Goal: Information Seeking & Learning: Learn about a topic

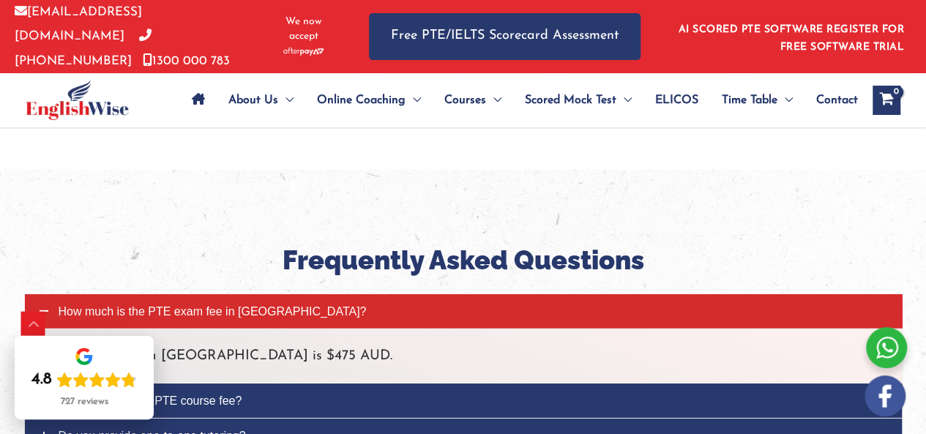
scroll to position [4390, 0]
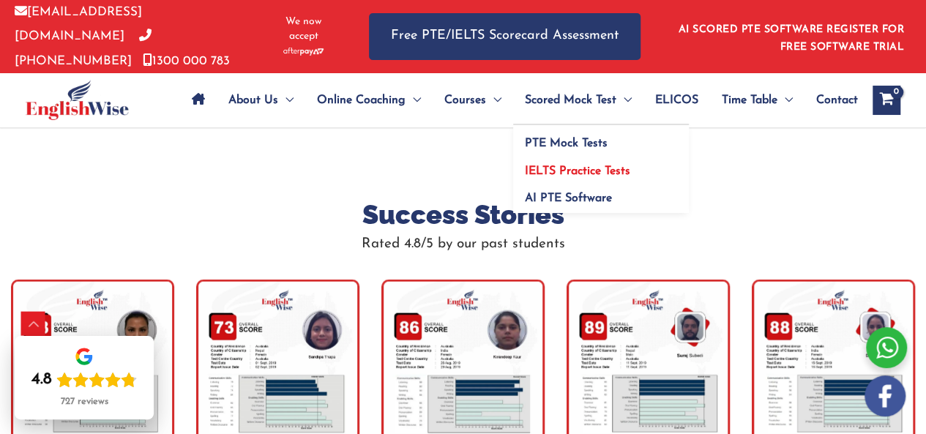
click at [608, 167] on span "IELTS Practice Tests" at bounding box center [577, 171] width 105 height 12
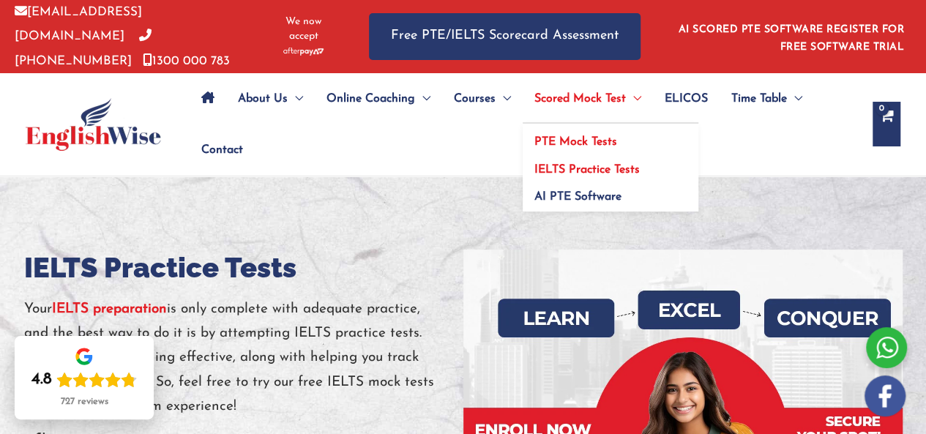
click at [586, 137] on span "PTE Mock Tests" at bounding box center [575, 142] width 83 height 12
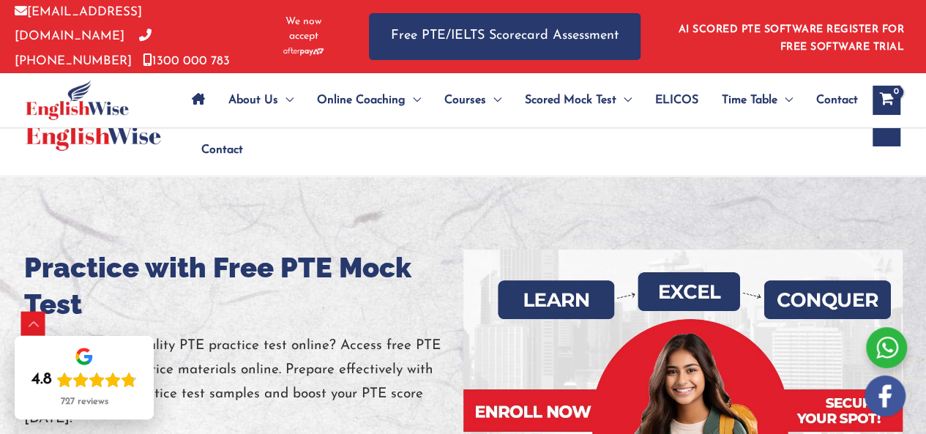
scroll to position [366, 0]
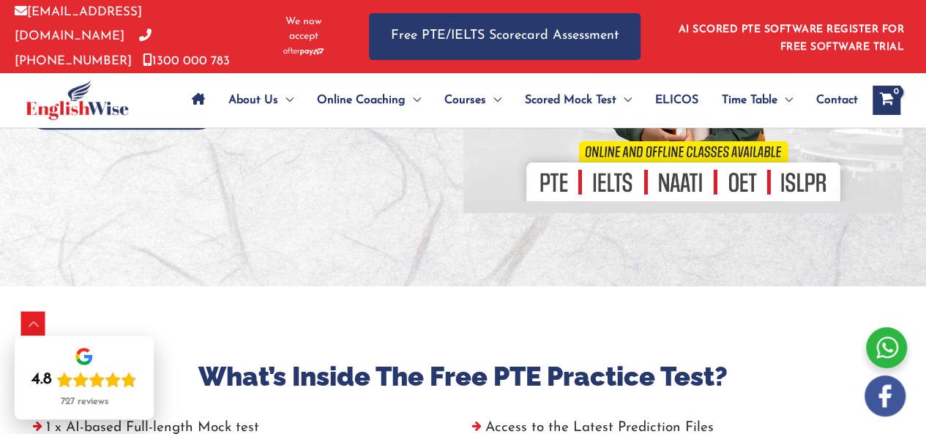
click at [180, 120] on link "Site Navigation: Main Menu" at bounding box center [198, 100] width 37 height 51
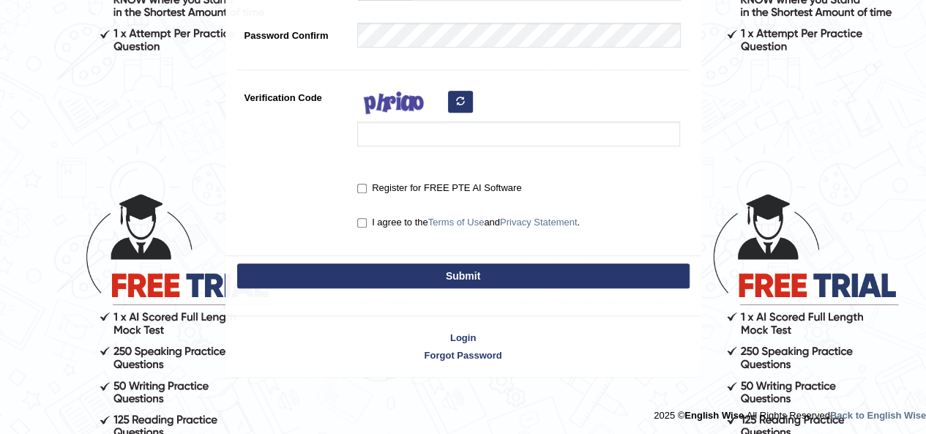
scroll to position [56, 0]
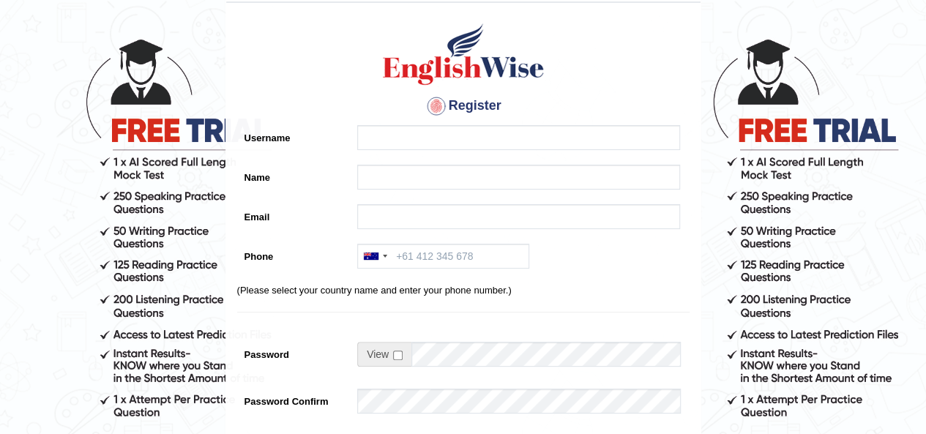
click at [410, 125] on div "Register Username Name Email Phone Australia +61 India (भारत) +91 New Zealand +…" at bounding box center [463, 315] width 474 height 611
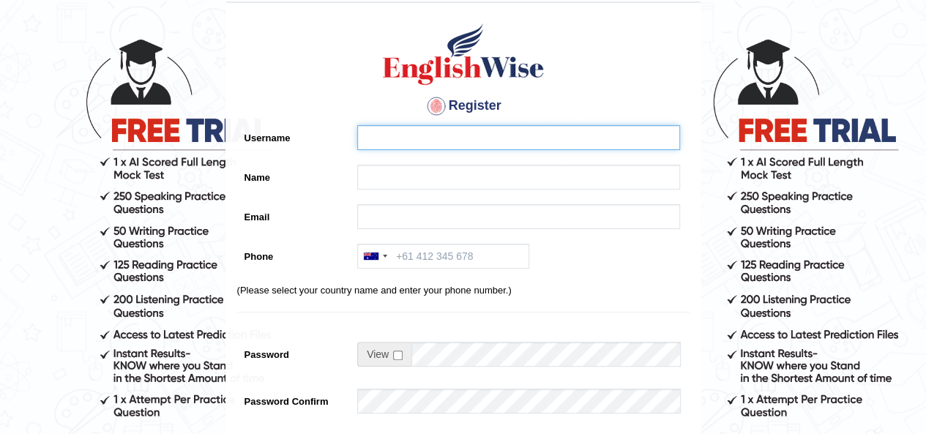
click at [413, 140] on input "Username" at bounding box center [518, 137] width 323 height 25
type input "zara"
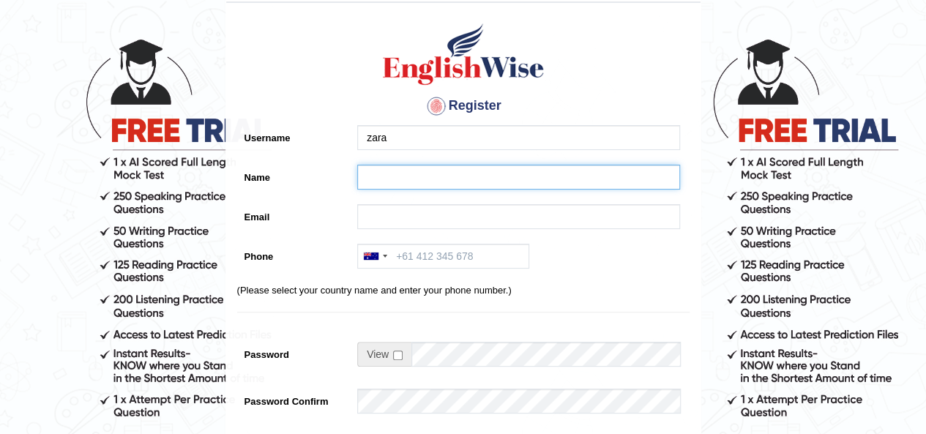
click at [455, 185] on input "Name" at bounding box center [518, 177] width 323 height 25
type input "a"
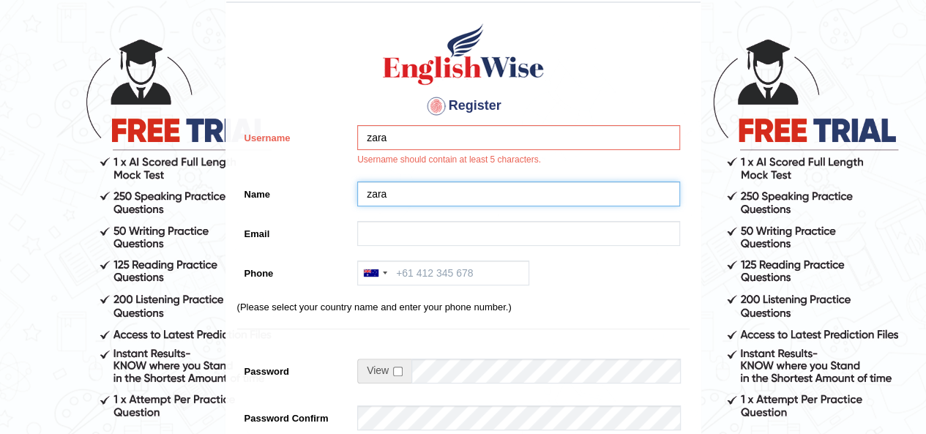
type input "zara"
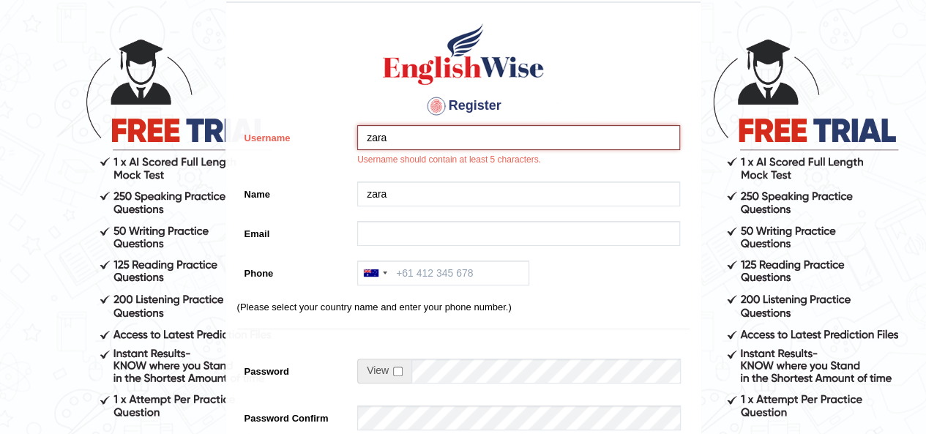
click at [420, 137] on input "zara" at bounding box center [518, 137] width 323 height 25
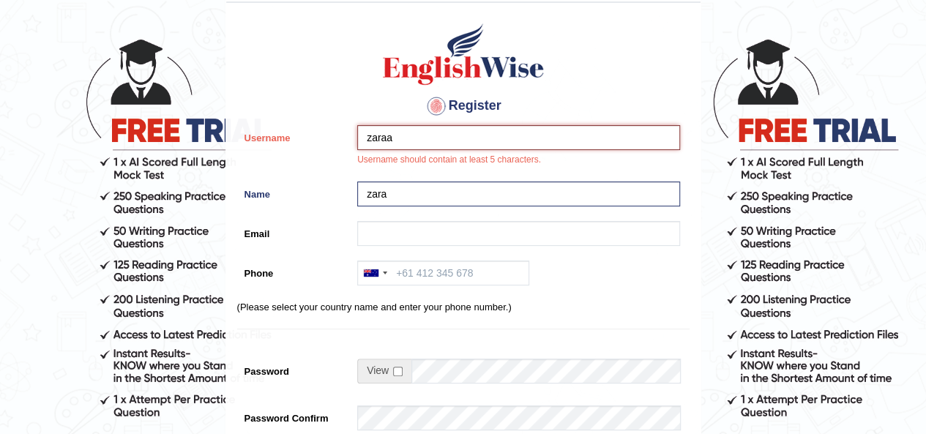
type input "zaraa"
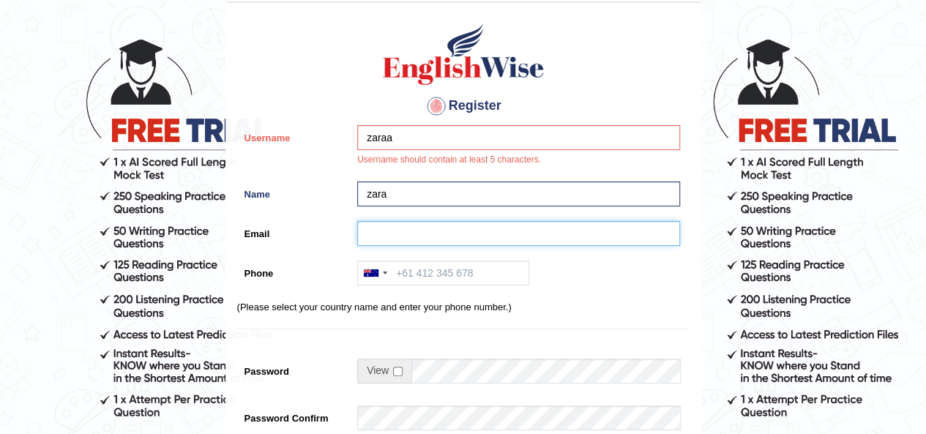
click at [397, 236] on input "Email" at bounding box center [518, 233] width 323 height 25
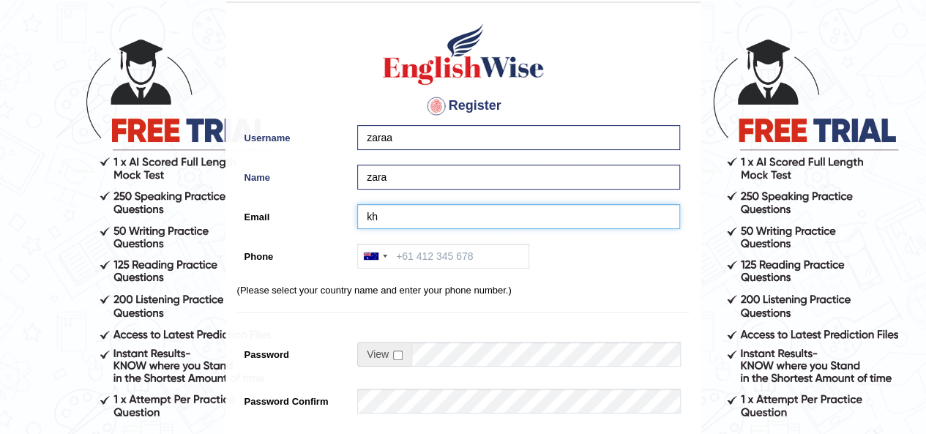
type input "k"
type input "[EMAIL_ADDRESS][DOMAIN_NAME]"
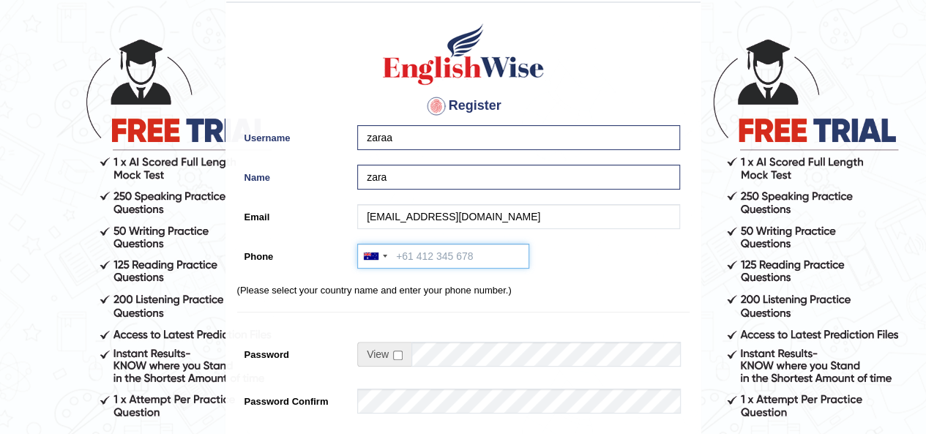
click at [400, 263] on input "Phone" at bounding box center [443, 256] width 172 height 25
type input "[PHONE_NUMBER]"
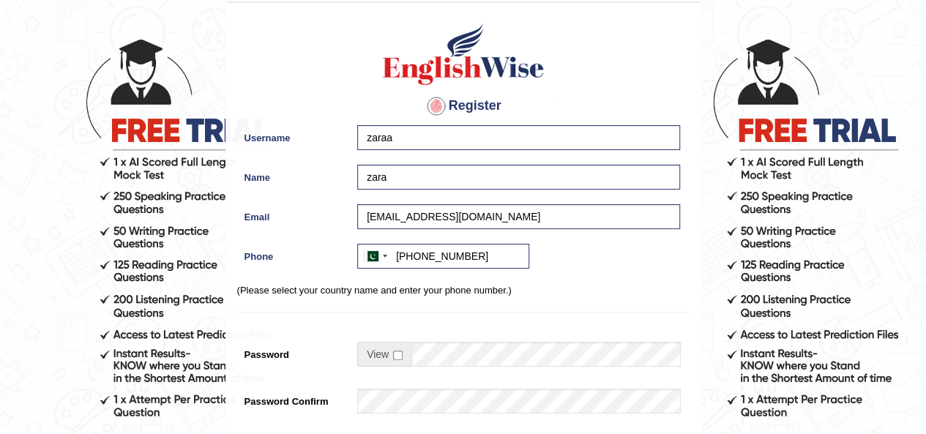
scroll to position [304, 0]
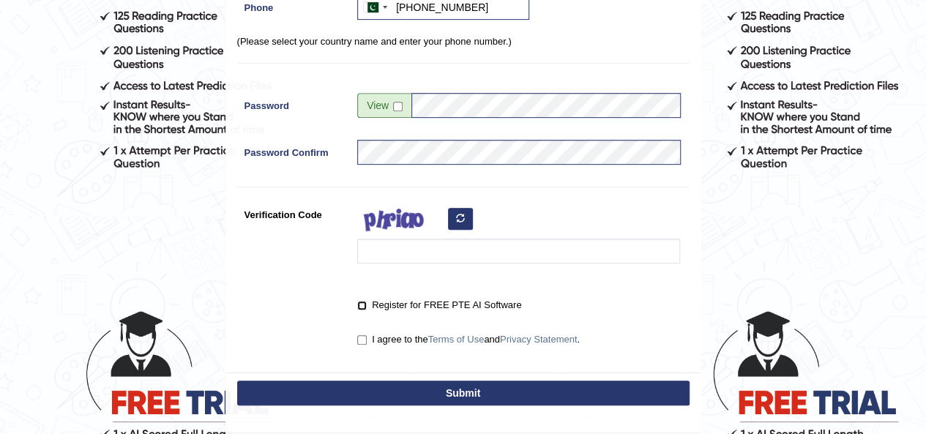
click at [365, 305] on input "Register for FREE PTE AI Software" at bounding box center [362, 306] width 10 height 10
checkbox input "true"
click at [359, 339] on input "I agree to the Terms of Use and Privacy Statement ." at bounding box center [362, 340] width 10 height 10
checkbox input "true"
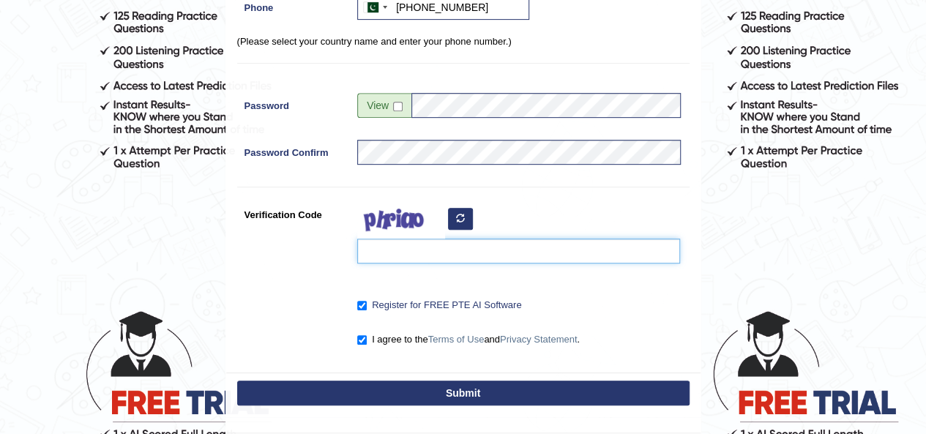
click at [408, 250] on input "Verification Code" at bounding box center [518, 251] width 323 height 25
type input "hiuss"
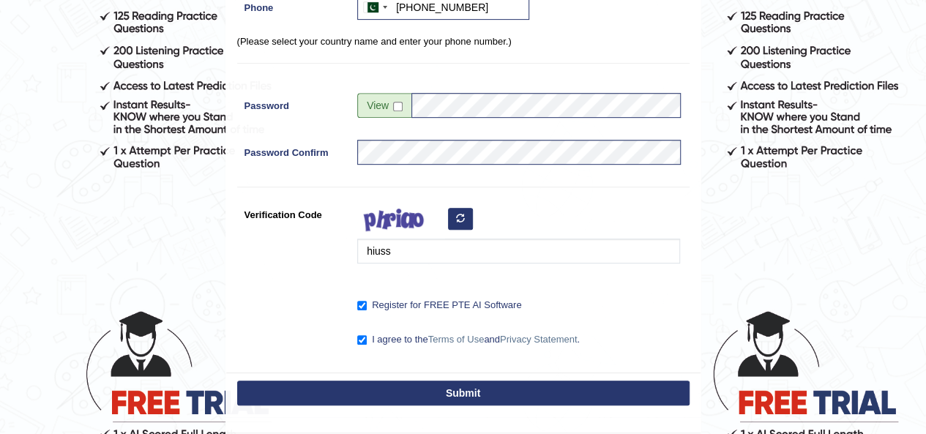
click at [391, 108] on span at bounding box center [384, 105] width 54 height 25
click at [393, 105] on input "checkbox" at bounding box center [398, 107] width 10 height 10
checkbox input "false"
click at [461, 393] on button "Submit" at bounding box center [463, 393] width 452 height 25
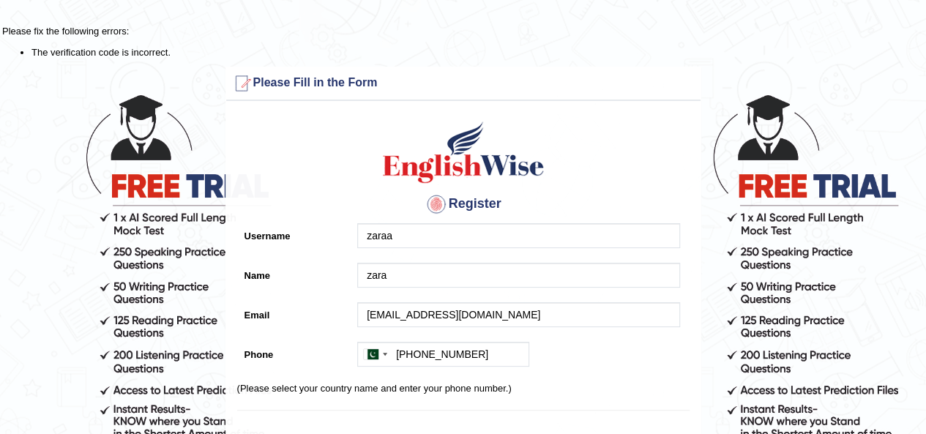
scroll to position [366, 0]
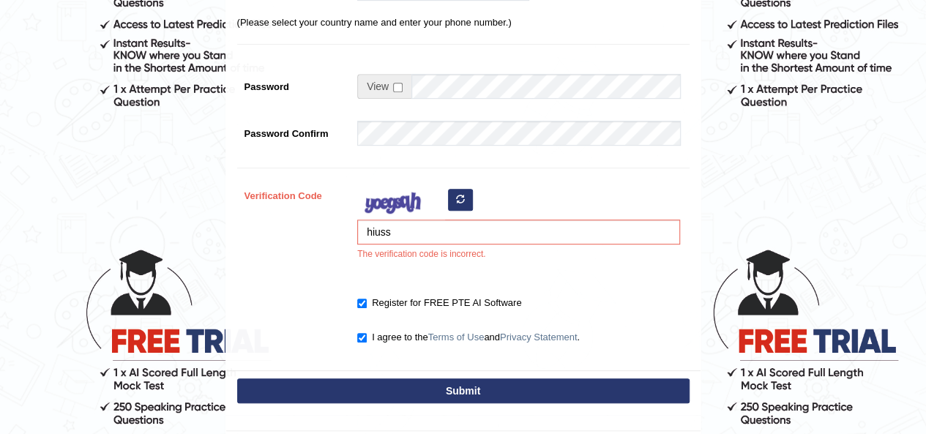
click at [455, 384] on button "Submit" at bounding box center [463, 390] width 452 height 25
type input "+923009027255"
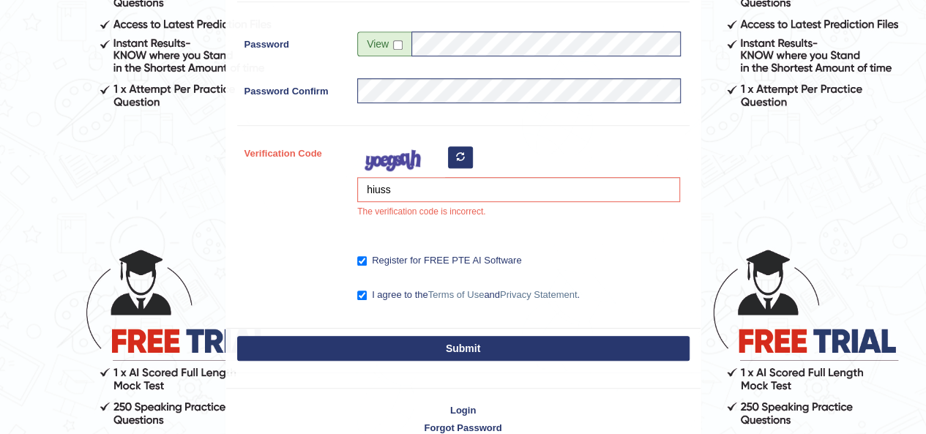
scroll to position [323, 0]
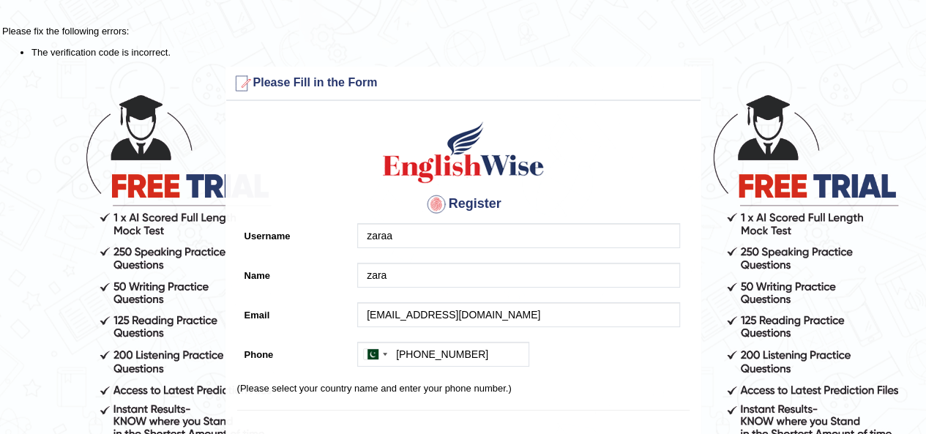
scroll to position [366, 0]
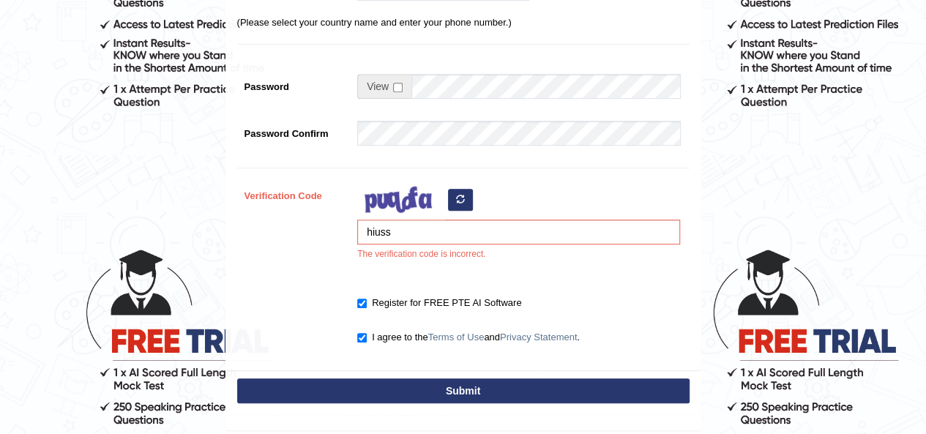
click at [460, 198] on icon "button" at bounding box center [460, 199] width 9 height 9
click at [436, 230] on input "hiuss" at bounding box center [518, 232] width 323 height 25
type input "h"
type input "malepxg"
click at [237, 378] on button "Submit" at bounding box center [463, 390] width 452 height 25
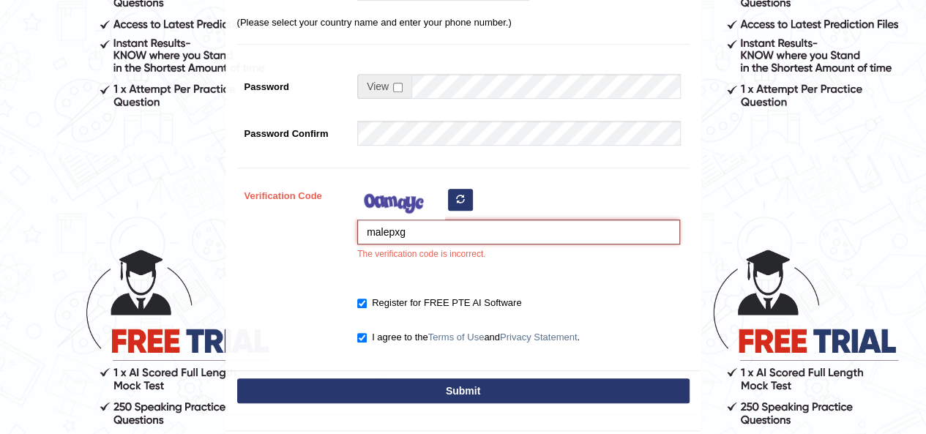
type input "[PHONE_NUMBER]"
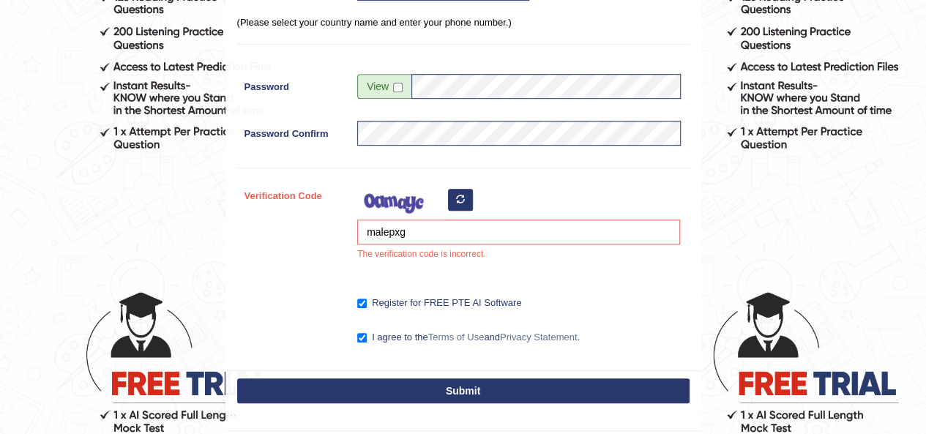
click at [444, 384] on button "Submit" at bounding box center [463, 390] width 452 height 25
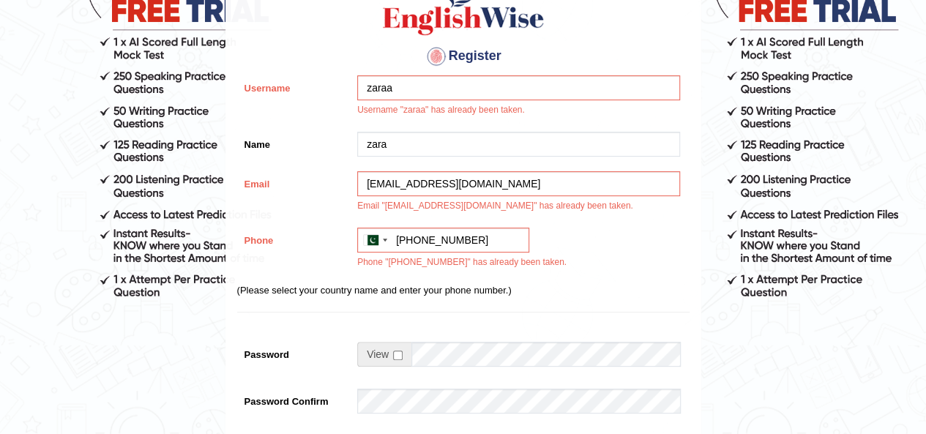
scroll to position [541, 0]
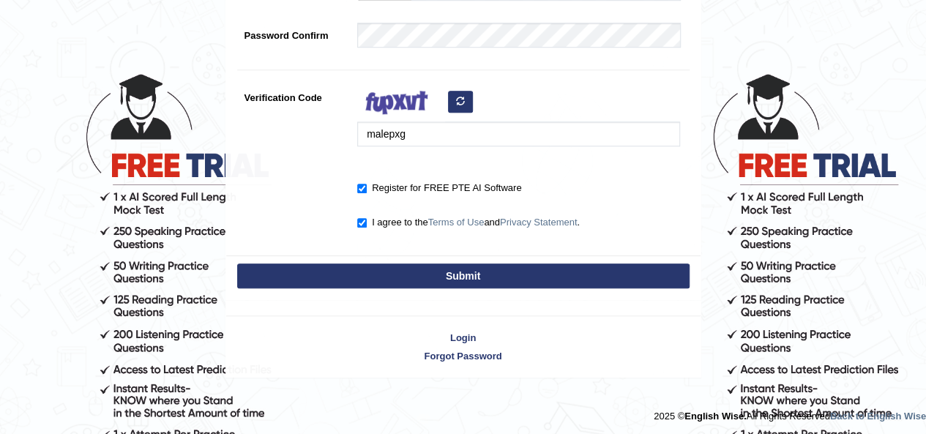
click at [547, 267] on button "Submit" at bounding box center [463, 275] width 452 height 25
type input "+923009027255"
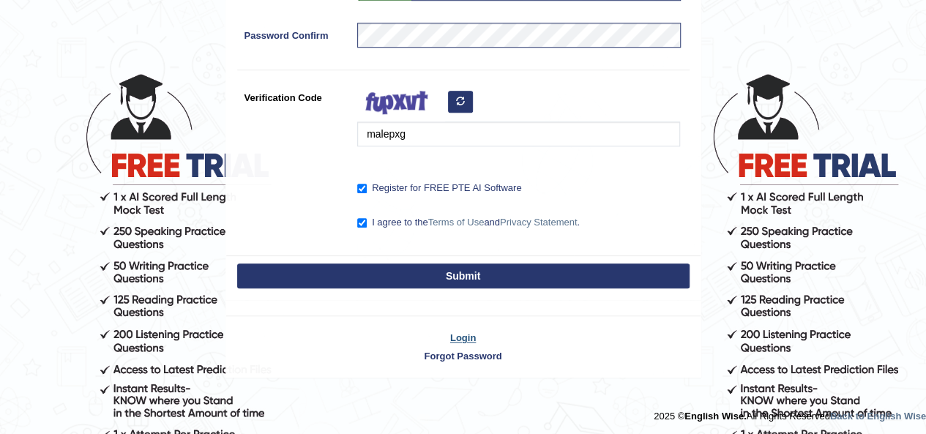
click at [460, 334] on link "Login" at bounding box center [463, 338] width 474 height 14
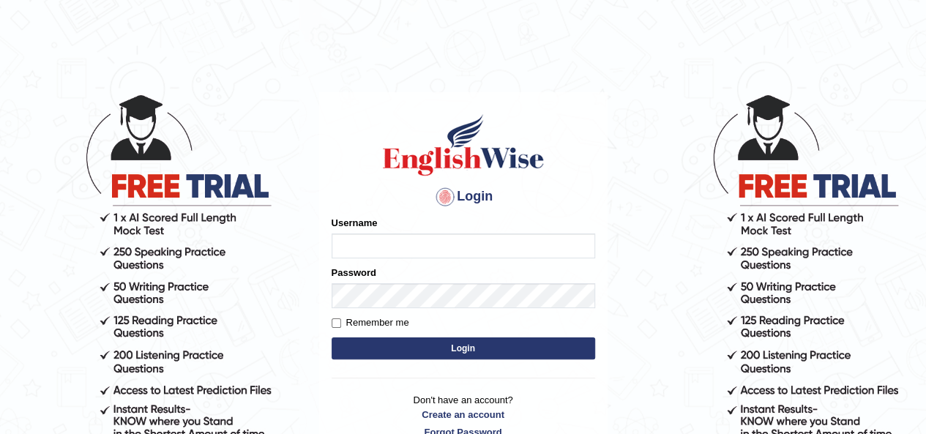
type input "zaraa"
click at [416, 345] on button "Login" at bounding box center [462, 348] width 263 height 22
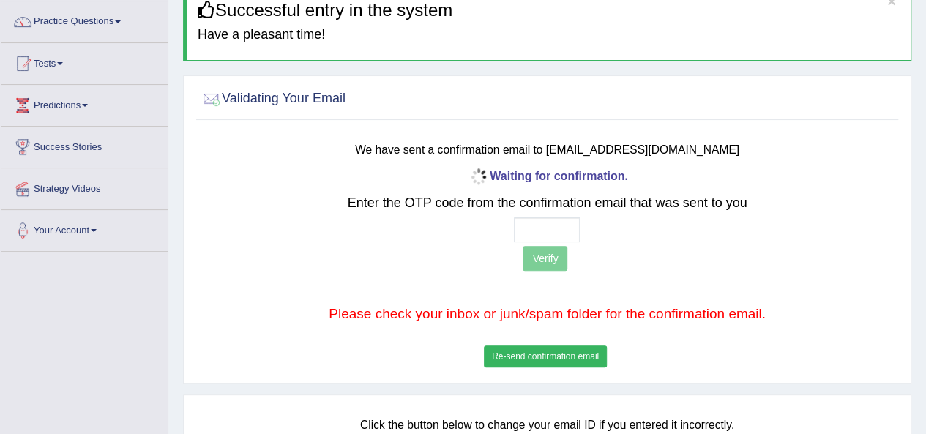
scroll to position [121, 0]
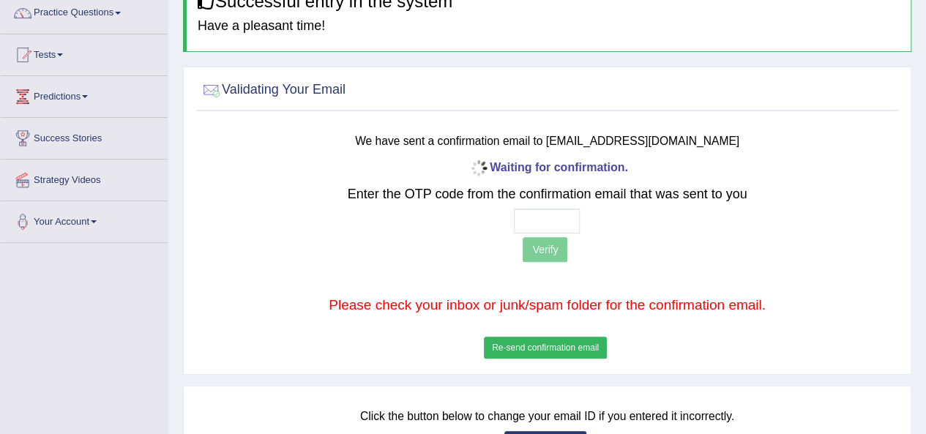
click at [566, 345] on button "Re-send confirmation email" at bounding box center [545, 348] width 123 height 22
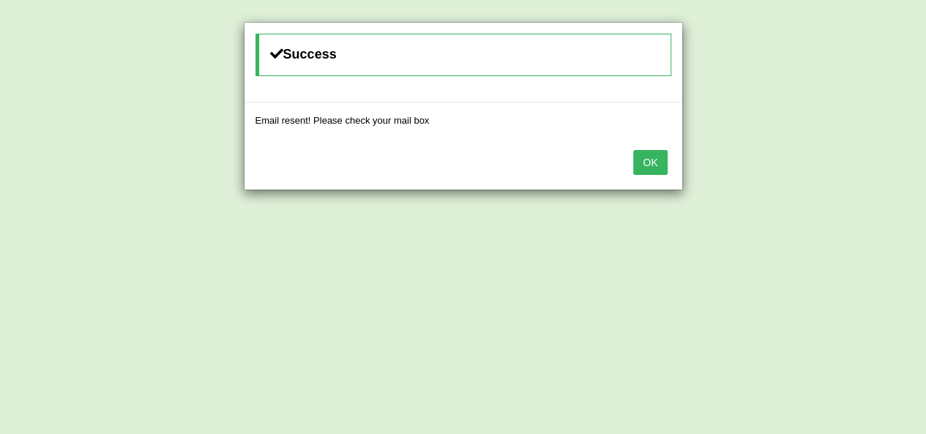
click at [651, 152] on button "OK" at bounding box center [650, 162] width 34 height 25
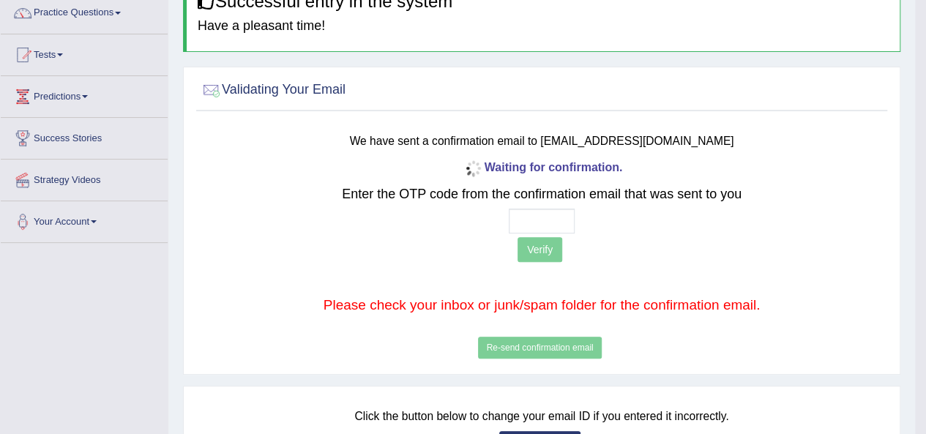
click at [533, 349] on div "Waiting for confirmation. Enter the OTP code from the confirmation email that w…" at bounding box center [541, 260] width 567 height 206
click at [533, 341] on div "Waiting for confirmation. Enter the OTP code from the confirmation email that w…" at bounding box center [541, 260] width 567 height 206
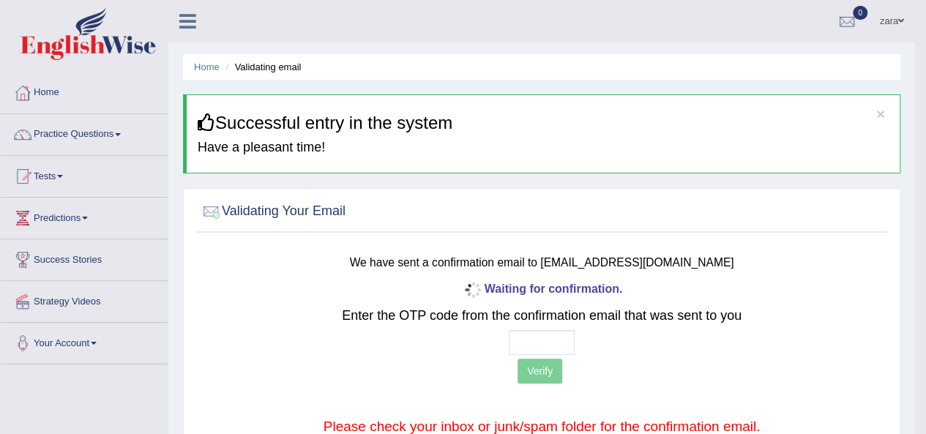
scroll to position [334, 0]
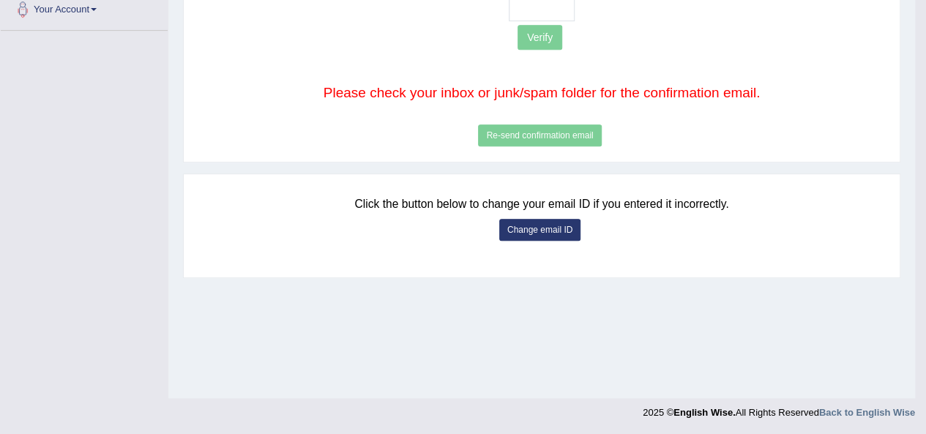
click at [534, 134] on div "Waiting for confirmation. Enter the OTP code from the confirmation email that w…" at bounding box center [541, 47] width 567 height 206
click at [536, 220] on button "Change email ID" at bounding box center [539, 230] width 81 height 22
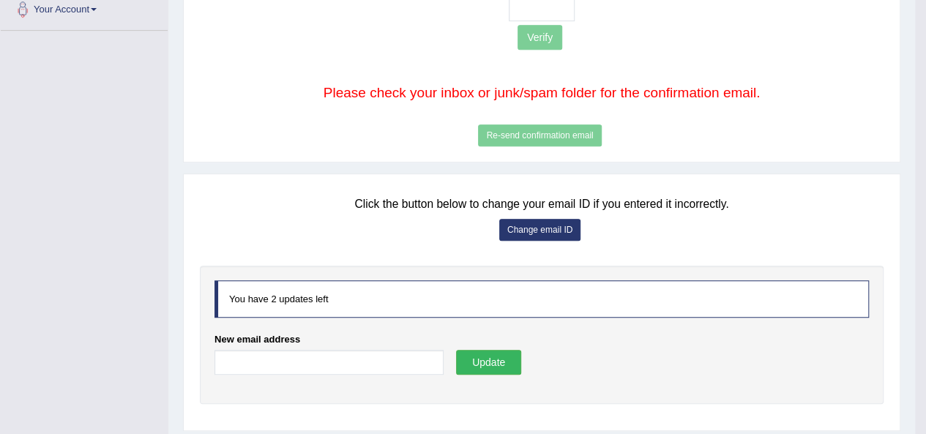
click at [291, 293] on div "You have 2 updates left" at bounding box center [541, 298] width 654 height 37
click at [315, 359] on input "New email address" at bounding box center [328, 362] width 229 height 25
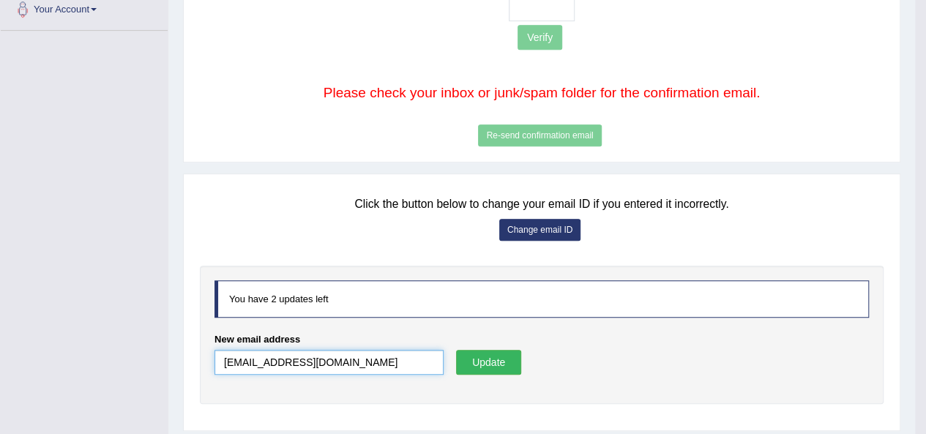
type input "zarakhanjan8@gmail.com"
click at [468, 356] on button "Update" at bounding box center [488, 362] width 65 height 25
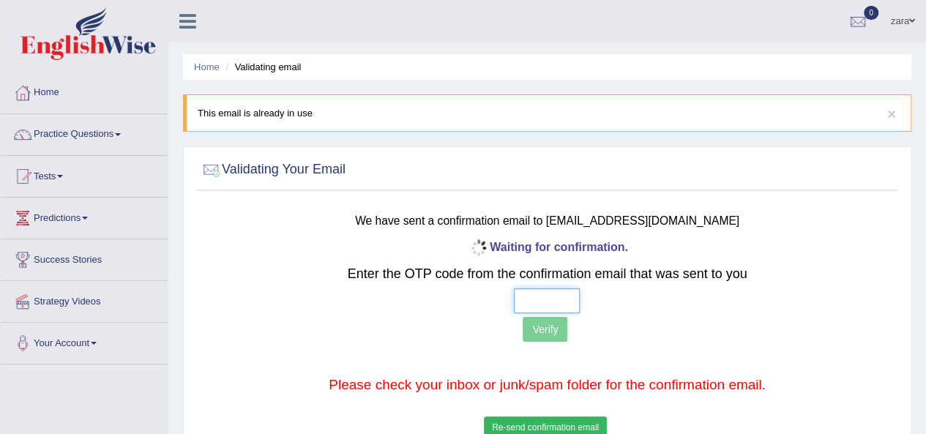
click at [537, 292] on input "text" at bounding box center [547, 300] width 66 height 25
type input "8 7 5 7"
click at [542, 321] on button "Verify" at bounding box center [544, 329] width 45 height 25
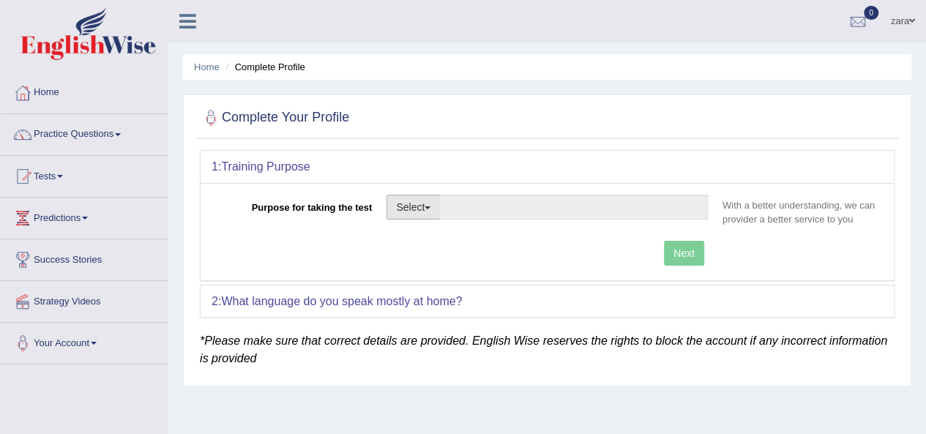
click at [411, 207] on button "Select" at bounding box center [412, 207] width 53 height 25
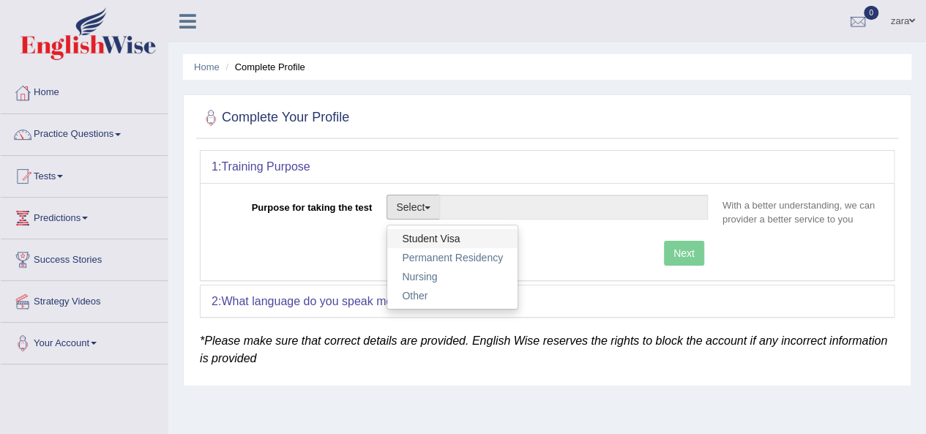
click at [425, 236] on link "Student Visa" at bounding box center [452, 238] width 130 height 19
type input "Student Visa"
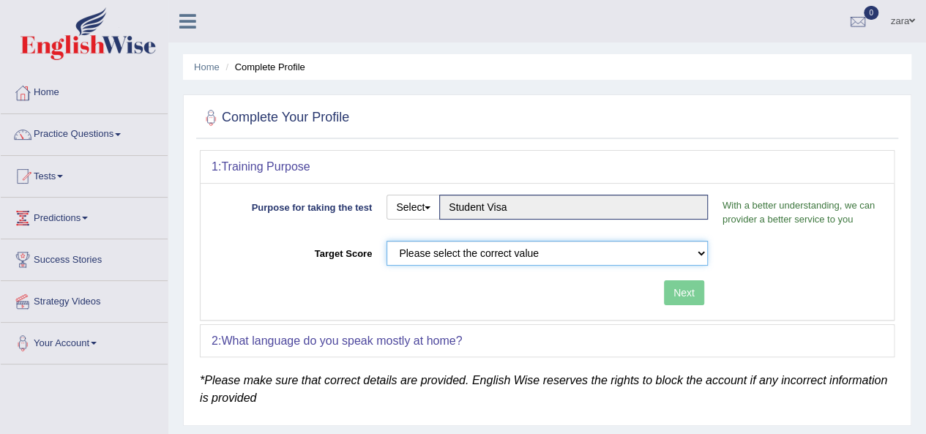
click at [496, 252] on select "Please select the correct value 50 (6 bands) 58 (6.5 bands) 65 (7 bands) 79 (8 …" at bounding box center [546, 253] width 321 height 25
select select "79"
click at [386, 241] on select "Please select the correct value 50 (6 bands) 58 (6.5 bands) 65 (7 bands) 79 (8 …" at bounding box center [546, 253] width 321 height 25
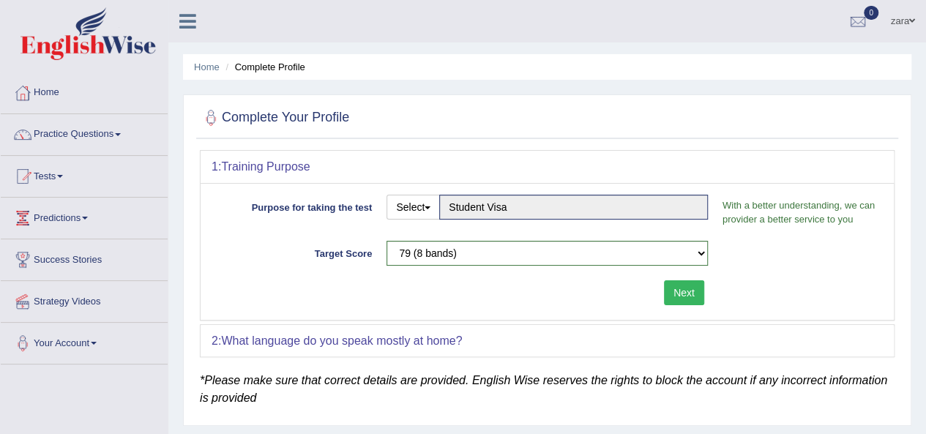
click at [683, 288] on button "Next" at bounding box center [684, 292] width 40 height 25
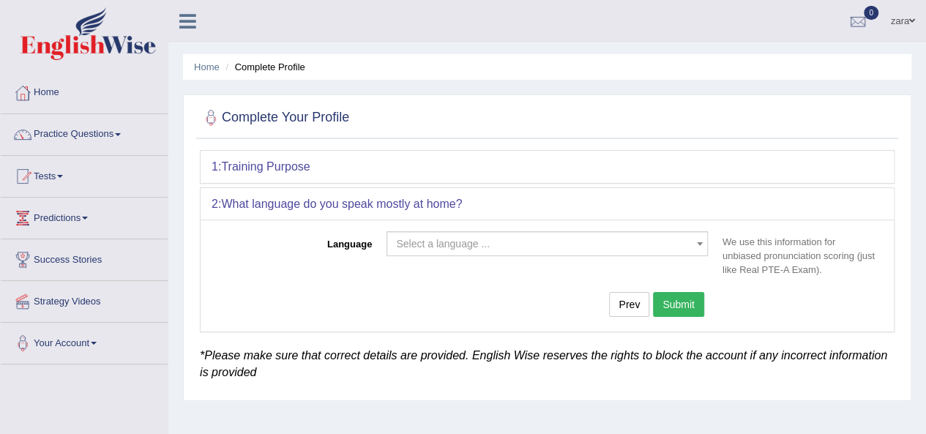
click at [461, 234] on span "Select a language ..." at bounding box center [546, 243] width 321 height 25
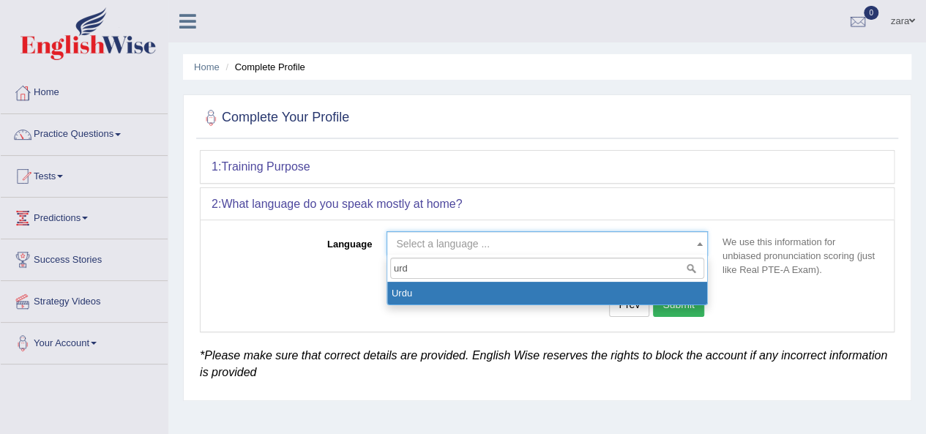
type input "urd"
select select "Urdu"
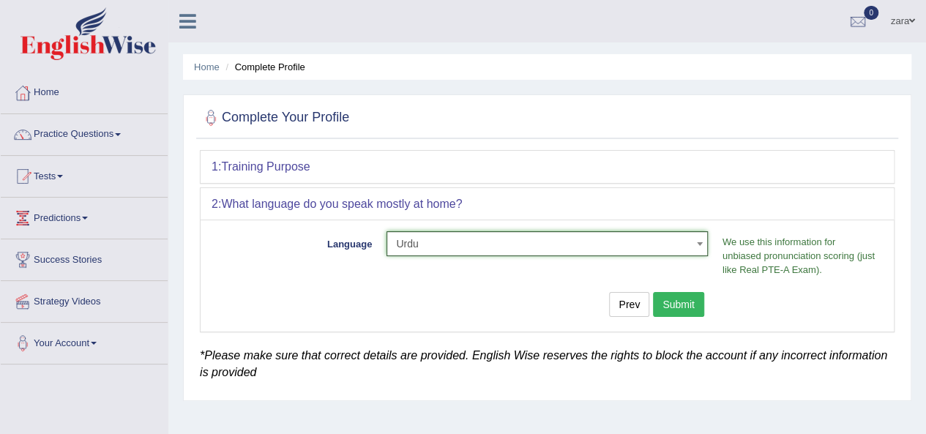
click at [686, 312] on button "Submit" at bounding box center [678, 304] width 51 height 25
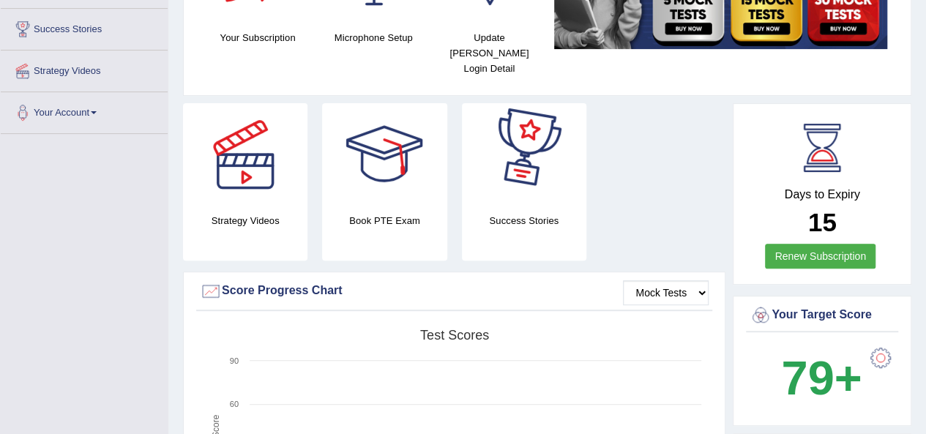
scroll to position [299, 0]
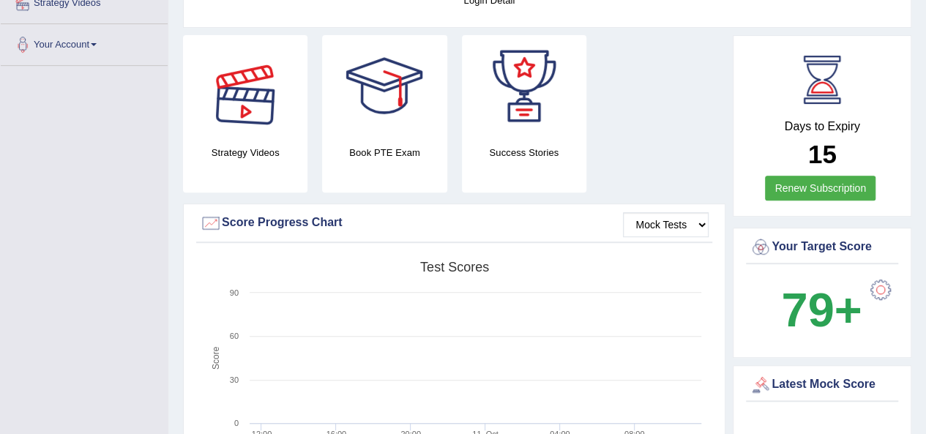
click at [280, 104] on div at bounding box center [245, 86] width 102 height 102
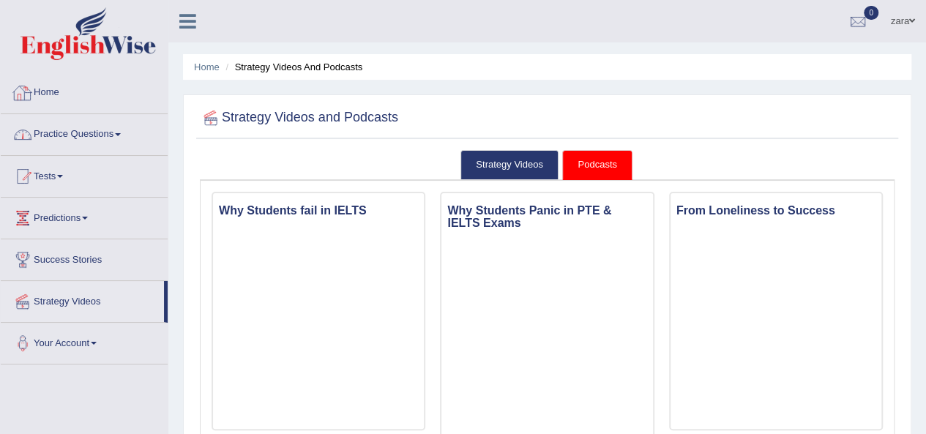
click at [94, 142] on link "Practice Questions" at bounding box center [84, 132] width 167 height 37
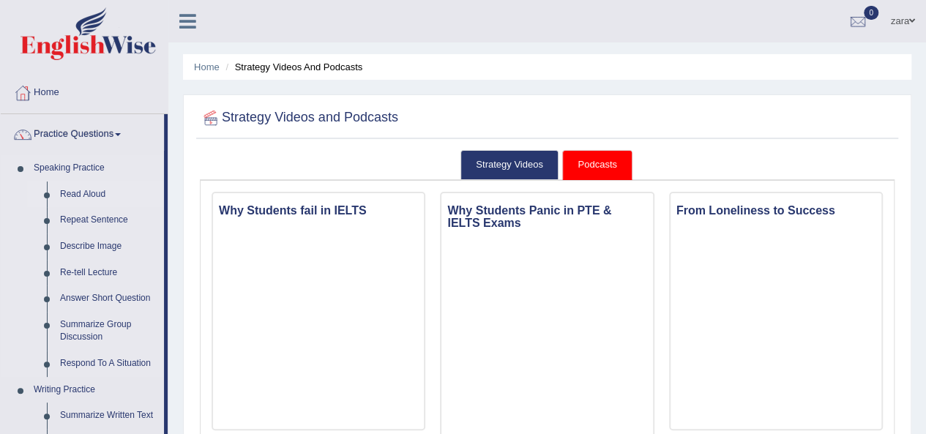
click at [88, 190] on link "Read Aloud" at bounding box center [108, 194] width 110 height 26
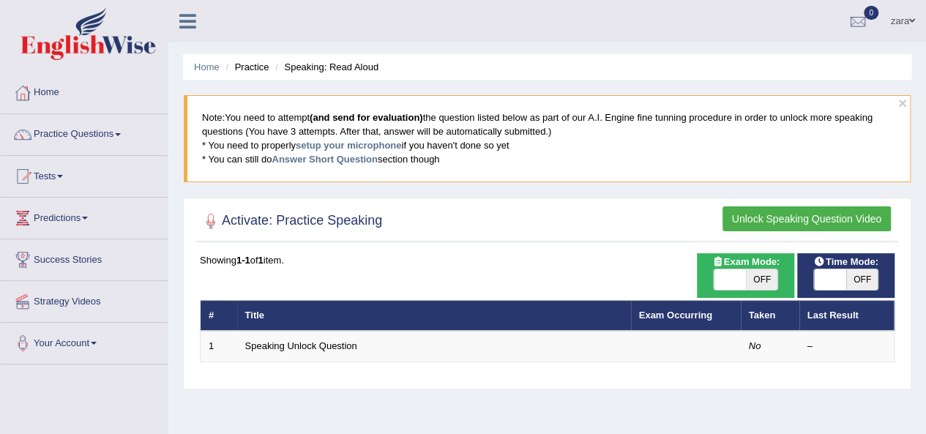
click at [753, 275] on span "OFF" at bounding box center [762, 279] width 32 height 20
checkbox input "true"
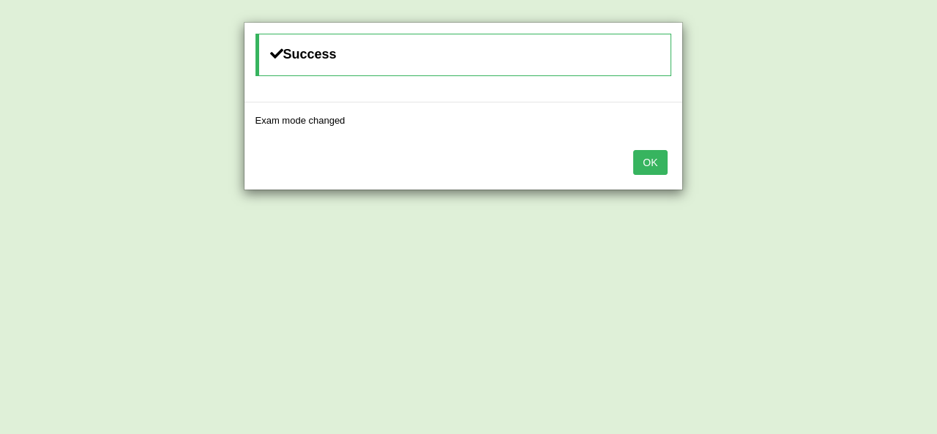
click at [648, 163] on button "OK" at bounding box center [650, 162] width 34 height 25
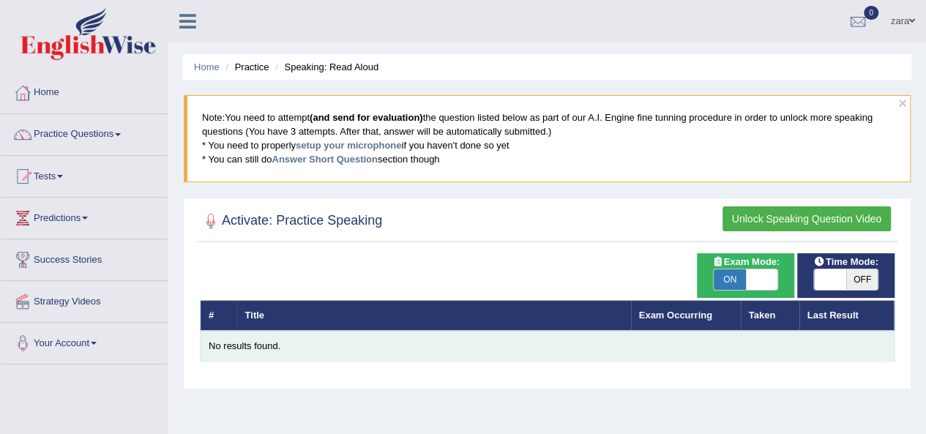
click at [361, 331] on td "No results found." at bounding box center [547, 346] width 694 height 31
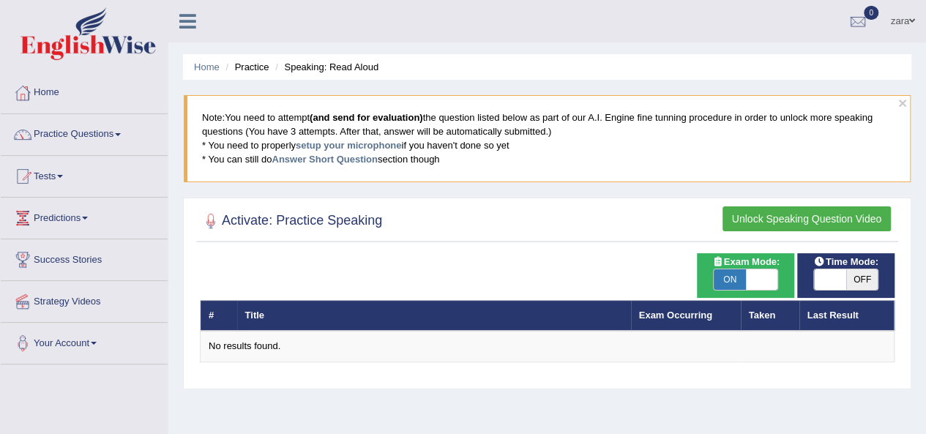
click at [367, 314] on th "Title" at bounding box center [434, 315] width 394 height 31
click at [689, 314] on link "Exam Occurring" at bounding box center [675, 315] width 73 height 11
click at [776, 211] on button "Unlock Speaking Question Video" at bounding box center [806, 218] width 168 height 25
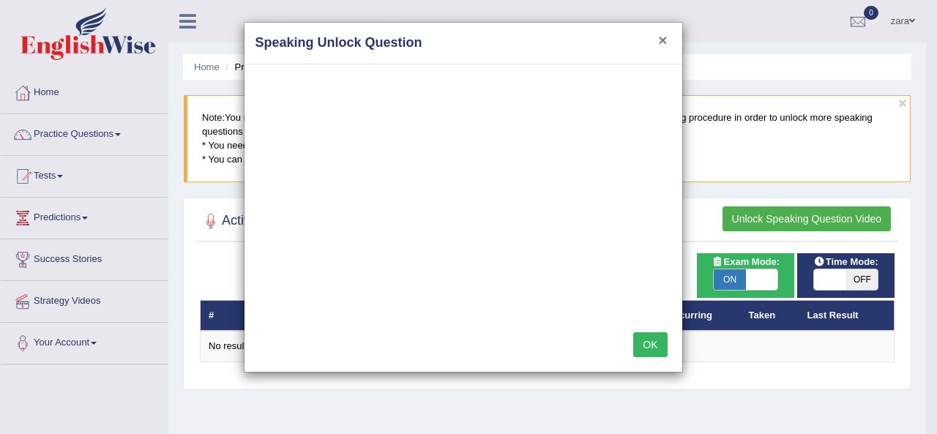
click at [659, 36] on button "×" at bounding box center [662, 39] width 9 height 15
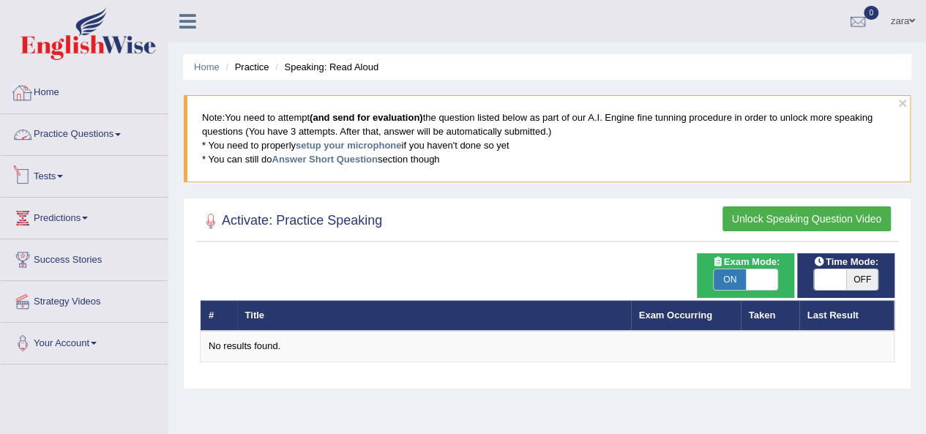
click at [50, 91] on link "Home" at bounding box center [84, 90] width 167 height 37
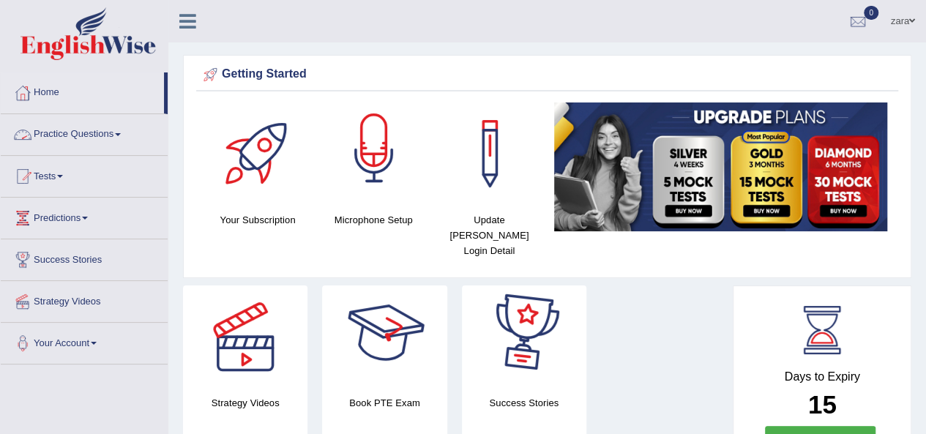
click at [368, 155] on div at bounding box center [374, 153] width 102 height 102
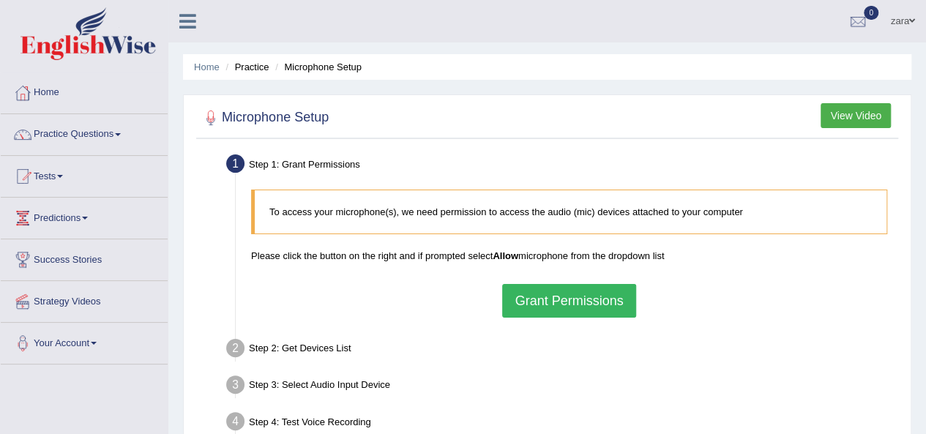
click at [581, 298] on button "Grant Permissions" at bounding box center [568, 301] width 133 height 34
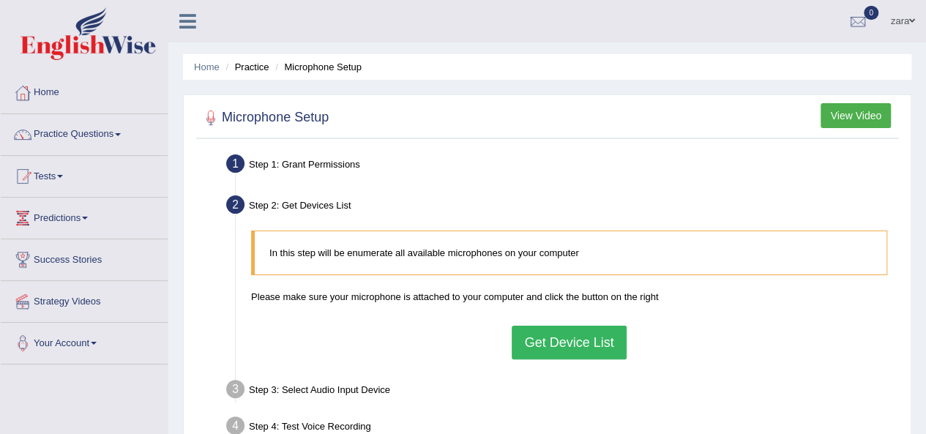
click at [566, 347] on button "Get Device List" at bounding box center [568, 343] width 114 height 34
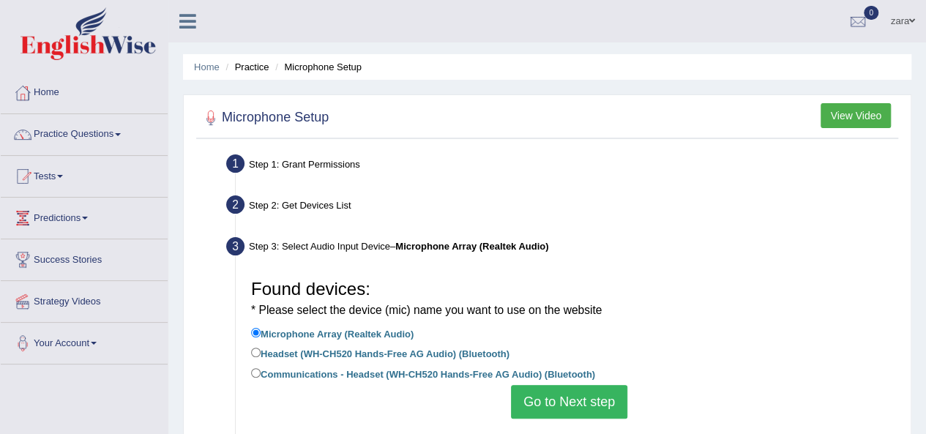
click at [571, 397] on button "Go to Next step" at bounding box center [569, 402] width 116 height 34
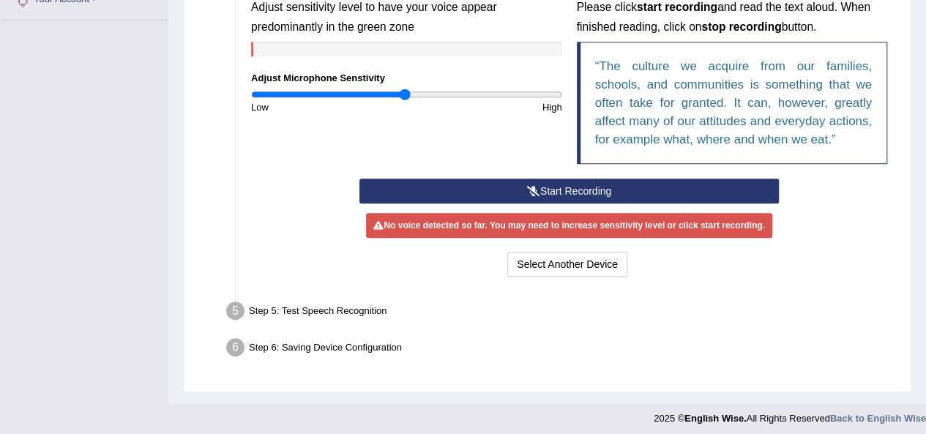
scroll to position [348, 0]
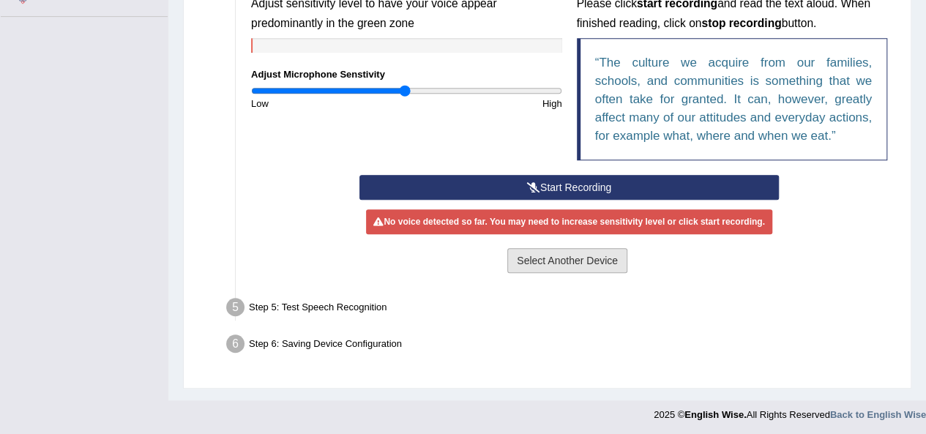
click at [573, 264] on button "Select Another Device" at bounding box center [567, 260] width 120 height 25
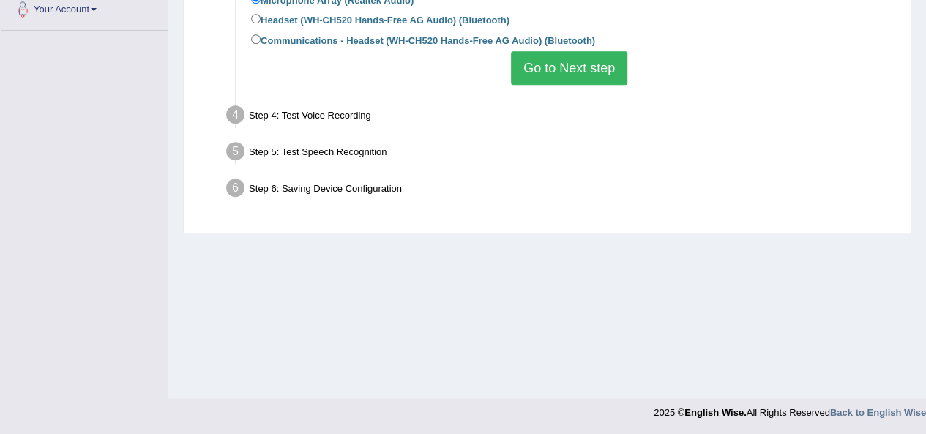
click at [545, 65] on button "Go to Next step" at bounding box center [569, 68] width 116 height 34
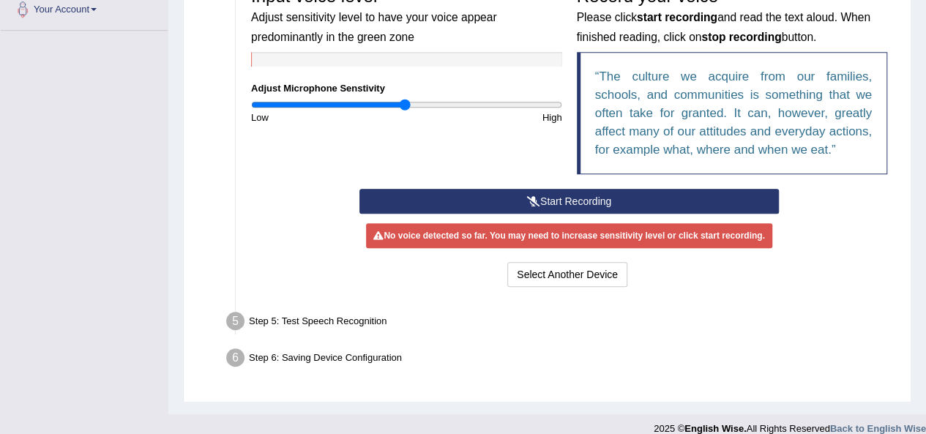
click at [514, 195] on button "Start Recording" at bounding box center [568, 201] width 419 height 25
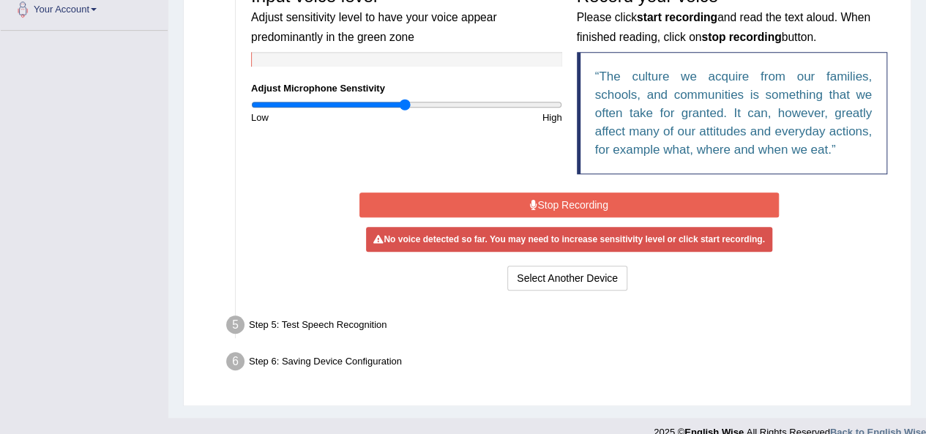
click at [443, 202] on button "Stop Recording" at bounding box center [568, 204] width 419 height 25
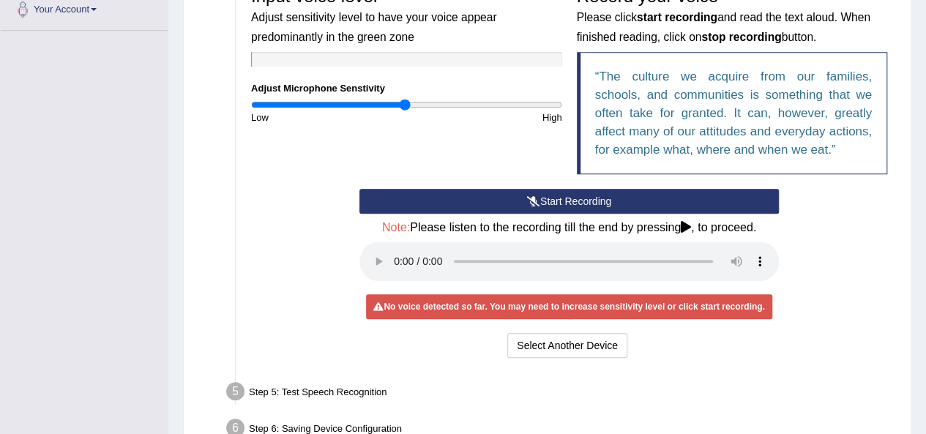
click at [503, 192] on button "Start Recording" at bounding box center [568, 201] width 419 height 25
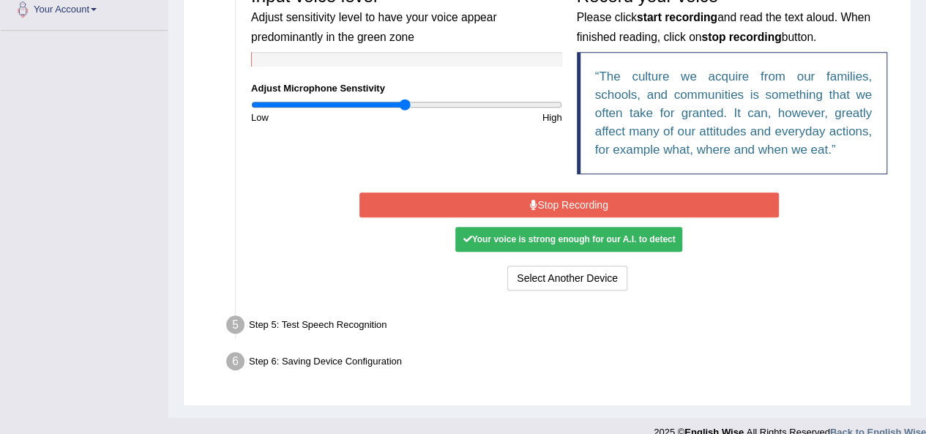
click at [550, 203] on button "Stop Recording" at bounding box center [568, 204] width 419 height 25
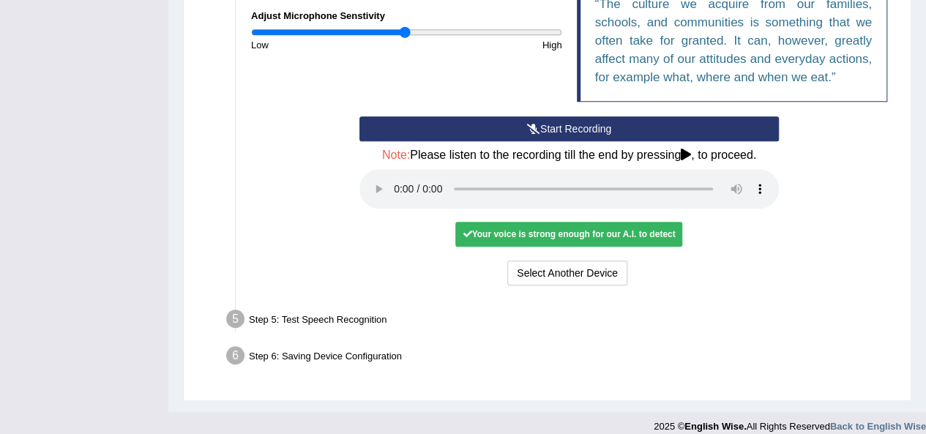
scroll to position [419, 0]
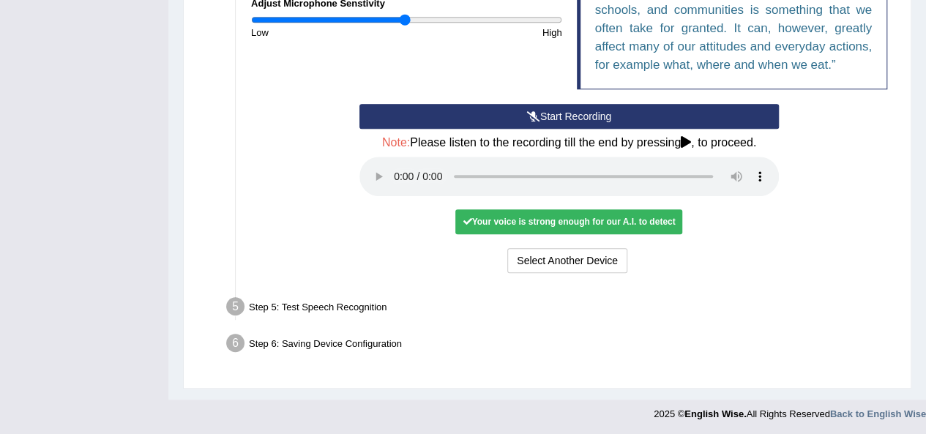
click at [291, 312] on div "Step 5: Test Speech Recognition" at bounding box center [562, 309] width 684 height 32
click at [297, 301] on div "Step 5: Test Speech Recognition" at bounding box center [562, 309] width 684 height 32
click at [244, 304] on div "Step 5: Test Speech Recognition" at bounding box center [562, 309] width 684 height 32
click at [239, 304] on li "Step 5: Test Speech Recognition Text to read The culture we acquire from our fa…" at bounding box center [561, 309] width 665 height 32
click at [578, 221] on div "Your voice is strong enough for our A.I. to detect" at bounding box center [568, 221] width 227 height 25
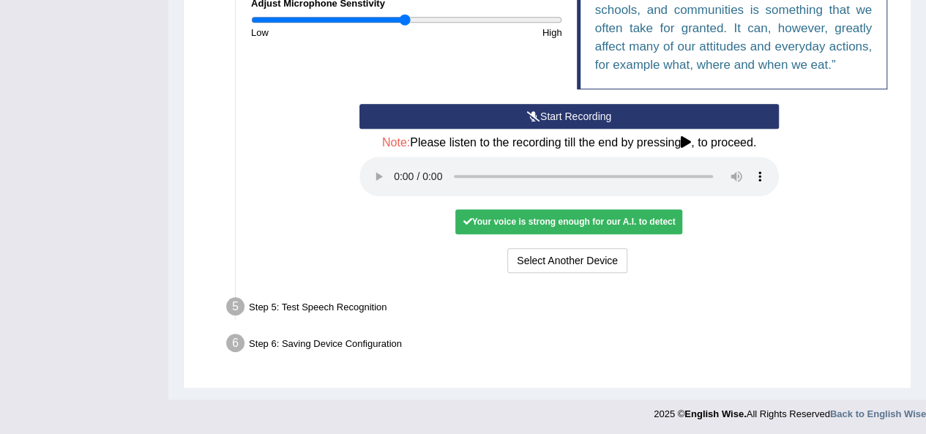
click at [683, 219] on div "No voice detected so far. You may need to increase sensitivity level or click s…" at bounding box center [568, 221] width 419 height 14
click at [739, 221] on div "No voice detected so far. You may need to increase sensitivity level or click s…" at bounding box center [568, 221] width 419 height 14
click at [591, 218] on div "Your voice is strong enough for our A.I. to detect" at bounding box center [568, 221] width 227 height 25
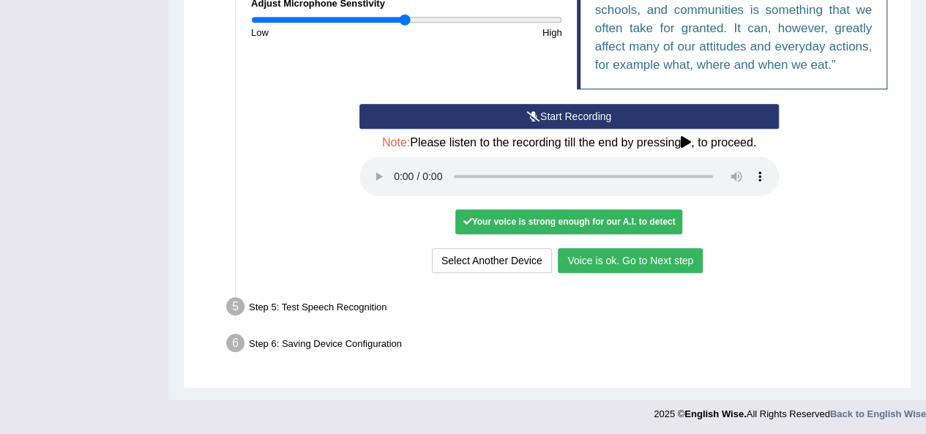
click at [580, 118] on button "Start Recording" at bounding box center [568, 116] width 419 height 25
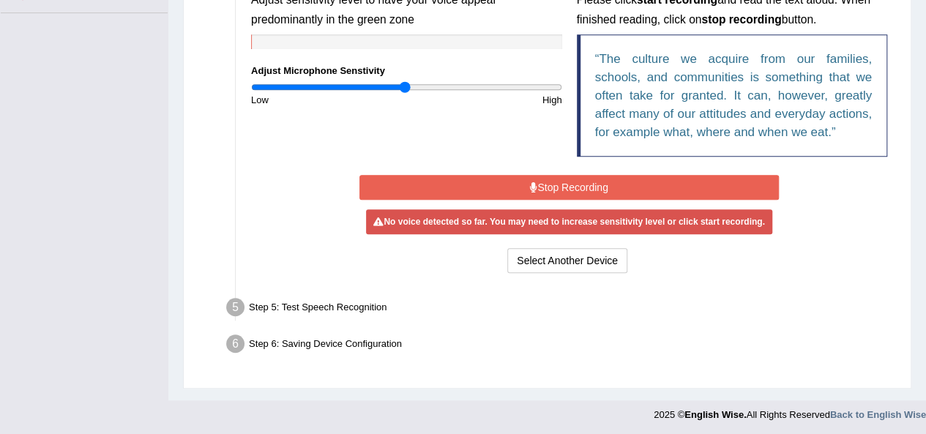
scroll to position [0, 0]
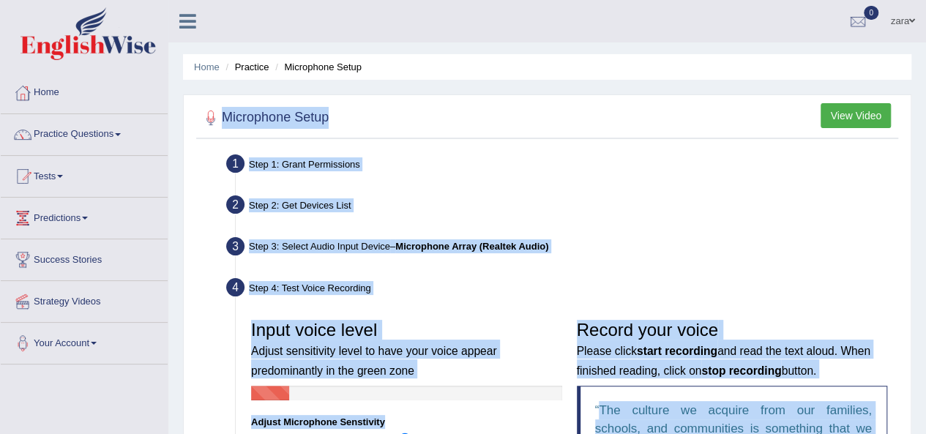
drag, startPoint x: 917, startPoint y: 79, endPoint x: 931, endPoint y: 112, distance: 35.7
click at [925, 112] on html "Toggle navigation Home Practice Questions Speaking Practice Read Aloud Repeat S…" at bounding box center [463, 217] width 926 height 434
click at [758, 87] on div "Home Practice Microphone Setup You have already completed the setup earlier wit…" at bounding box center [546, 376] width 757 height 752
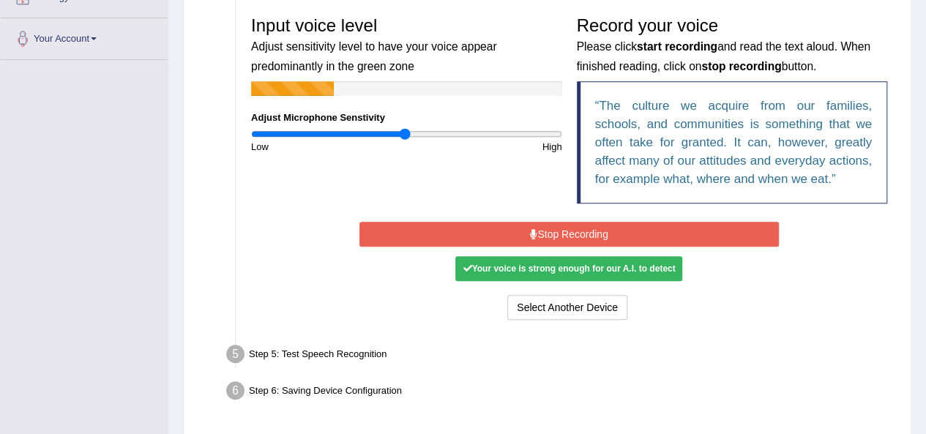
scroll to position [310, 0]
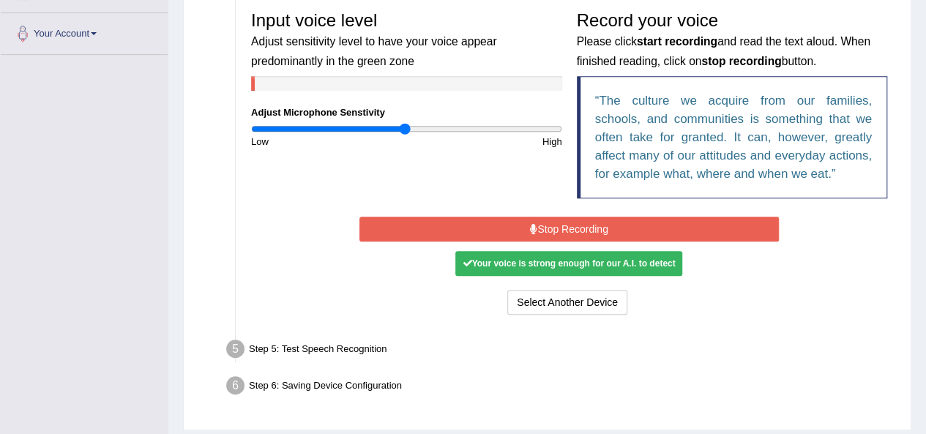
click at [619, 228] on button "Stop Recording" at bounding box center [568, 229] width 419 height 25
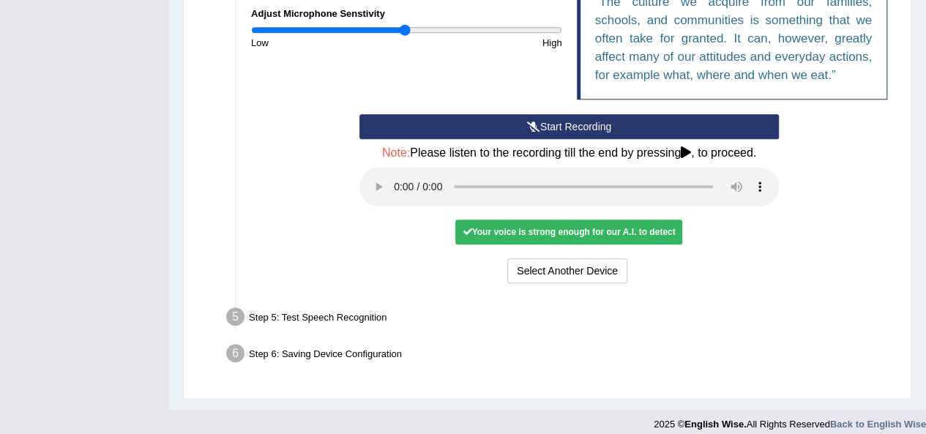
scroll to position [419, 0]
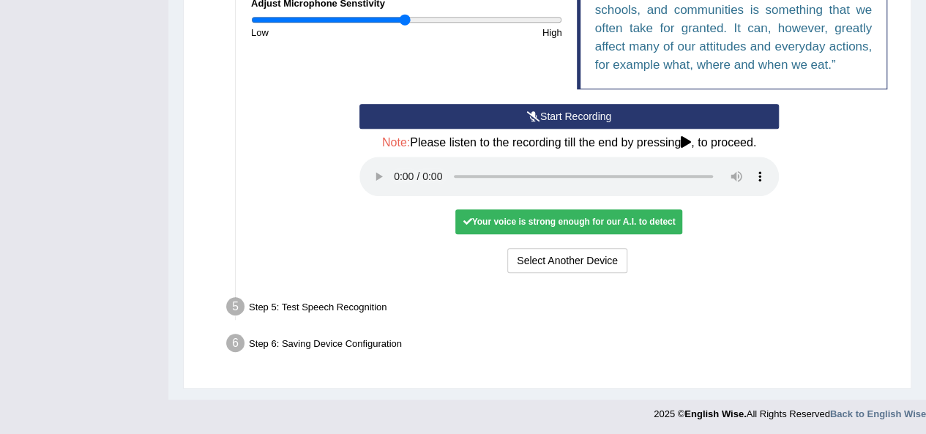
click at [496, 222] on div "Your voice is strong enough for our A.I. to detect" at bounding box center [568, 221] width 227 height 25
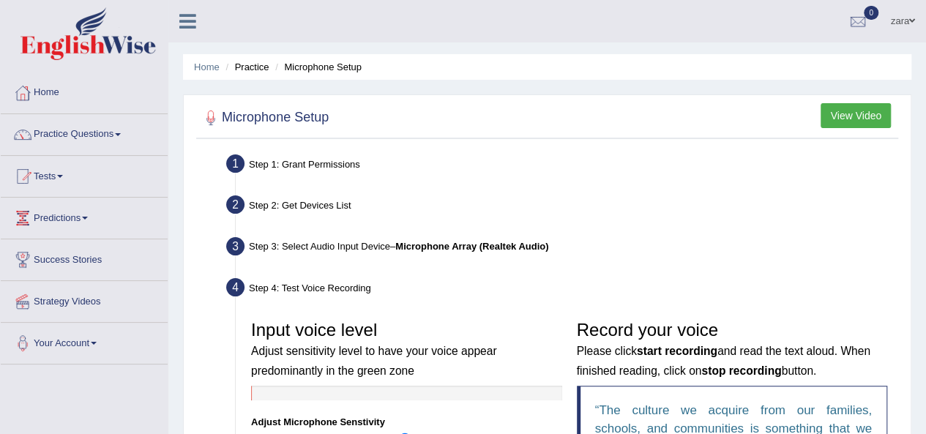
click at [850, 119] on button "View Video" at bounding box center [855, 115] width 70 height 25
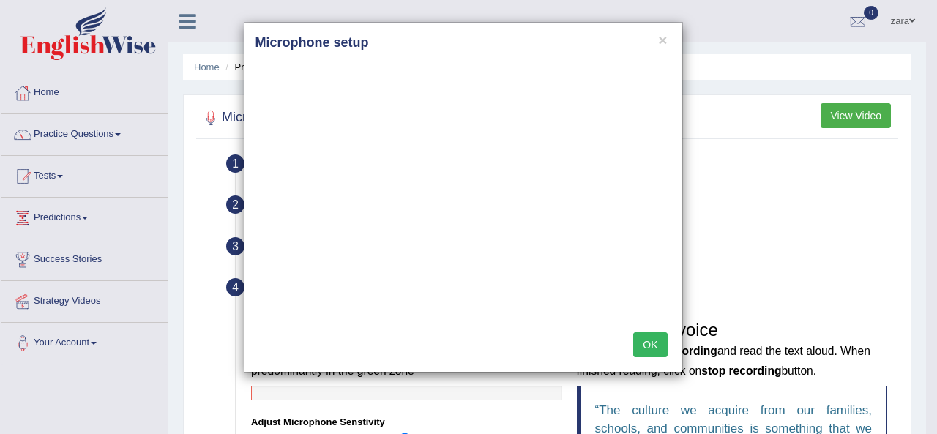
click at [657, 340] on button "OK" at bounding box center [650, 344] width 34 height 25
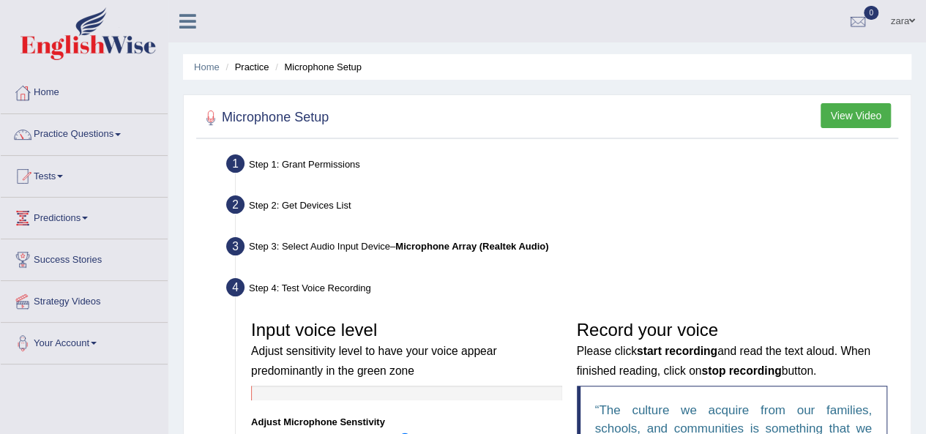
click at [362, 386] on div at bounding box center [406, 393] width 311 height 15
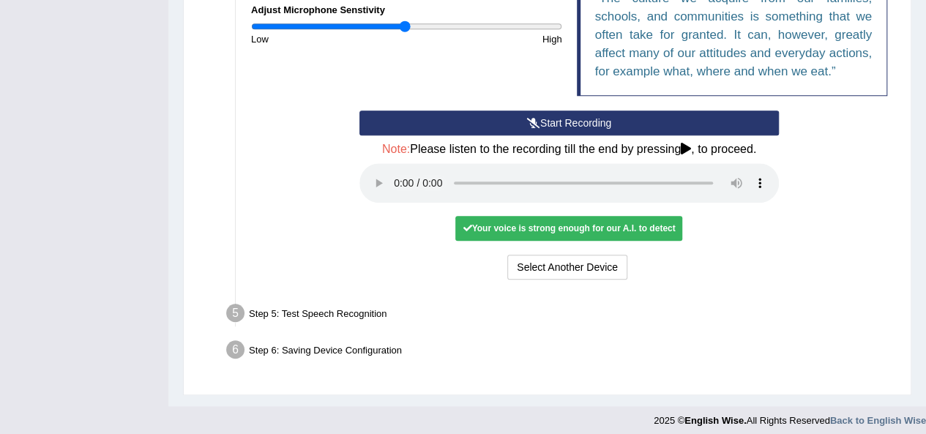
scroll to position [419, 0]
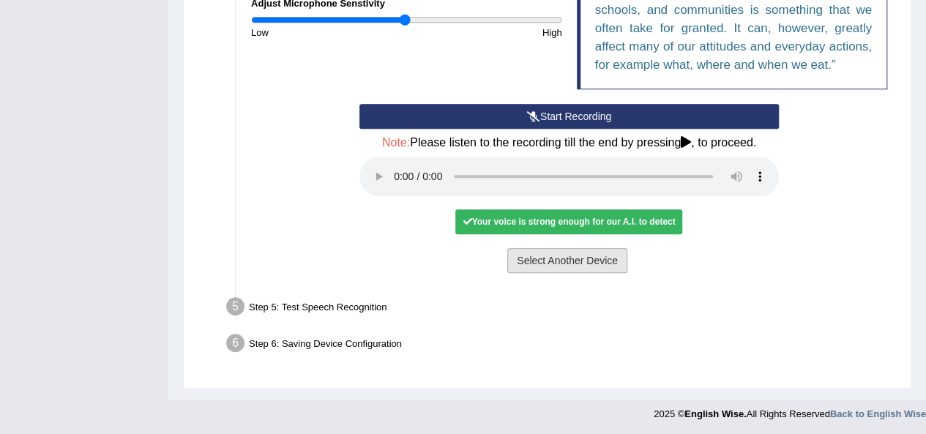
click at [538, 261] on button "Select Another Device" at bounding box center [567, 260] width 120 height 25
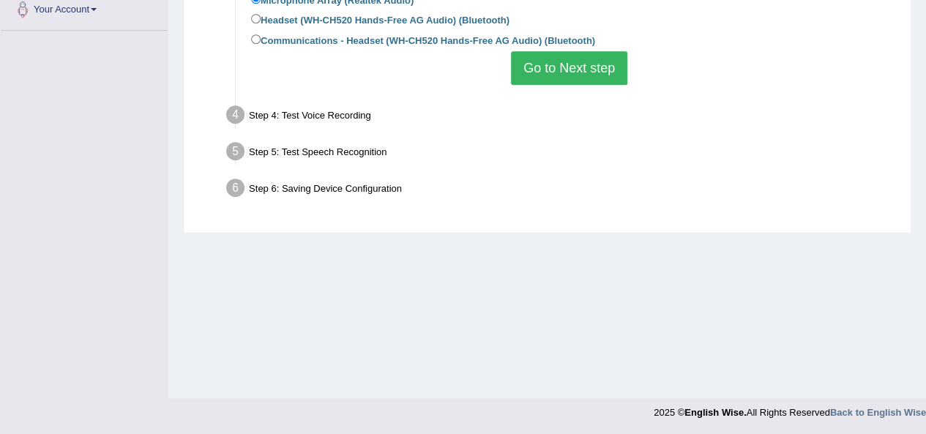
click at [310, 118] on div "Step 4: Test Voice Recording" at bounding box center [562, 117] width 684 height 32
click at [560, 77] on button "Go to Next step" at bounding box center [569, 68] width 116 height 34
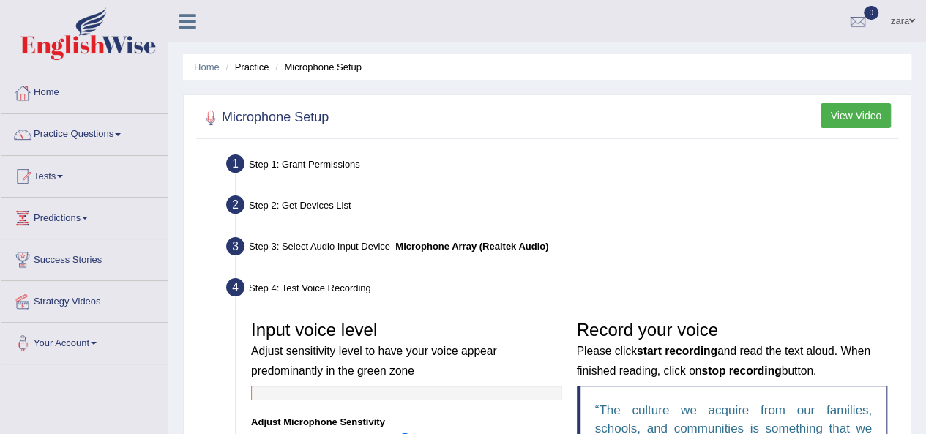
scroll to position [348, 0]
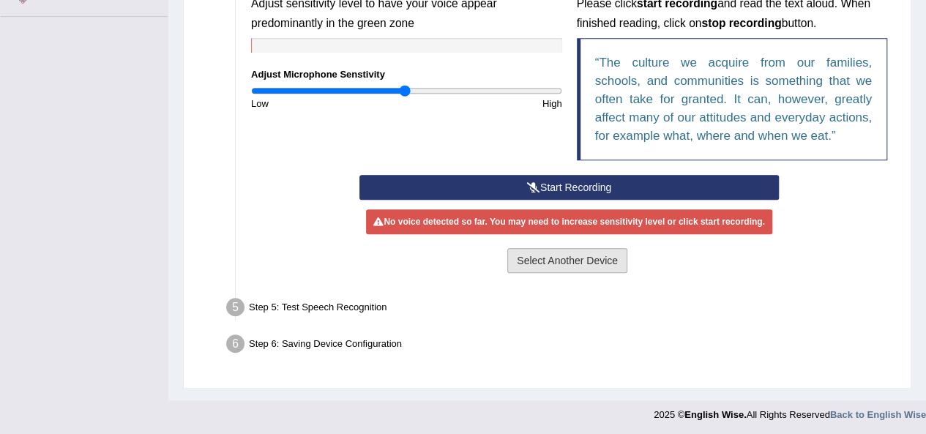
click at [531, 249] on button "Select Another Device" at bounding box center [567, 260] width 120 height 25
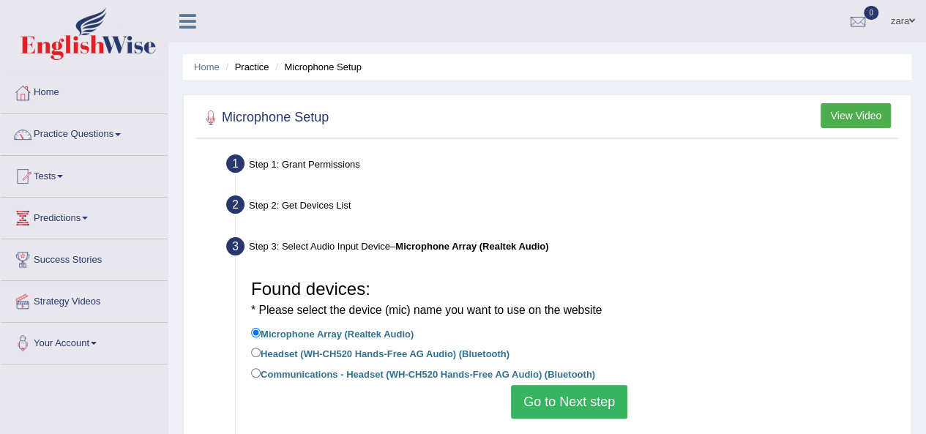
scroll to position [334, 0]
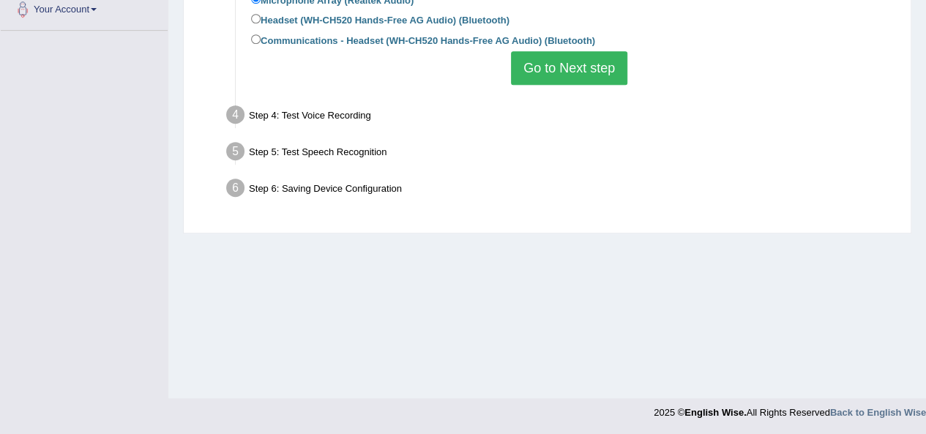
click at [553, 55] on button "Go to Next step" at bounding box center [569, 68] width 116 height 34
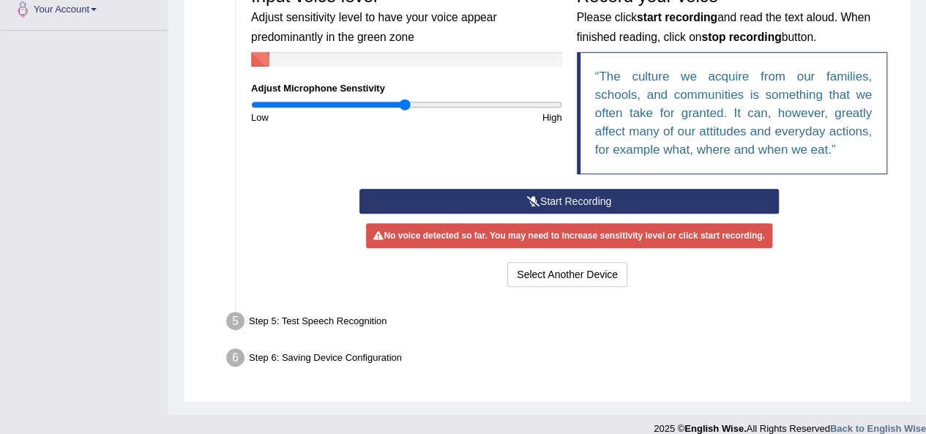
click at [555, 192] on button "Start Recording" at bounding box center [568, 201] width 419 height 25
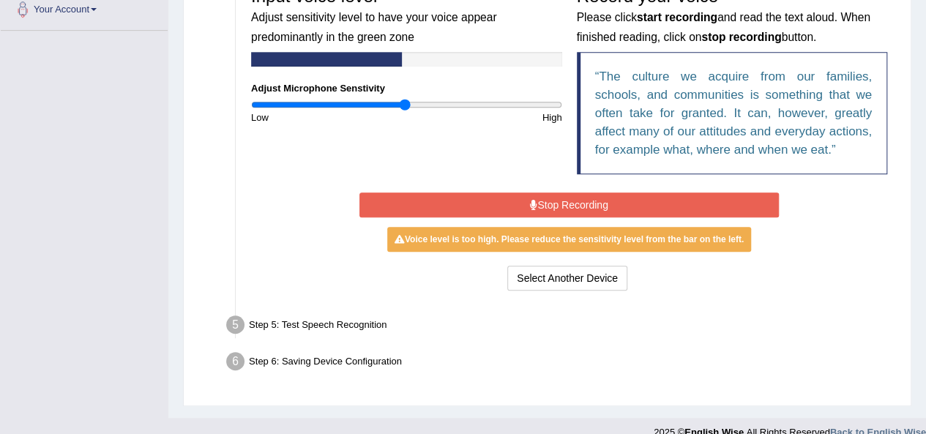
click at [551, 200] on button "Stop Recording" at bounding box center [568, 204] width 419 height 25
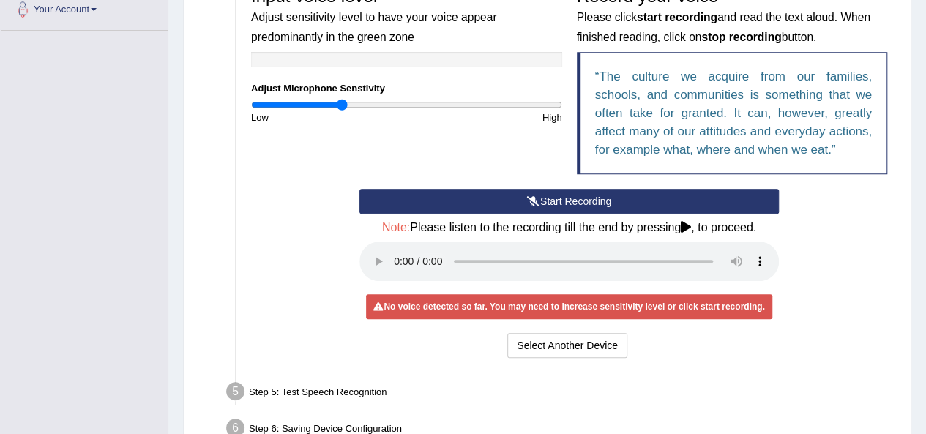
click at [341, 100] on input "range" at bounding box center [406, 105] width 311 height 12
click at [375, 100] on input "range" at bounding box center [406, 105] width 311 height 12
click at [381, 100] on input "range" at bounding box center [406, 105] width 311 height 12
type input "0.96"
click at [400, 99] on input "range" at bounding box center [406, 105] width 311 height 12
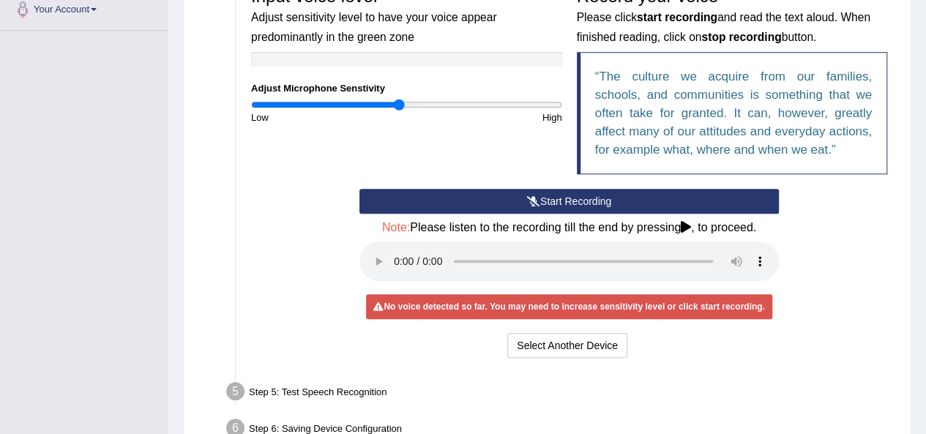
click at [605, 214] on div "Start Recording Stop Recording Note: Please listen to the recording till the en…" at bounding box center [569, 275] width 434 height 173
click at [601, 200] on button "Start Recording" at bounding box center [568, 201] width 419 height 25
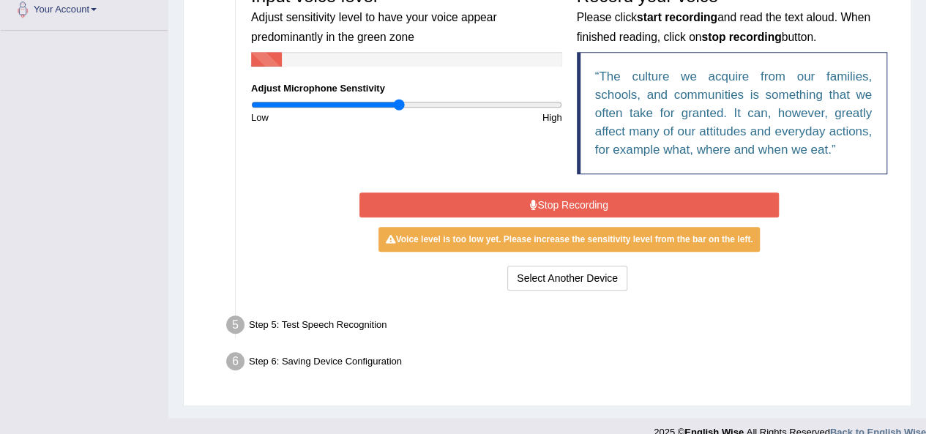
click at [603, 197] on button "Stop Recording" at bounding box center [568, 204] width 419 height 25
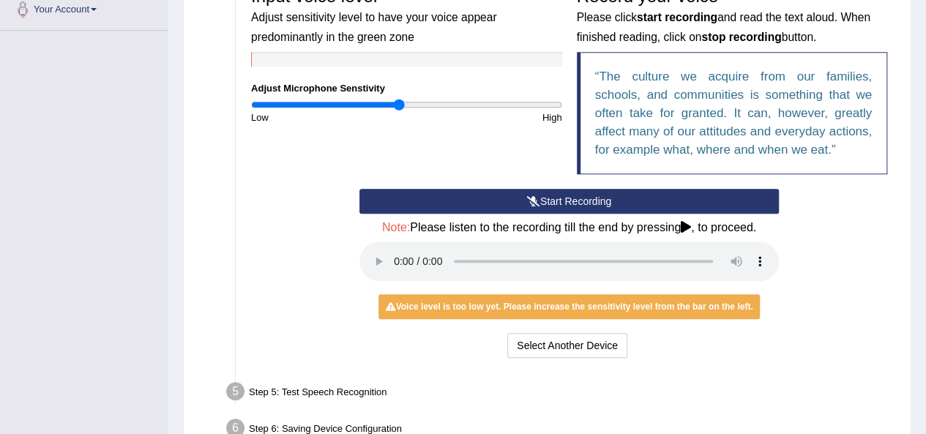
click at [528, 193] on button "Start Recording" at bounding box center [568, 201] width 419 height 25
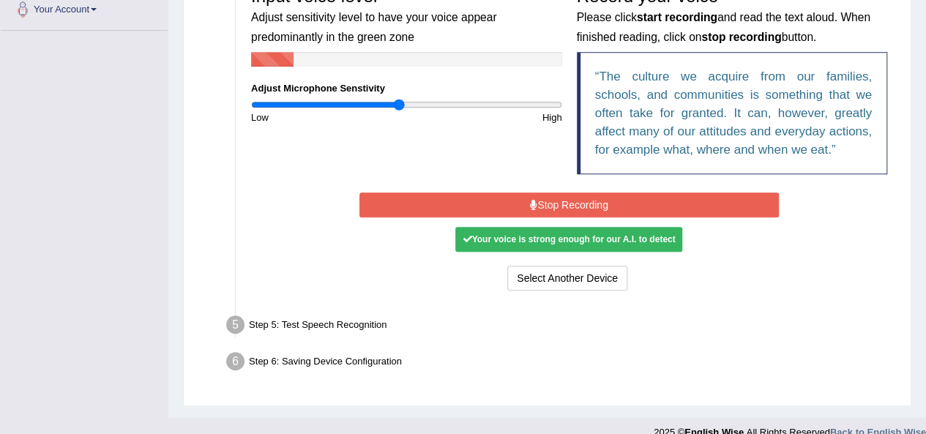
click at [495, 198] on button "Stop Recording" at bounding box center [568, 204] width 419 height 25
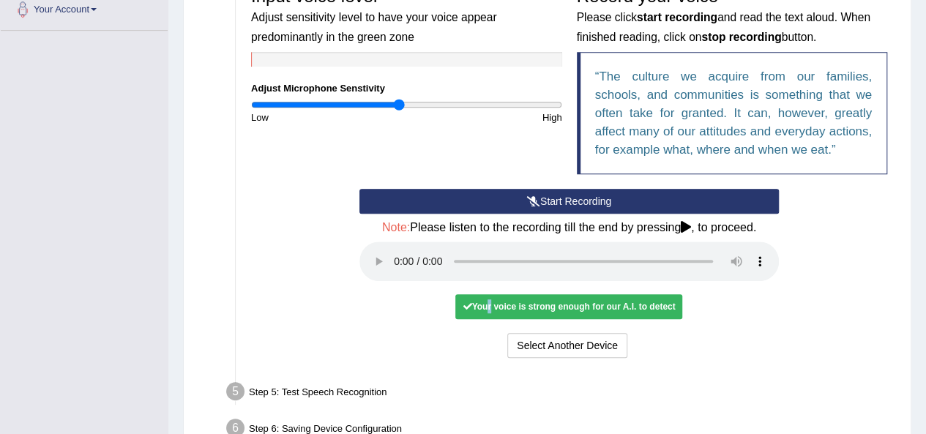
click at [487, 299] on div "Your voice is strong enough for our A.I. to detect" at bounding box center [568, 306] width 227 height 25
click at [487, 301] on div "Your voice is strong enough for our A.I. to detect" at bounding box center [568, 306] width 227 height 25
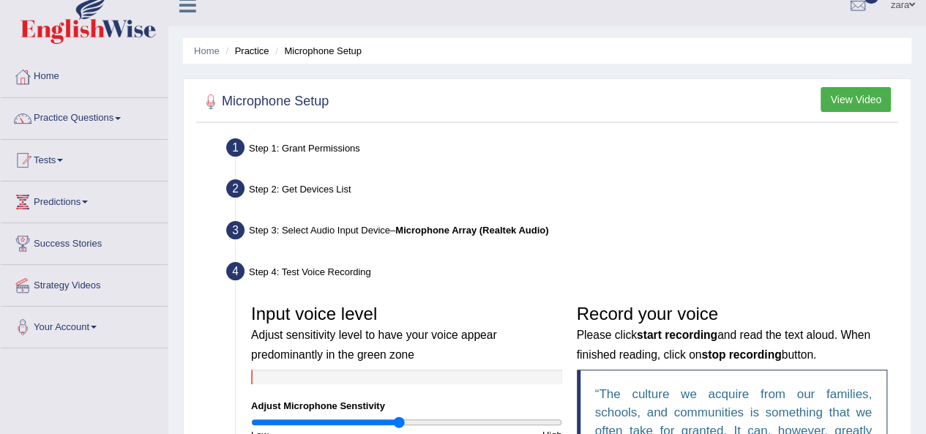
scroll to position [0, 0]
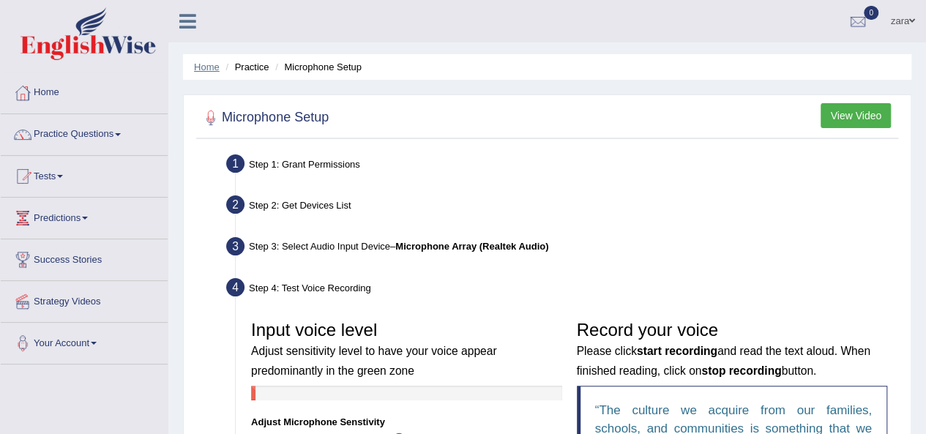
click at [208, 66] on link "Home" at bounding box center [207, 66] width 26 height 11
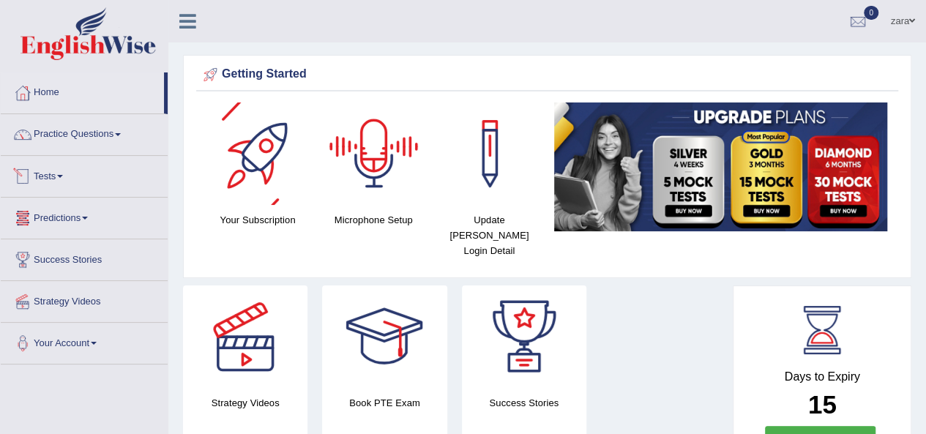
click at [42, 178] on link "Tests" at bounding box center [84, 174] width 167 height 37
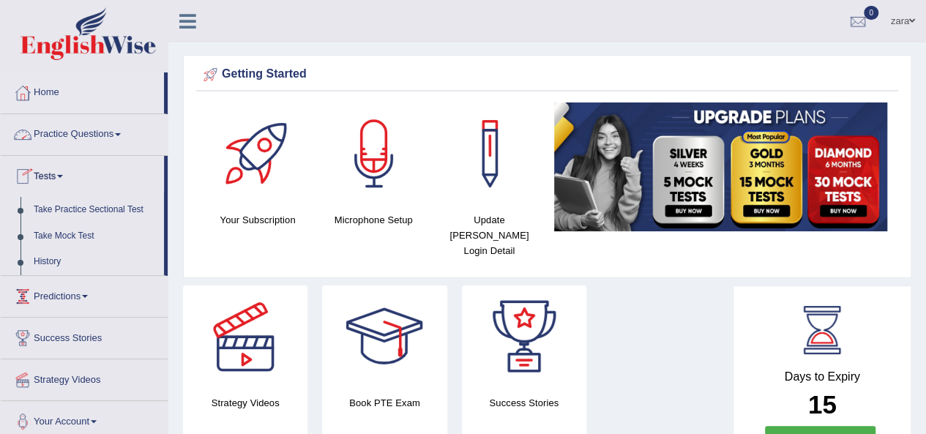
click at [66, 127] on link "Practice Questions" at bounding box center [84, 132] width 167 height 37
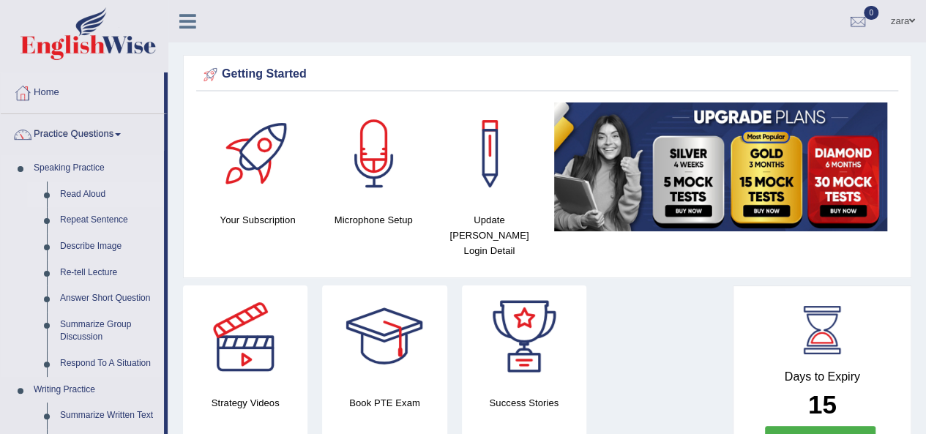
click at [75, 196] on link "Read Aloud" at bounding box center [108, 194] width 110 height 26
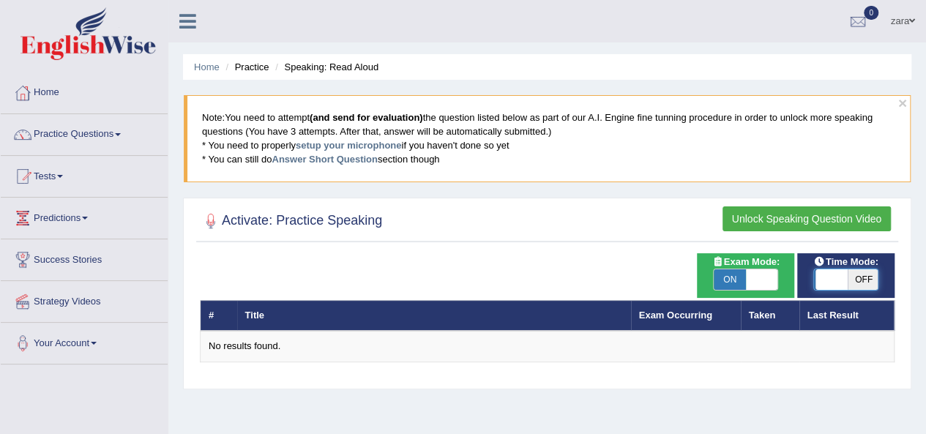
click at [833, 273] on span at bounding box center [831, 279] width 32 height 20
click at [831, 280] on span at bounding box center [830, 279] width 32 height 20
checkbox input "true"
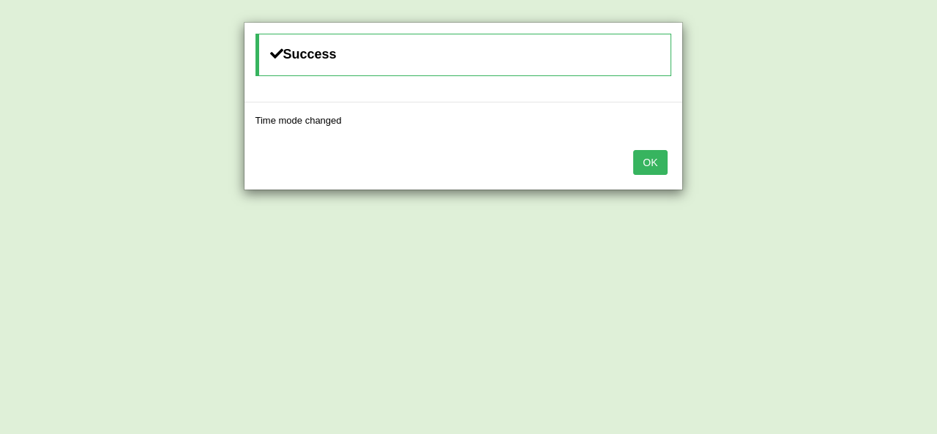
click at [647, 163] on button "OK" at bounding box center [650, 162] width 34 height 25
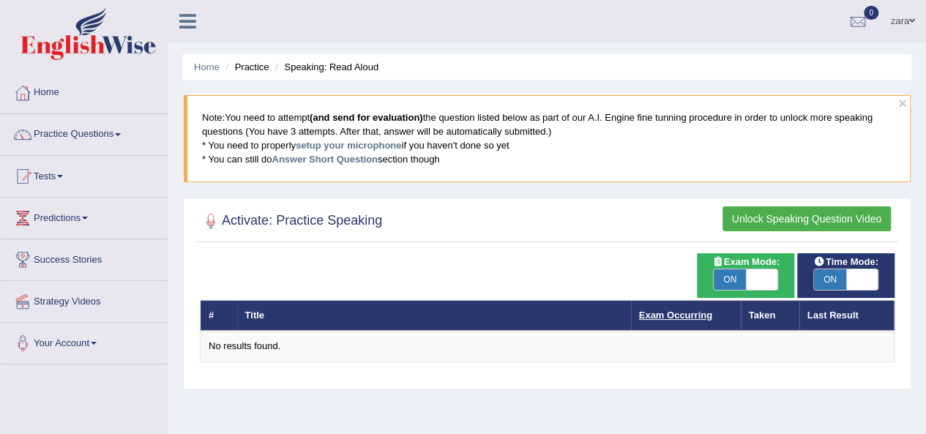
click at [660, 310] on link "Exam Occurring" at bounding box center [675, 315] width 73 height 11
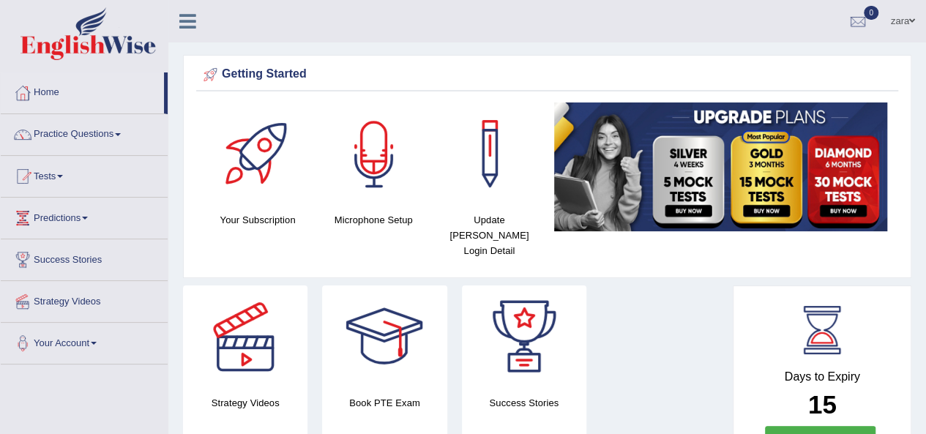
click at [382, 181] on div at bounding box center [374, 153] width 102 height 102
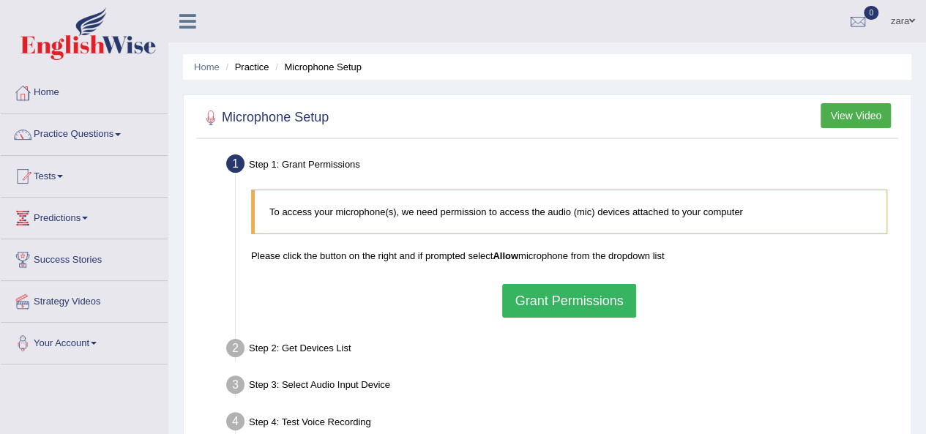
click at [607, 292] on button "Grant Permissions" at bounding box center [568, 301] width 133 height 34
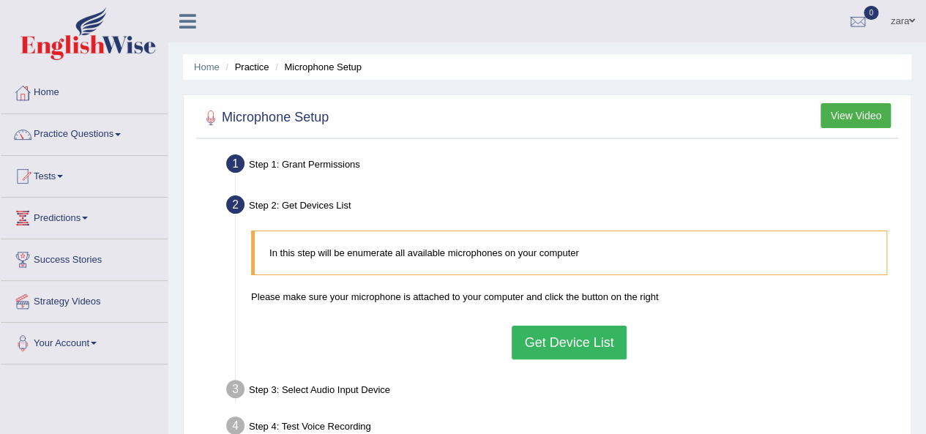
click at [565, 339] on button "Get Device List" at bounding box center [568, 343] width 114 height 34
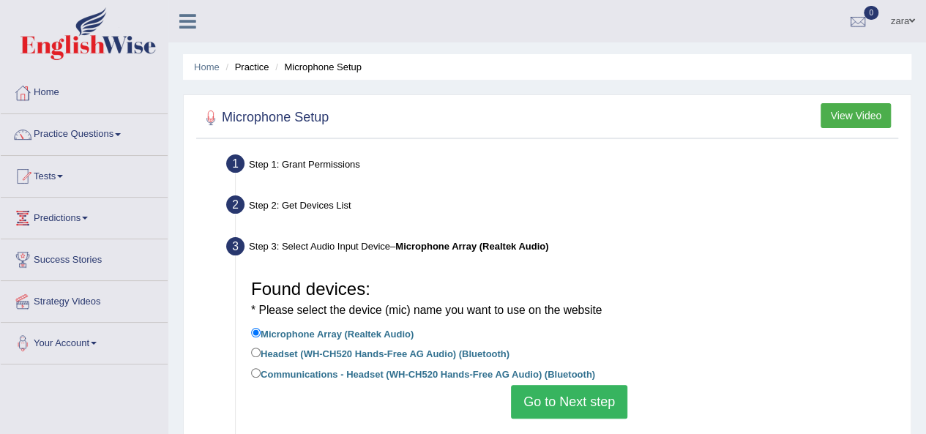
click at [568, 394] on button "Go to Next step" at bounding box center [569, 402] width 116 height 34
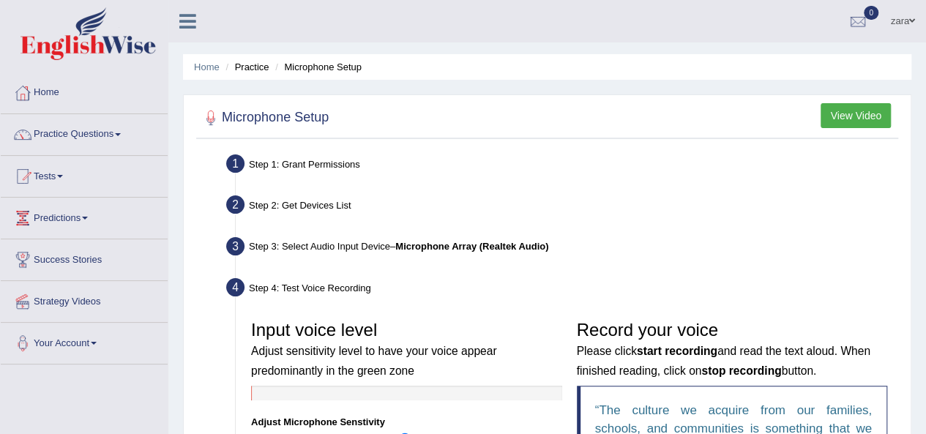
scroll to position [348, 0]
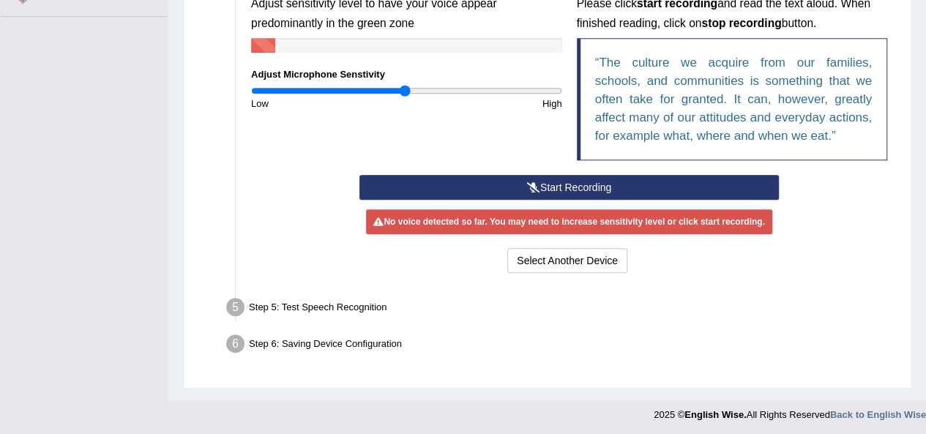
click at [547, 173] on div "Input voice level Adjust sensitivity level to have your voice appear predominan…" at bounding box center [569, 121] width 651 height 326
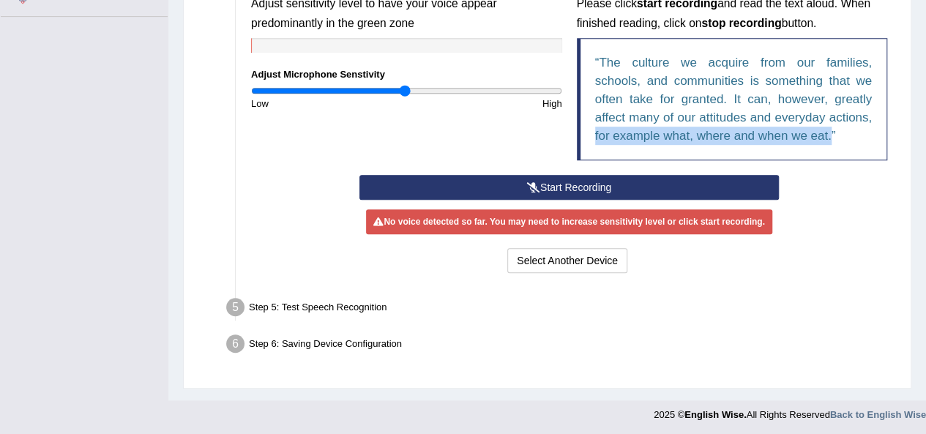
click at [544, 187] on button "Start Recording" at bounding box center [568, 187] width 419 height 25
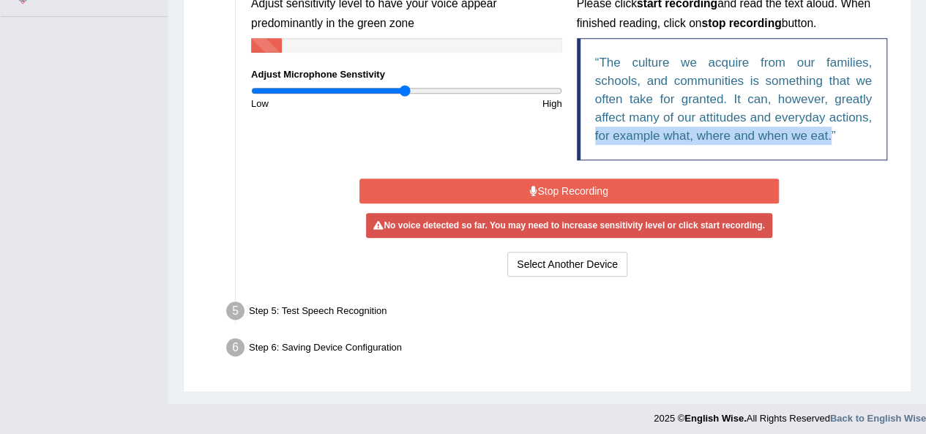
click at [544, 187] on button "Stop Recording" at bounding box center [568, 191] width 419 height 25
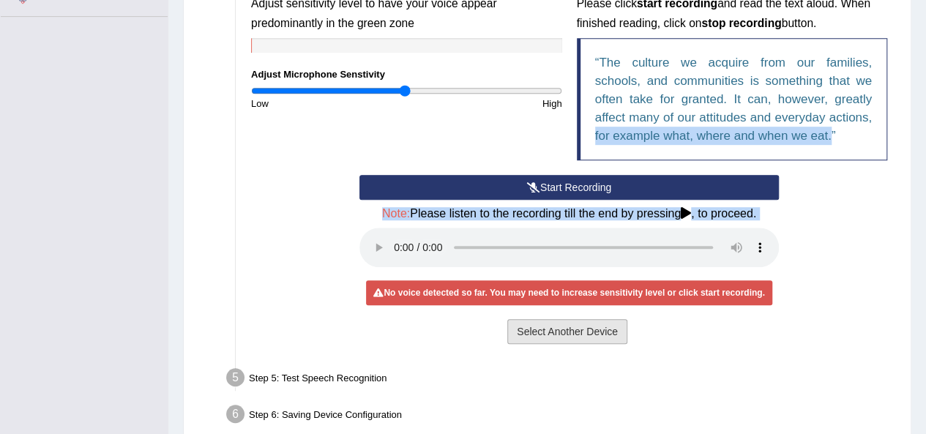
click at [561, 336] on button "Select Another Device" at bounding box center [567, 331] width 120 height 25
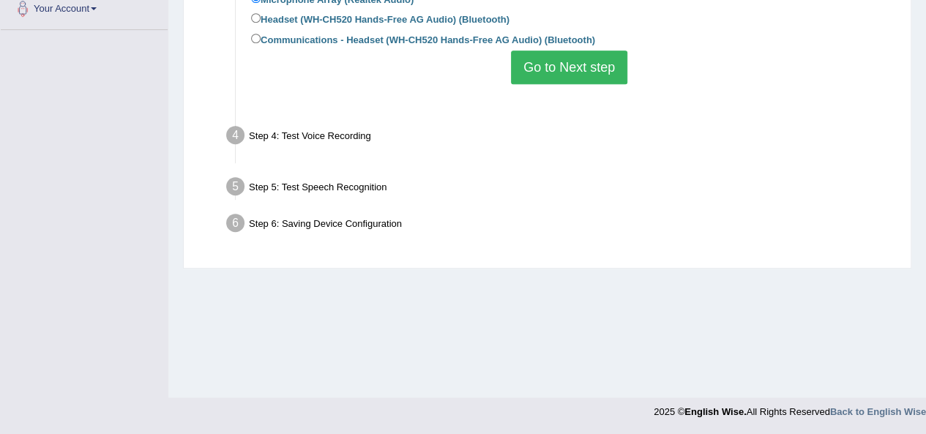
scroll to position [334, 0]
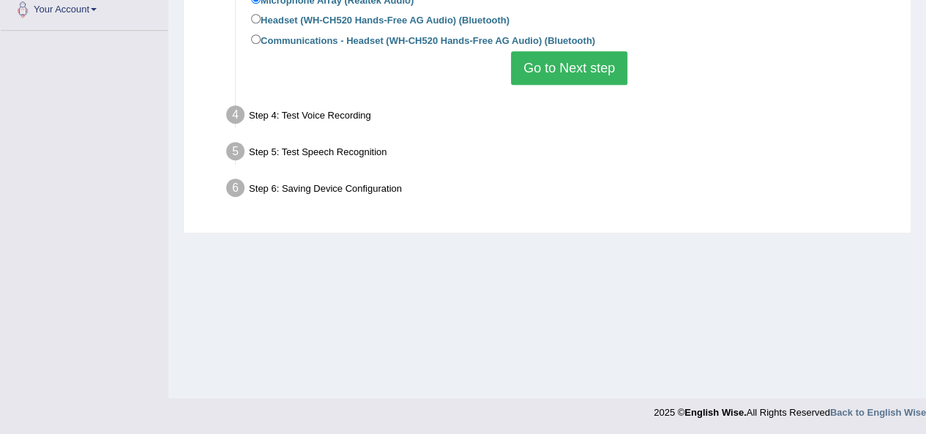
drag, startPoint x: 307, startPoint y: 121, endPoint x: 318, endPoint y: 109, distance: 16.0
click at [309, 121] on div "Step 4: Test Voice Recording" at bounding box center [562, 117] width 684 height 32
click at [563, 75] on button "Go to Next step" at bounding box center [569, 68] width 116 height 34
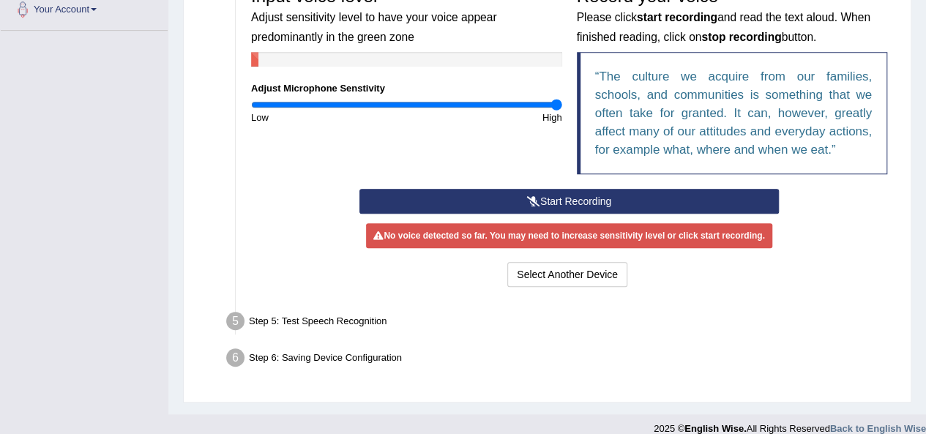
drag, startPoint x: 420, startPoint y: 99, endPoint x: 579, endPoint y: 106, distance: 159.0
click at [562, 106] on input "range" at bounding box center [406, 105] width 311 height 12
click at [501, 195] on button "Start Recording" at bounding box center [568, 201] width 419 height 25
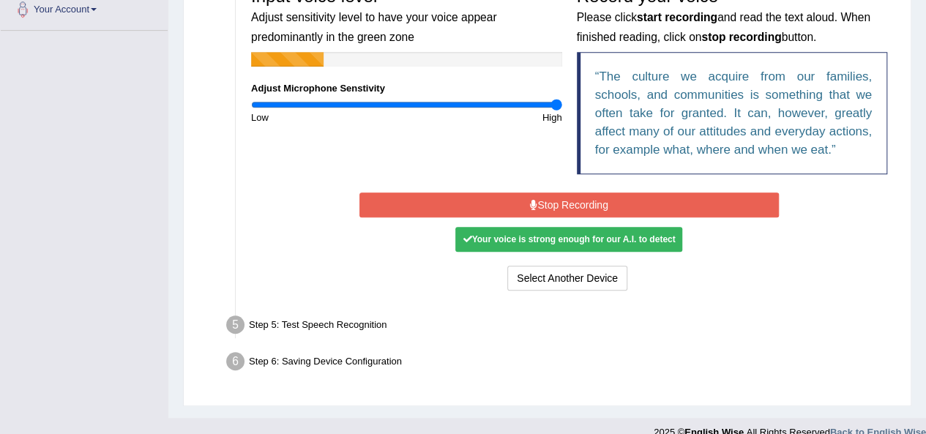
click at [499, 95] on div "Input voice level Adjust sensitivity level to have your voice appear predominan…" at bounding box center [407, 52] width 326 height 145
click at [494, 105] on input "range" at bounding box center [406, 105] width 311 height 12
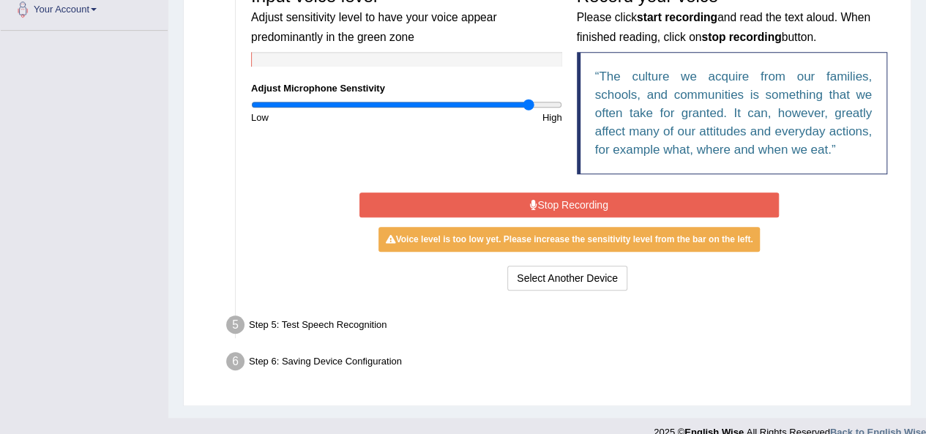
click at [528, 105] on input "range" at bounding box center [406, 105] width 311 height 12
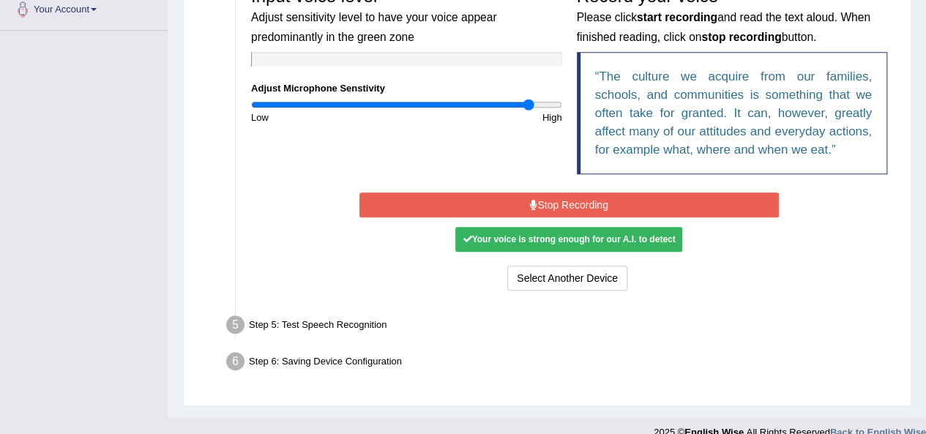
click at [556, 207] on button "Stop Recording" at bounding box center [568, 204] width 419 height 25
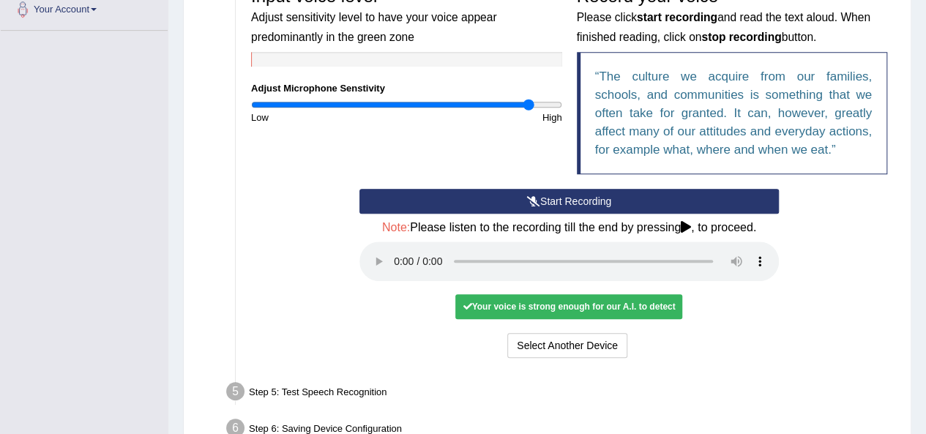
click at [492, 302] on div "Your voice is strong enough for our A.I. to detect" at bounding box center [568, 306] width 227 height 25
click at [574, 340] on button "Select Another Device" at bounding box center [567, 345] width 120 height 25
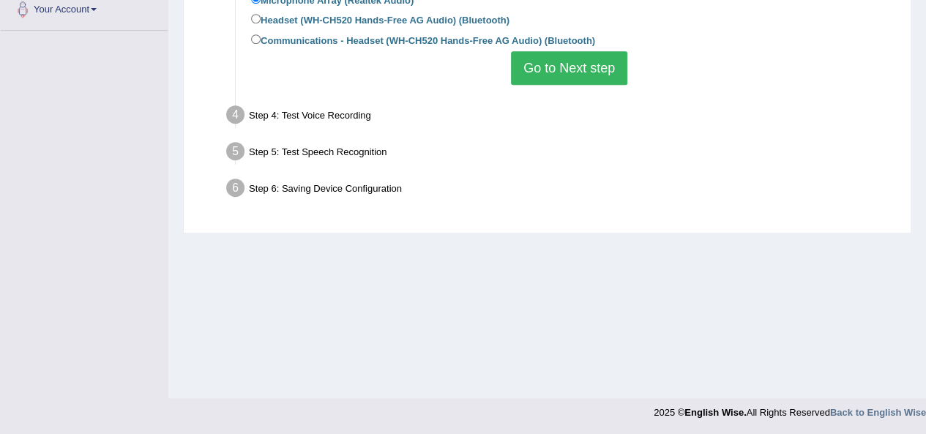
click at [576, 75] on button "Go to Next step" at bounding box center [569, 68] width 116 height 34
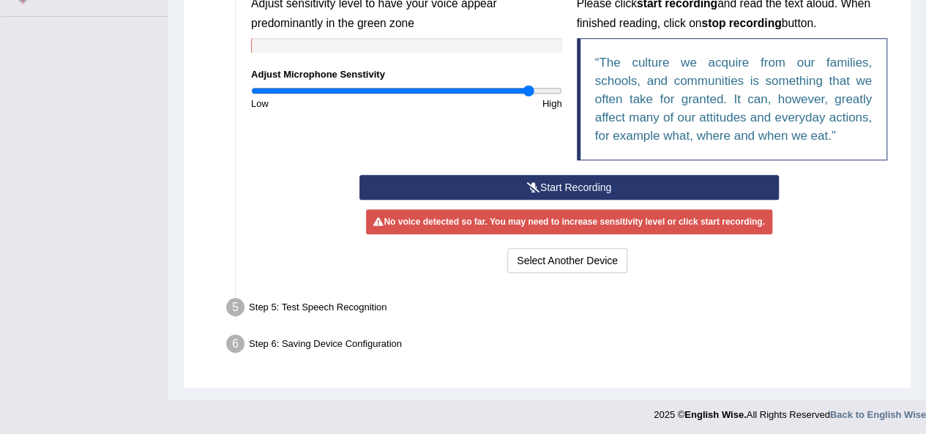
scroll to position [0, 0]
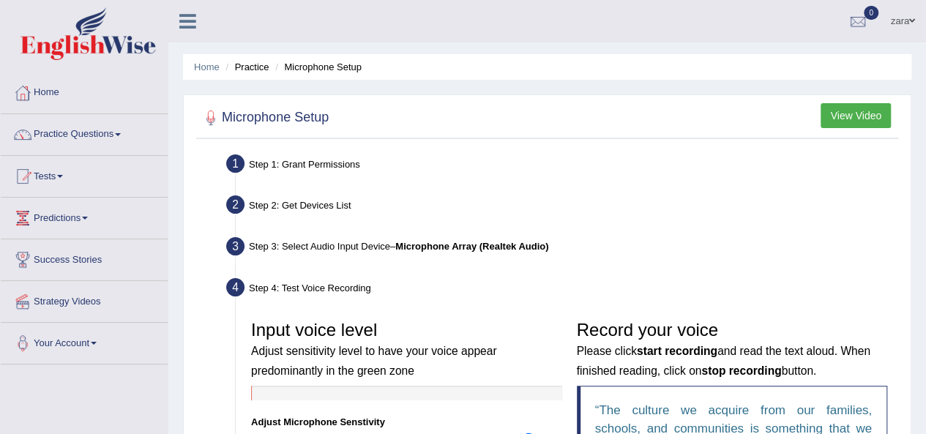
click at [856, 100] on div "Microphone Setup View Video Step 1: Grant Permissions To access your microphone…" at bounding box center [547, 415] width 728 height 642
click at [856, 111] on button "View Video" at bounding box center [855, 115] width 70 height 25
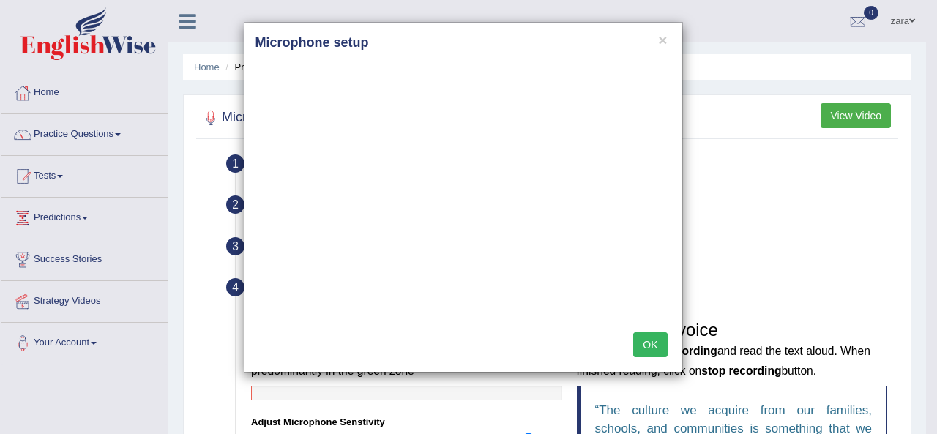
click at [657, 40] on h4 "Microphone setup" at bounding box center [463, 43] width 416 height 19
click at [663, 40] on button "×" at bounding box center [662, 39] width 9 height 15
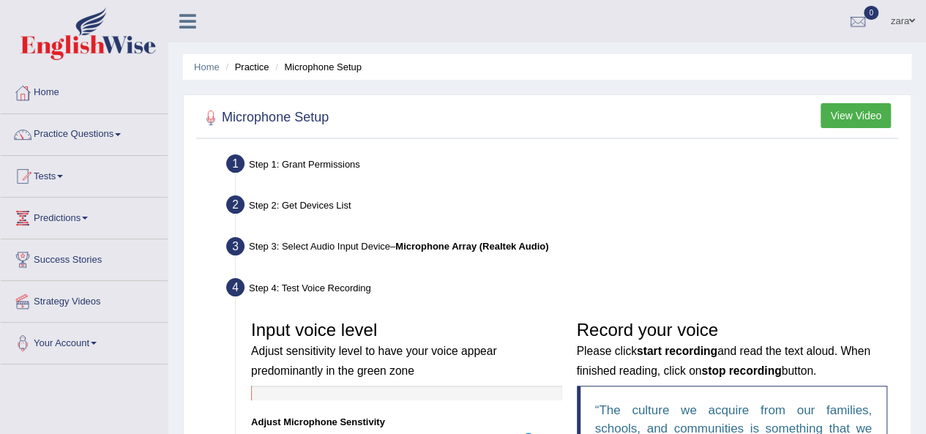
scroll to position [348, 0]
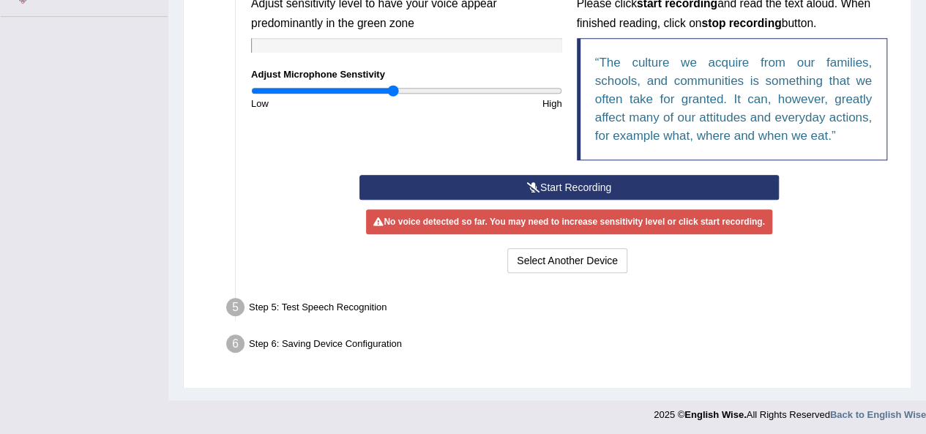
click at [392, 93] on input "range" at bounding box center [406, 91] width 311 height 12
click at [412, 90] on input "range" at bounding box center [406, 91] width 311 height 12
click at [400, 86] on input "range" at bounding box center [406, 91] width 311 height 12
click at [416, 91] on input "range" at bounding box center [406, 91] width 311 height 12
click at [505, 181] on button "Start Recording" at bounding box center [568, 187] width 419 height 25
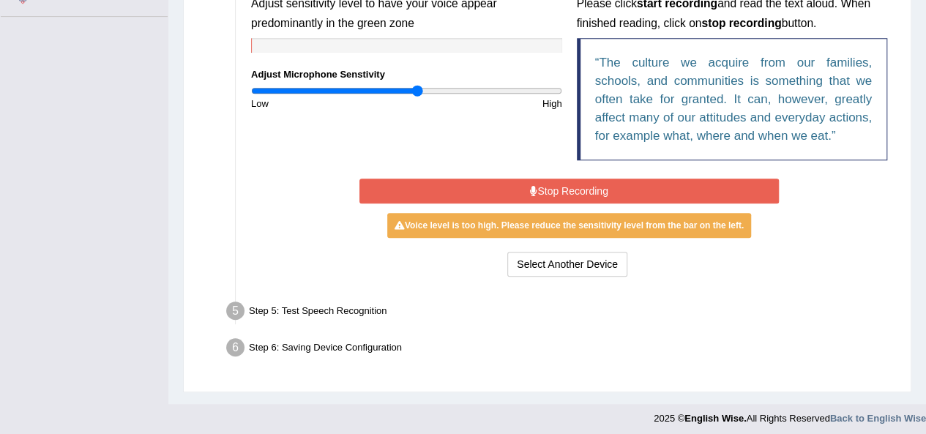
click at [505, 182] on button "Stop Recording" at bounding box center [568, 191] width 419 height 25
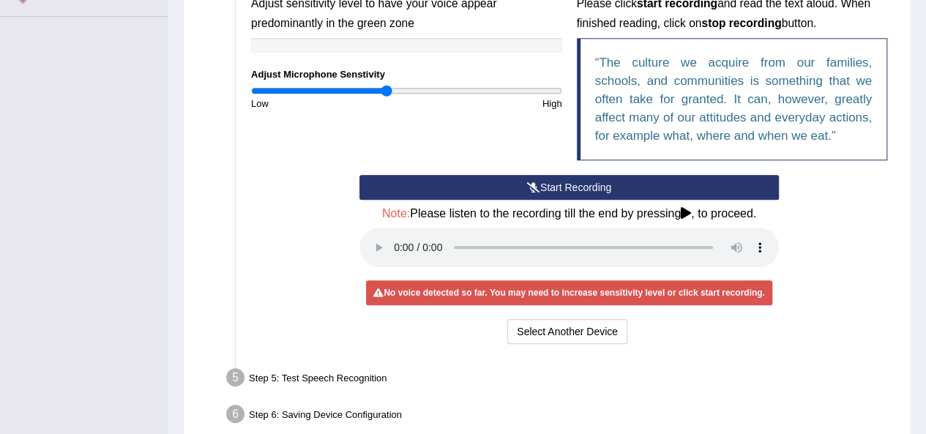
click at [385, 93] on input "range" at bounding box center [406, 91] width 311 height 12
click at [397, 86] on input "range" at bounding box center [406, 91] width 311 height 12
click at [405, 87] on input "range" at bounding box center [406, 91] width 311 height 12
click at [442, 87] on input "range" at bounding box center [406, 91] width 311 height 12
click at [492, 83] on div "Input voice level Adjust sensitivity level to have your voice appear predominan…" at bounding box center [407, 38] width 326 height 145
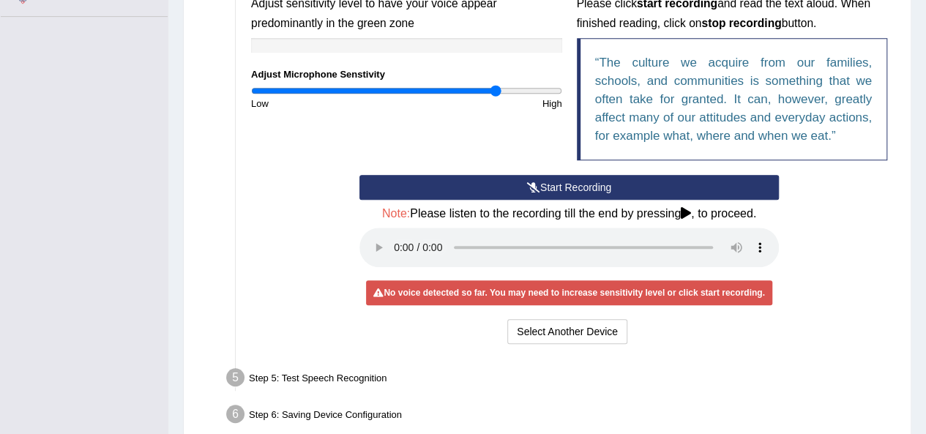
click at [495, 90] on input "range" at bounding box center [406, 91] width 311 height 12
click at [367, 85] on input "range" at bounding box center [406, 91] width 311 height 12
click at [333, 87] on input "range" at bounding box center [406, 91] width 311 height 12
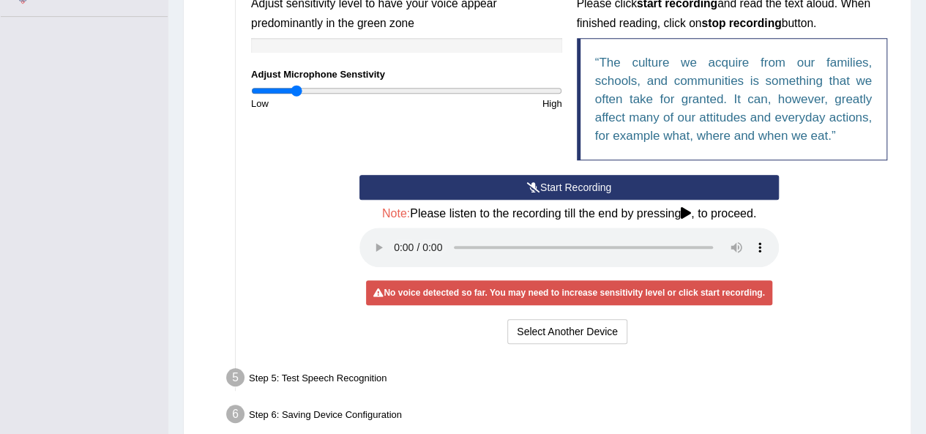
drag, startPoint x: 296, startPoint y: 88, endPoint x: 305, endPoint y: 89, distance: 8.8
click at [298, 89] on input "range" at bounding box center [406, 91] width 311 height 12
click at [367, 87] on input "range" at bounding box center [406, 91] width 311 height 12
click at [398, 89] on input "range" at bounding box center [406, 91] width 311 height 12
click at [418, 90] on input "range" at bounding box center [406, 91] width 311 height 12
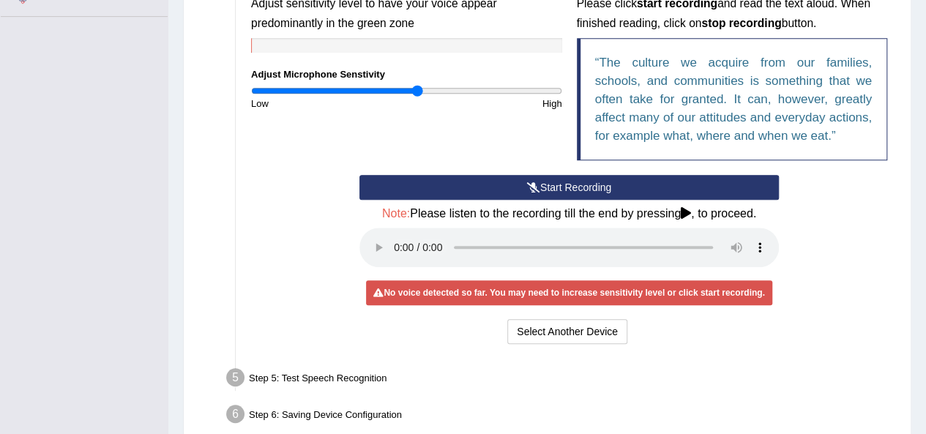
click at [536, 186] on icon at bounding box center [533, 187] width 13 height 10
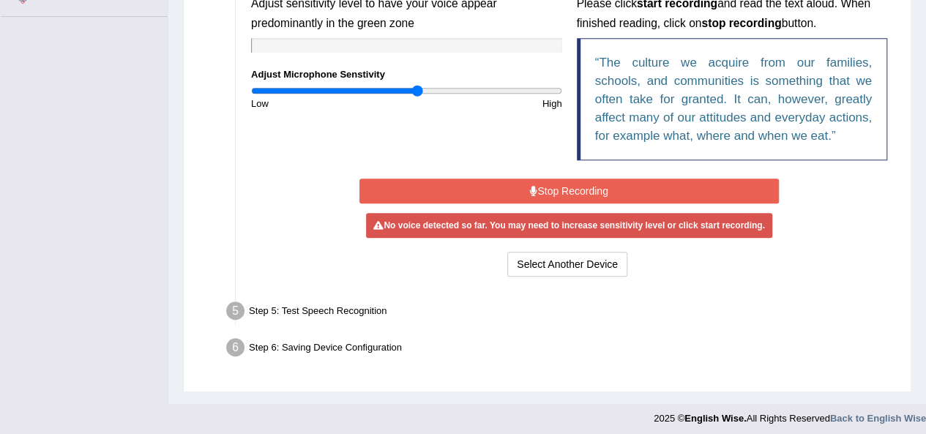
click at [538, 189] on button "Stop Recording" at bounding box center [568, 191] width 419 height 25
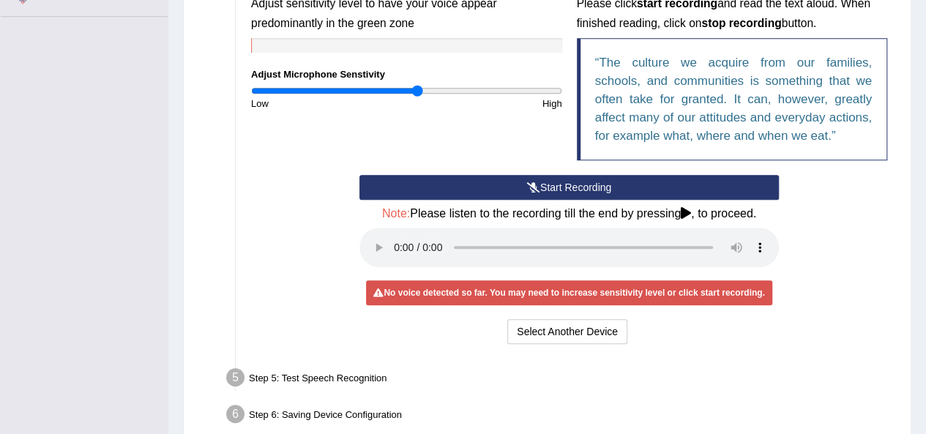
click at [538, 190] on button "Start Recording" at bounding box center [568, 187] width 419 height 25
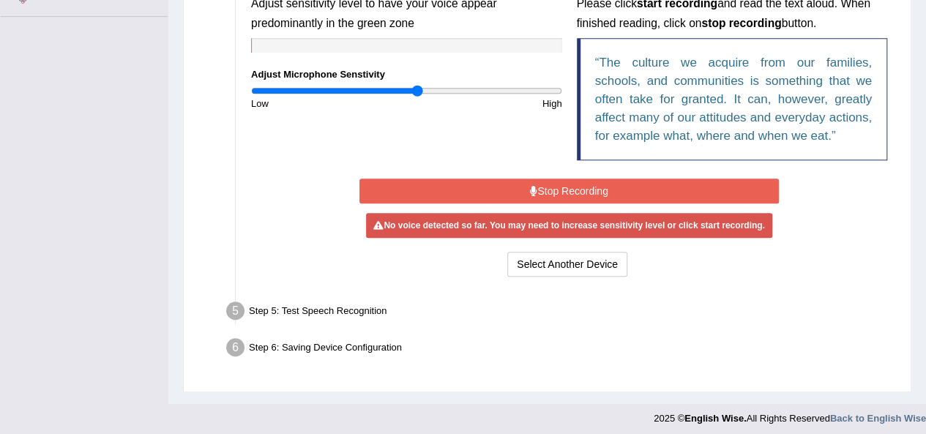
click at [538, 190] on button "Stop Recording" at bounding box center [568, 191] width 419 height 25
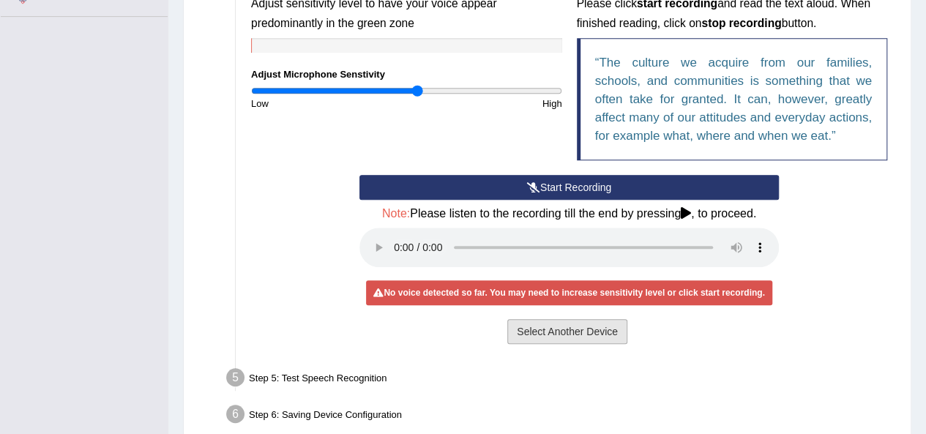
click at [589, 325] on button "Select Another Device" at bounding box center [567, 331] width 120 height 25
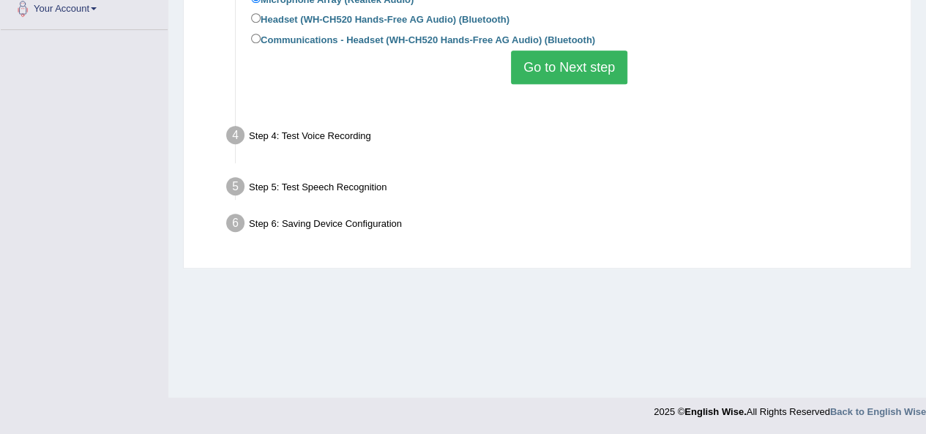
scroll to position [334, 0]
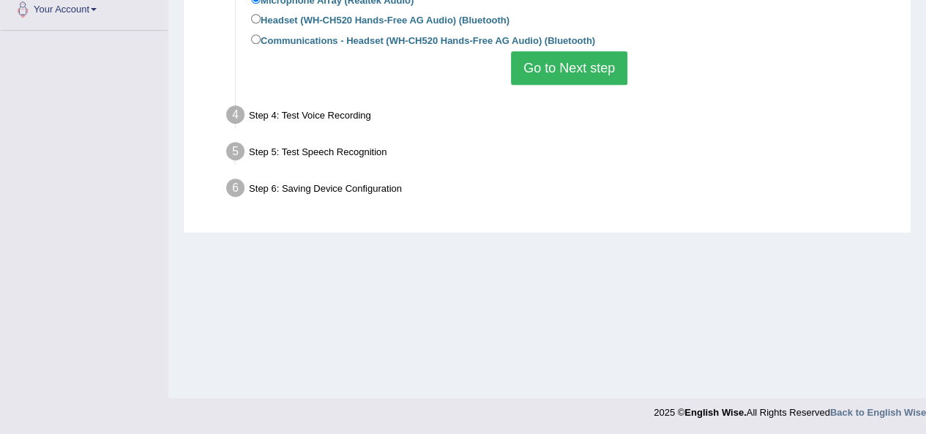
click at [569, 65] on button "Go to Next step" at bounding box center [569, 68] width 116 height 34
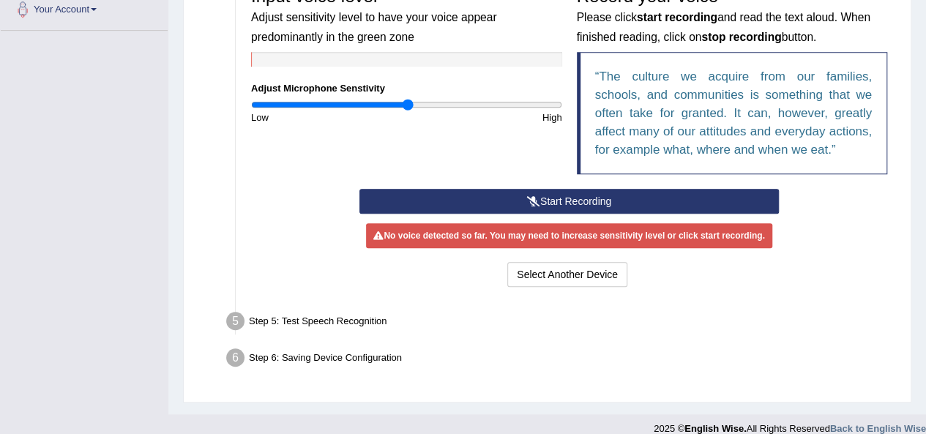
type input "1.02"
click at [406, 99] on input "range" at bounding box center [406, 105] width 311 height 12
click at [514, 194] on button "Start Recording" at bounding box center [568, 201] width 419 height 25
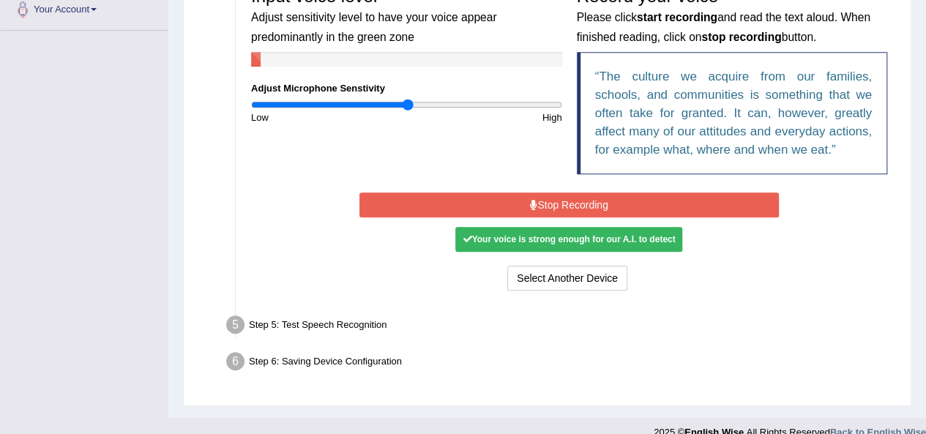
click at [514, 195] on button "Stop Recording" at bounding box center [568, 204] width 419 height 25
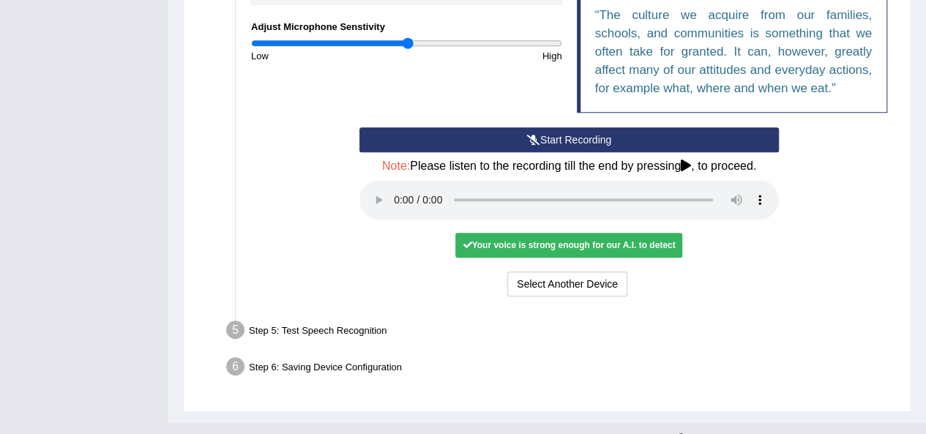
scroll to position [419, 0]
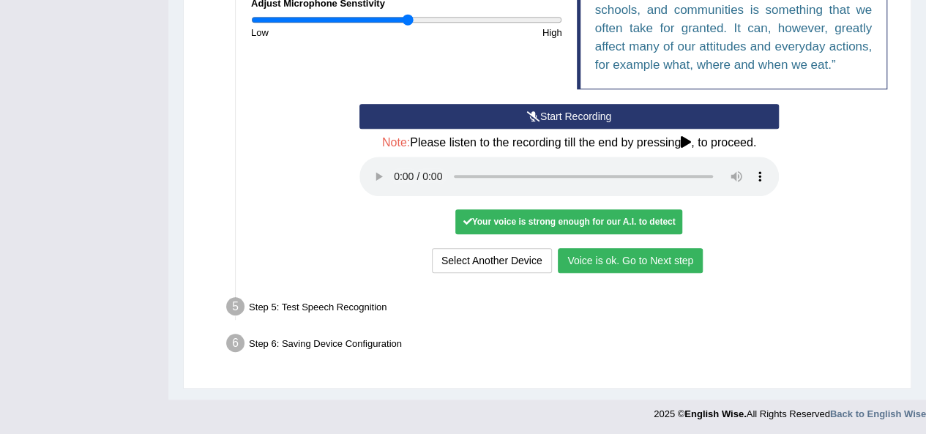
click at [619, 261] on button "Voice is ok. Go to Next step" at bounding box center [630, 260] width 145 height 25
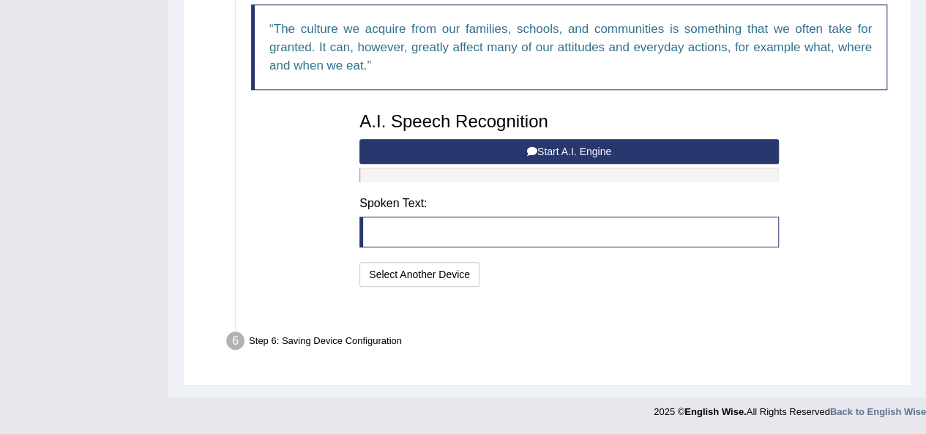
scroll to position [361, 0]
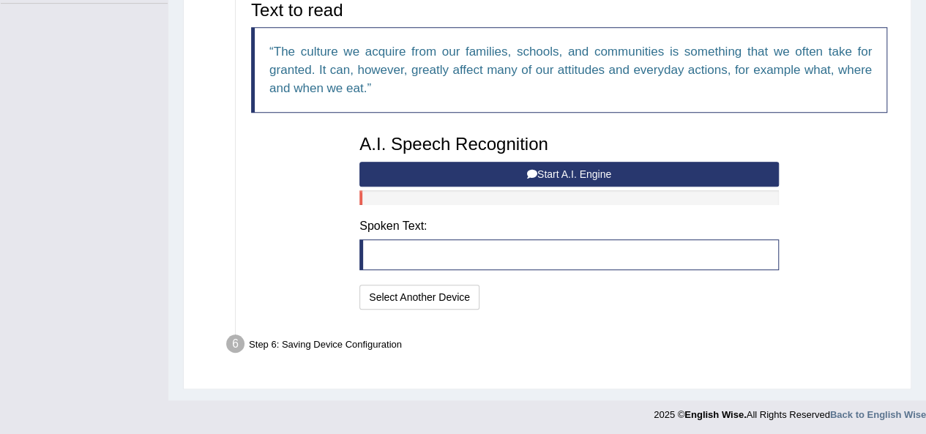
click at [471, 252] on blockquote at bounding box center [568, 254] width 419 height 31
click at [533, 173] on icon at bounding box center [532, 174] width 10 height 10
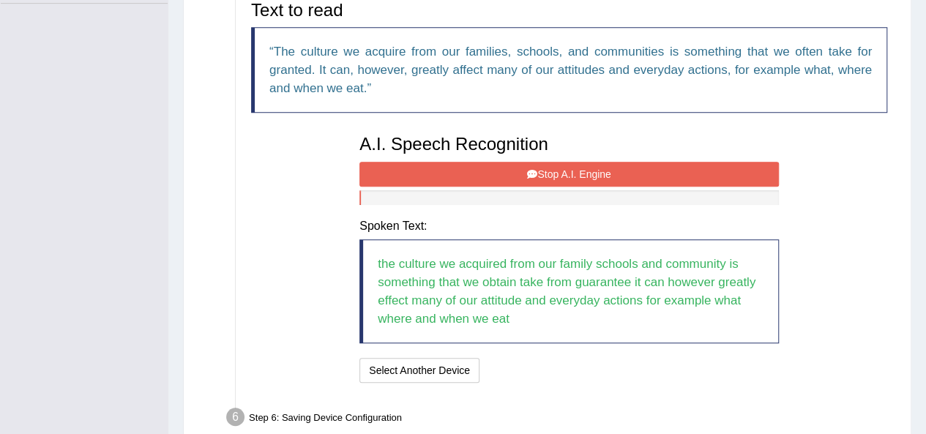
scroll to position [434, 0]
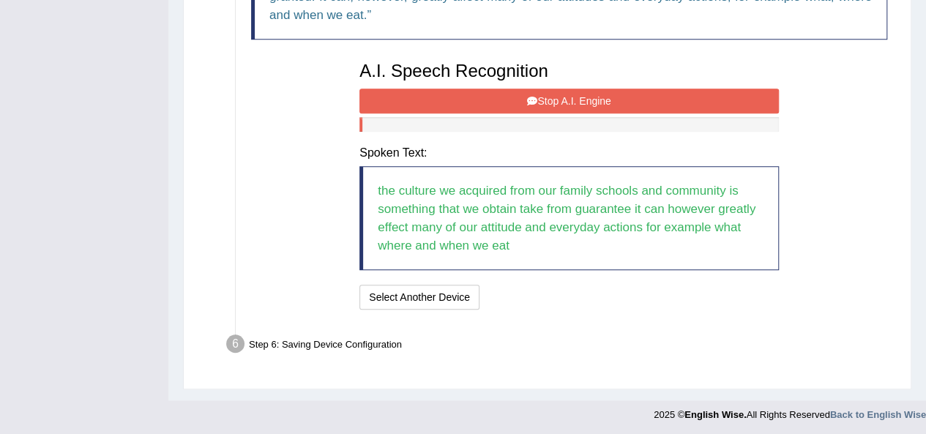
click at [581, 94] on button "Stop A.I. Engine" at bounding box center [568, 101] width 419 height 25
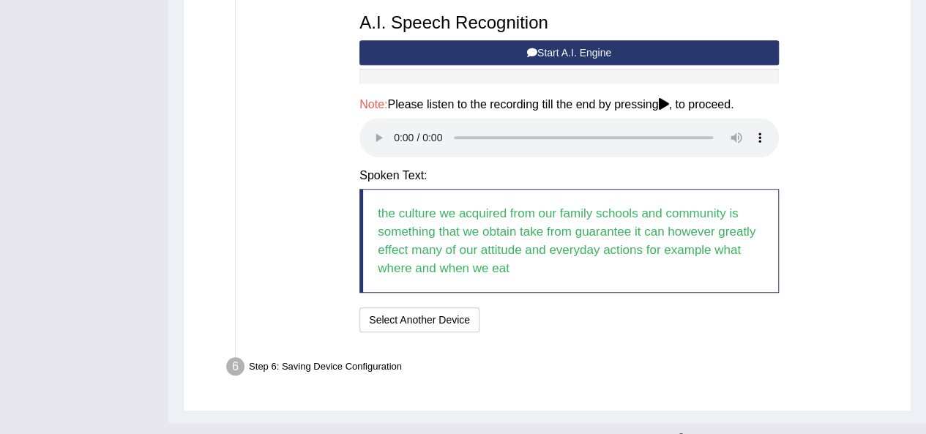
scroll to position [505, 0]
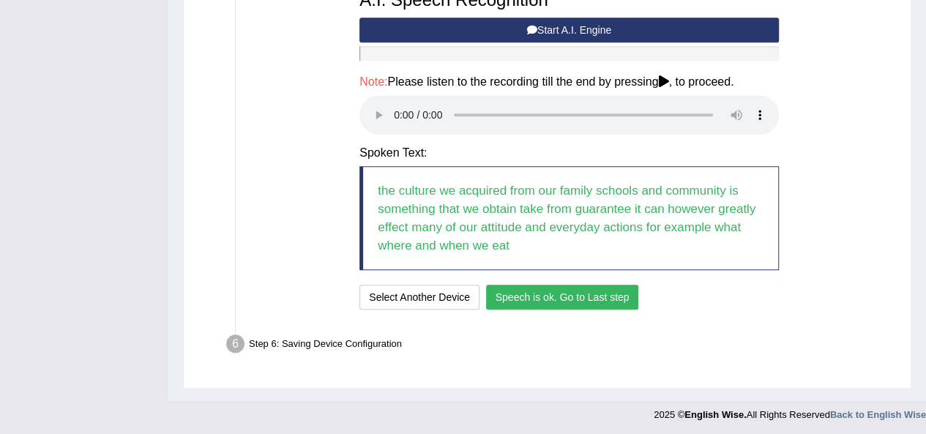
click at [584, 291] on button "Speech is ok. Go to Last step" at bounding box center [562, 297] width 153 height 25
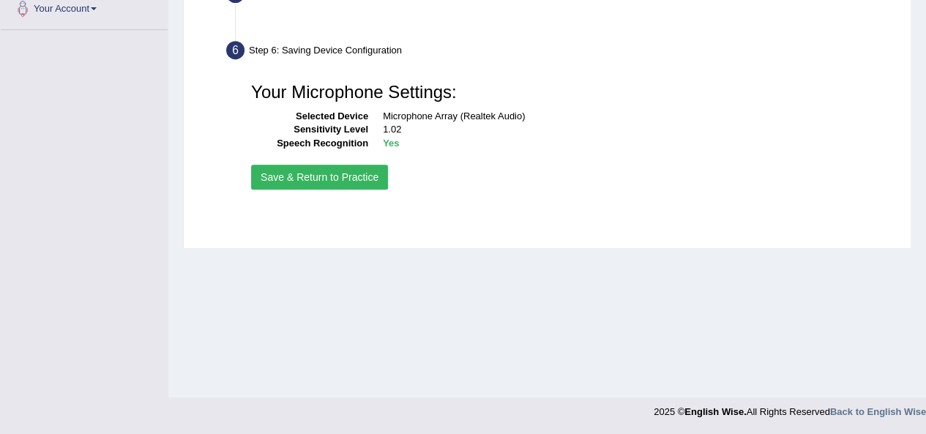
scroll to position [334, 0]
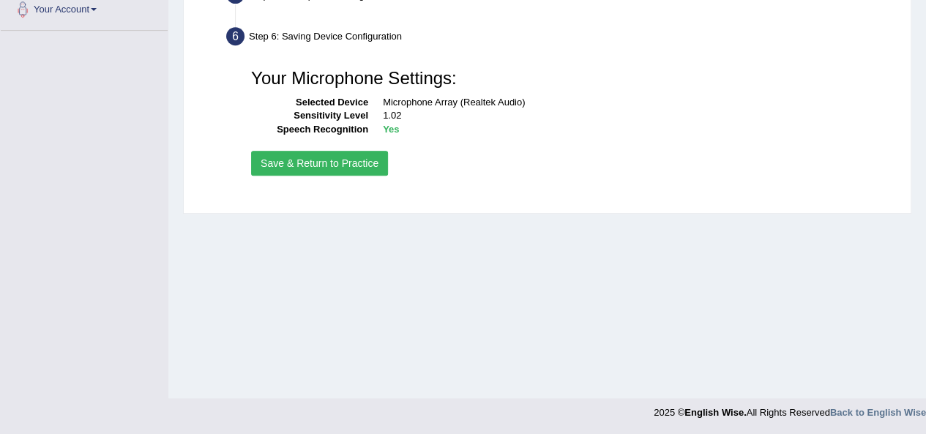
click at [300, 158] on button "Save & Return to Practice" at bounding box center [319, 163] width 137 height 25
click at [307, 162] on button "Save & Return to Practice" at bounding box center [319, 163] width 137 height 25
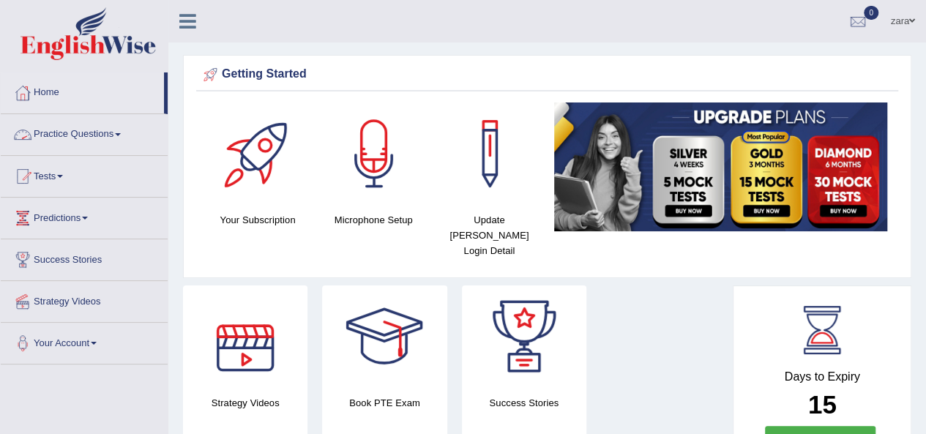
click at [58, 170] on link "Tests" at bounding box center [84, 174] width 167 height 37
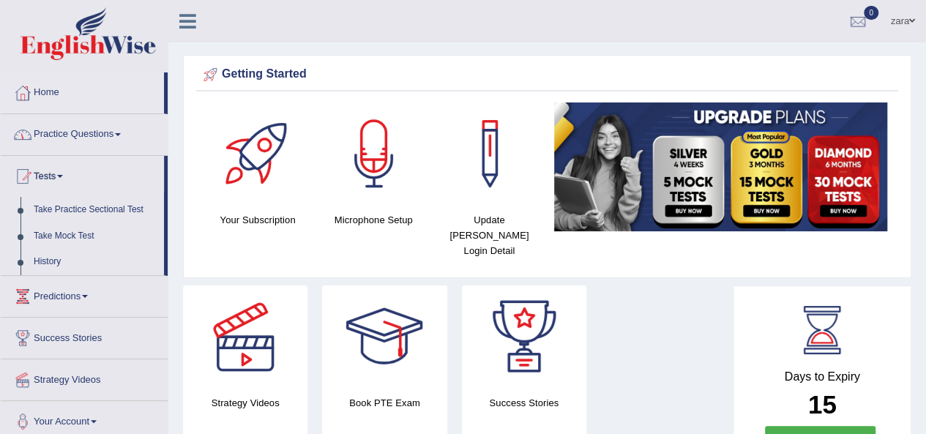
click at [79, 128] on link "Practice Questions" at bounding box center [84, 132] width 167 height 37
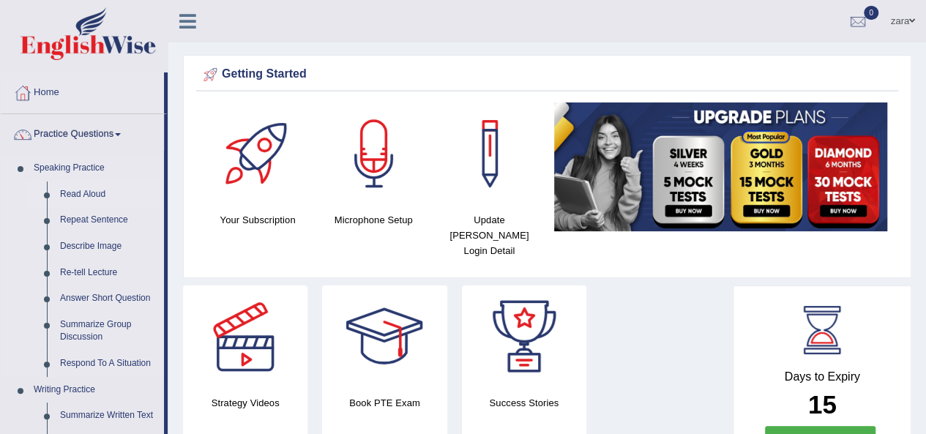
click at [74, 190] on link "Read Aloud" at bounding box center [108, 194] width 110 height 26
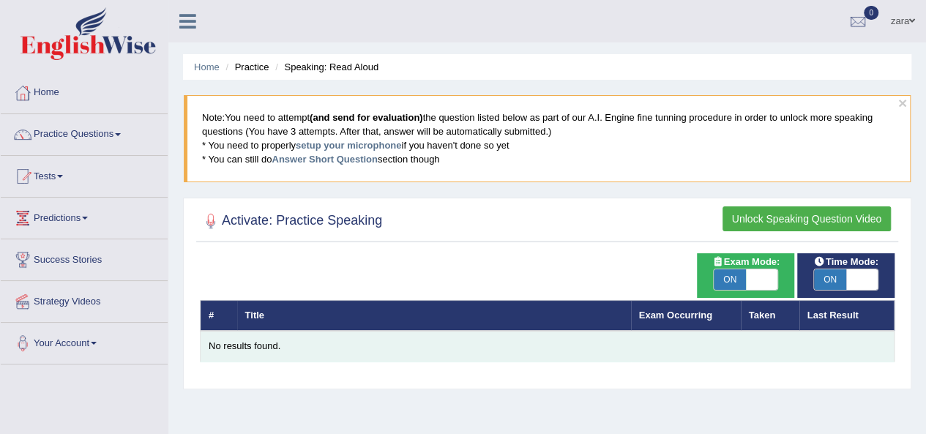
click at [253, 344] on div "No results found." at bounding box center [547, 347] width 677 height 14
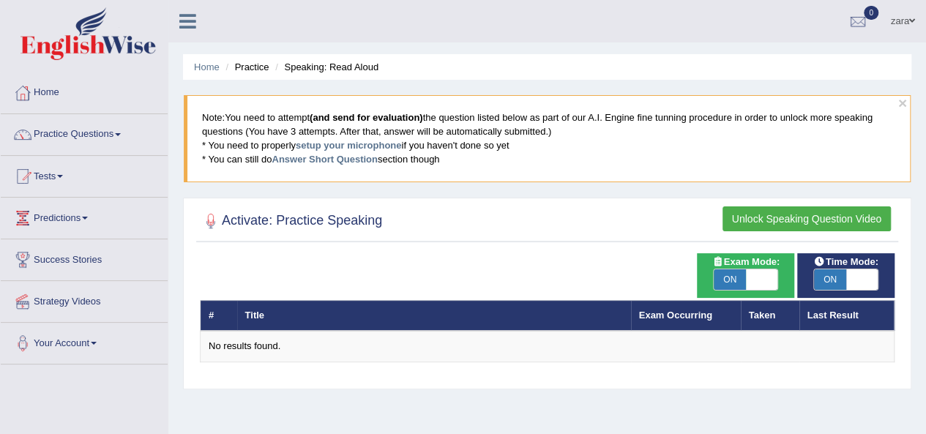
click at [760, 277] on span at bounding box center [762, 279] width 32 height 20
checkbox input "false"
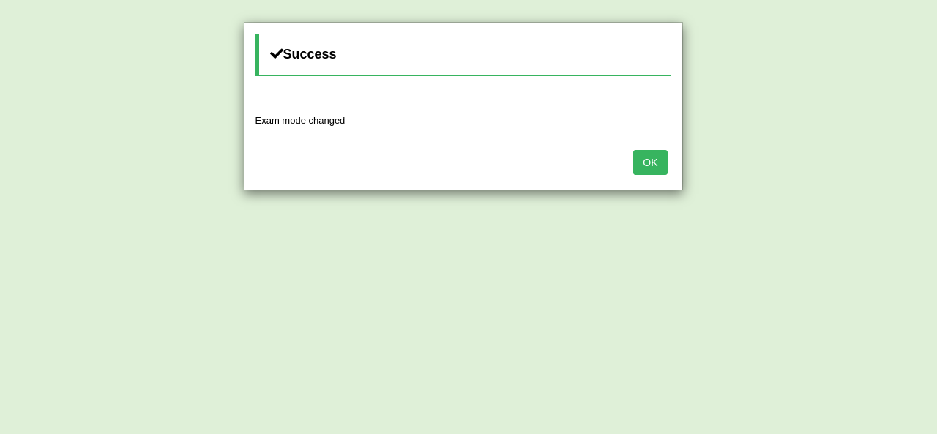
click at [635, 163] on button "OK" at bounding box center [650, 162] width 34 height 25
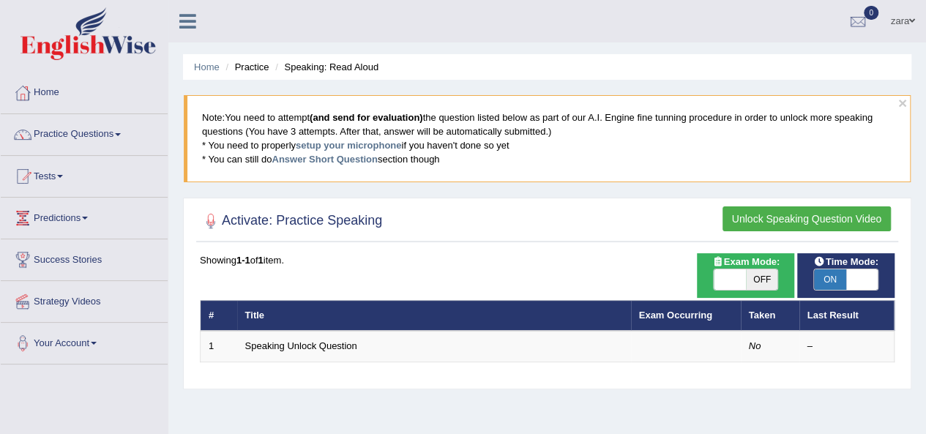
click at [746, 280] on span "OFF" at bounding box center [762, 279] width 32 height 20
checkbox input "true"
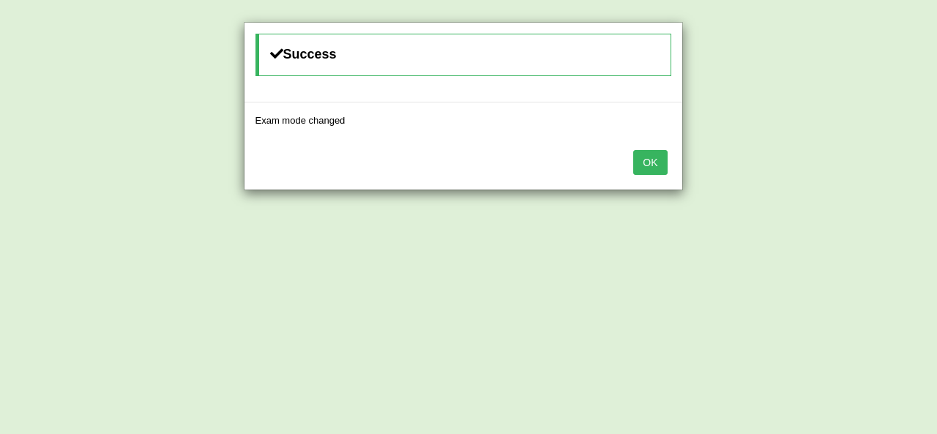
click at [644, 171] on button "OK" at bounding box center [650, 162] width 34 height 25
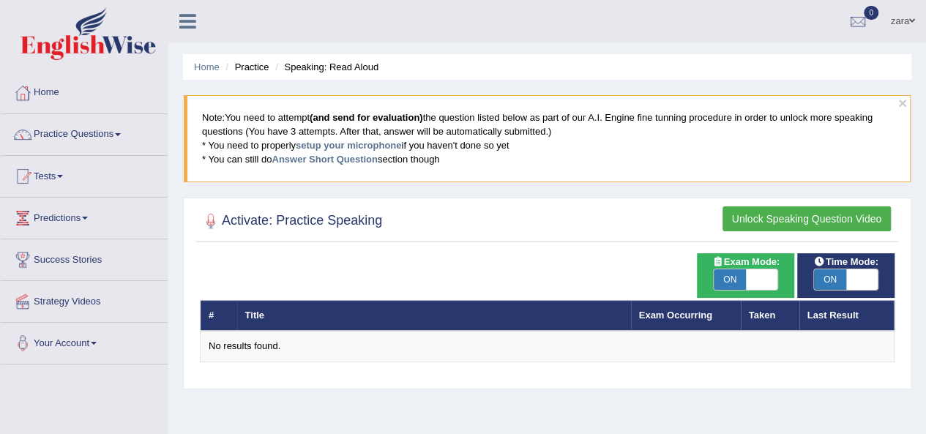
click at [743, 276] on span "ON" at bounding box center [729, 279] width 32 height 20
checkbox input "false"
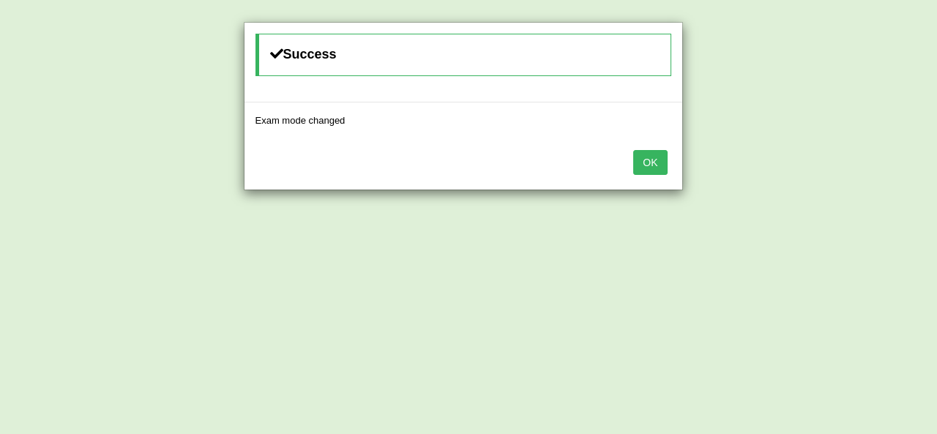
click at [642, 159] on button "OK" at bounding box center [650, 162] width 34 height 25
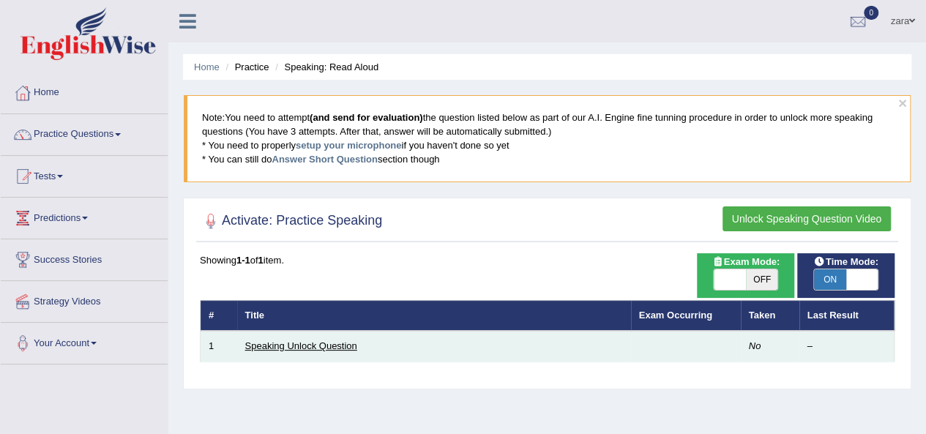
click at [270, 348] on link "Speaking Unlock Question" at bounding box center [301, 345] width 112 height 11
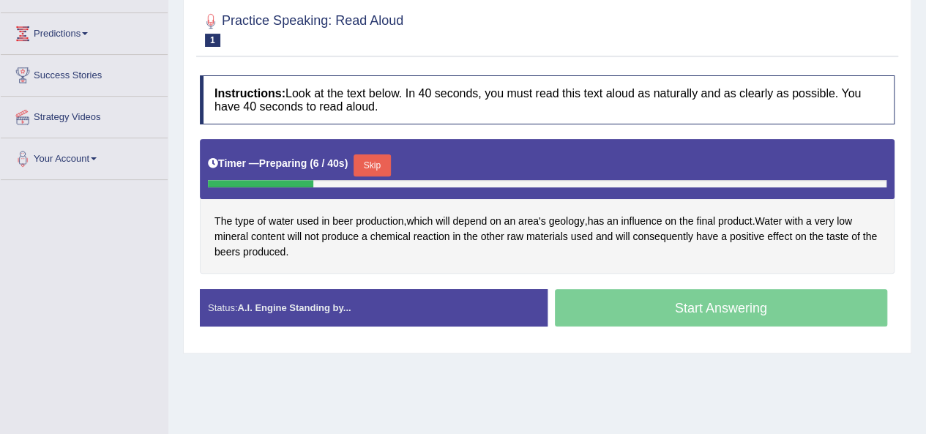
scroll to position [190, 0]
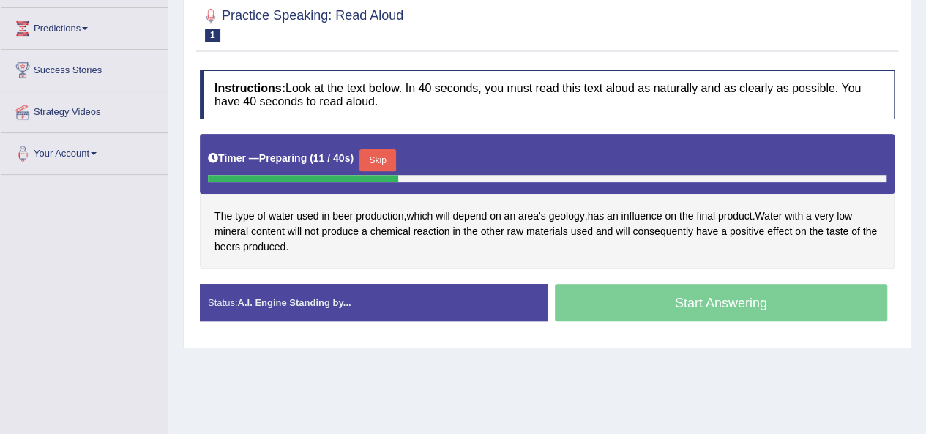
click at [383, 156] on button "Skip" at bounding box center [377, 160] width 37 height 22
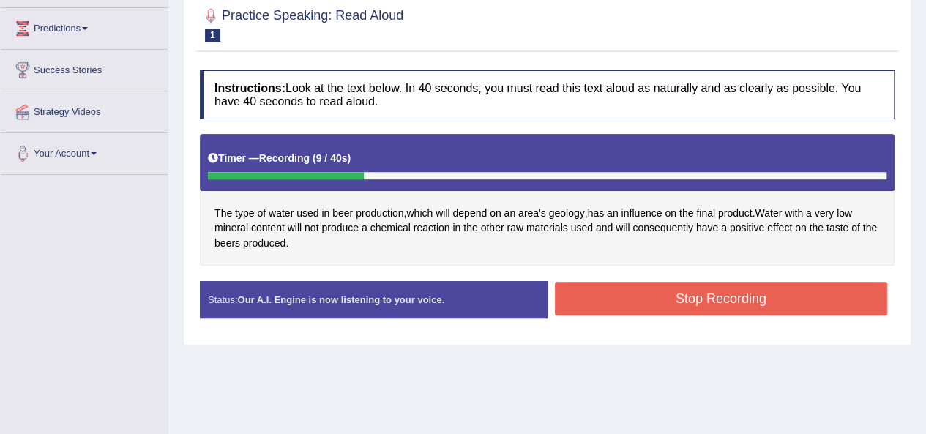
click at [653, 280] on div "Instructions: Look at the text below. In 40 seconds, you must read this text al…" at bounding box center [547, 200] width 702 height 274
click at [655, 285] on button "Stop Recording" at bounding box center [721, 299] width 333 height 34
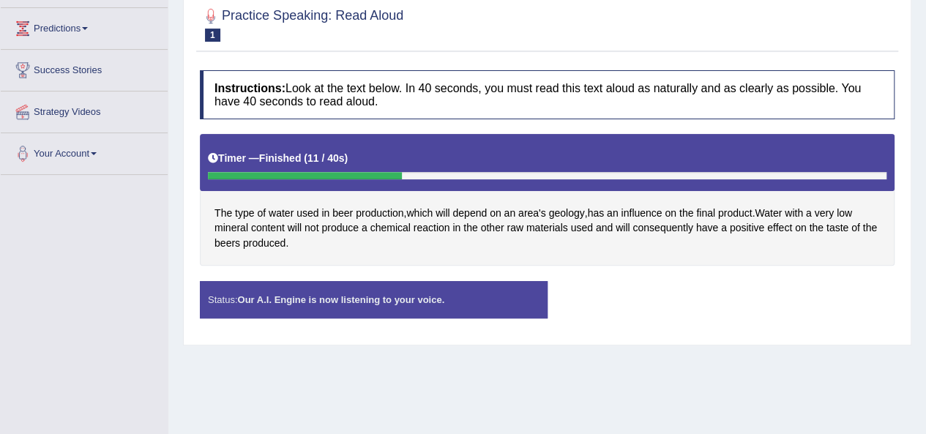
click at [520, 293] on div "Status: Our A.I. Engine is now listening to your voice." at bounding box center [374, 299] width 348 height 37
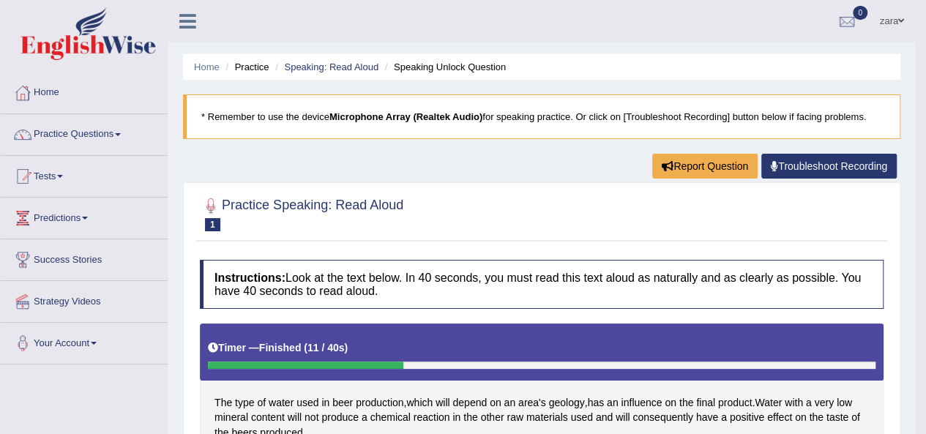
scroll to position [366, 0]
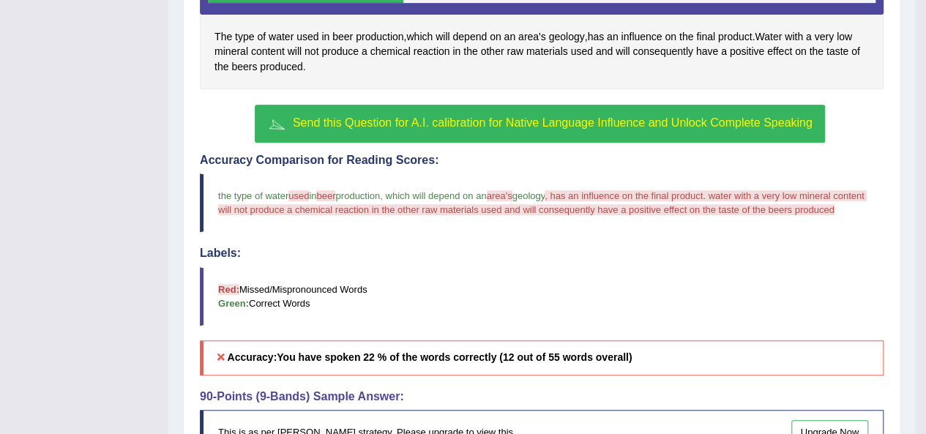
click at [535, 271] on blockquote "Red: Missed/Mispronounced Words Green: Correct Words" at bounding box center [541, 296] width 683 height 59
click at [619, 108] on button "Send this Question for A.I. calibration for Native Language Influence and Unloc…" at bounding box center [539, 124] width 569 height 38
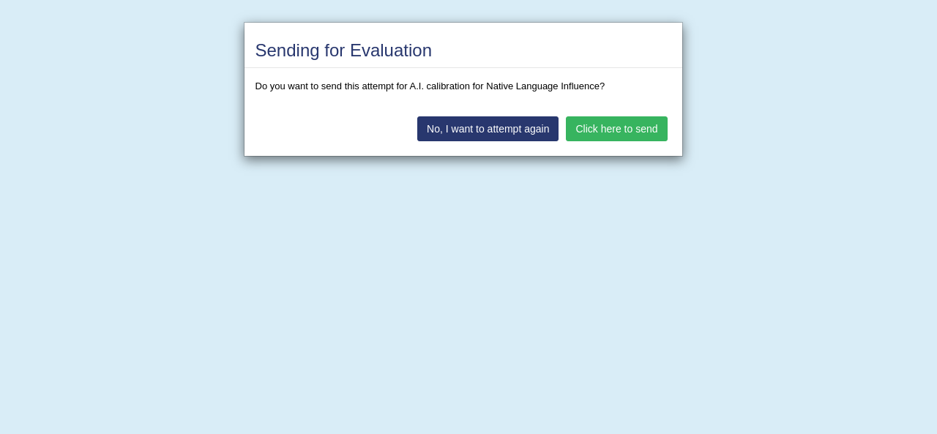
click at [510, 122] on button "No, I want to attempt again" at bounding box center [487, 128] width 141 height 25
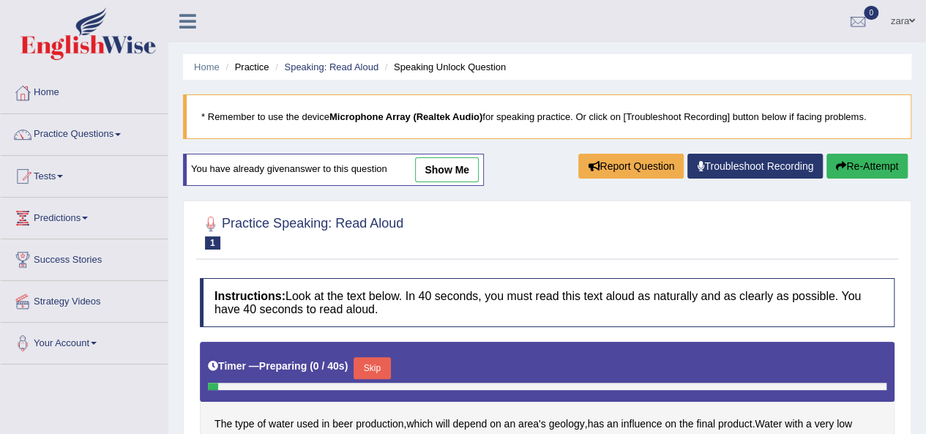
scroll to position [334, 0]
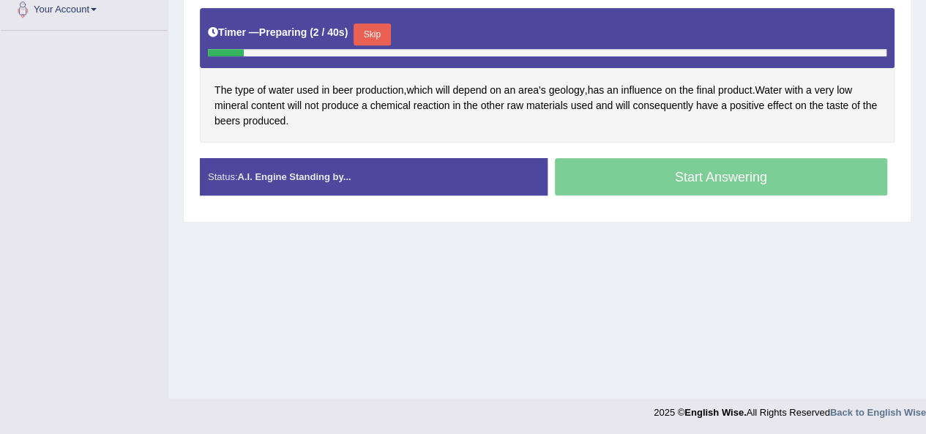
click at [375, 26] on button "Skip" at bounding box center [371, 34] width 37 height 22
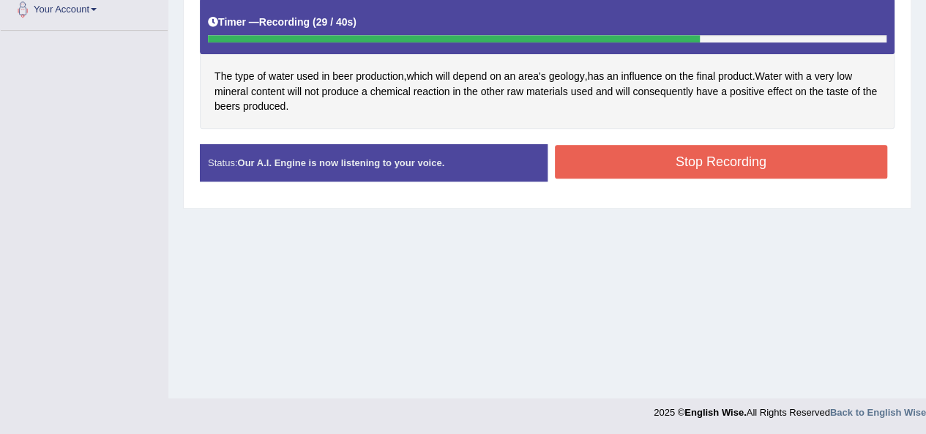
click at [606, 151] on button "Stop Recording" at bounding box center [721, 162] width 333 height 34
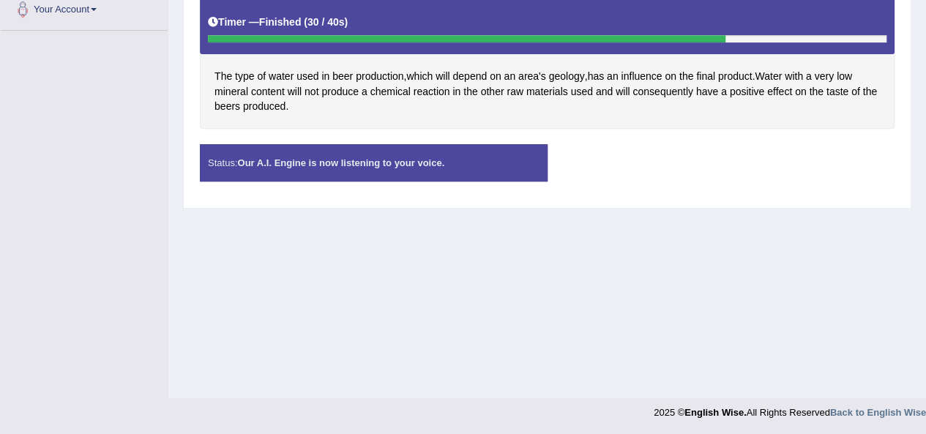
click at [408, 151] on div "Status: Our A.I. Engine is now listening to your voice." at bounding box center [374, 162] width 348 height 37
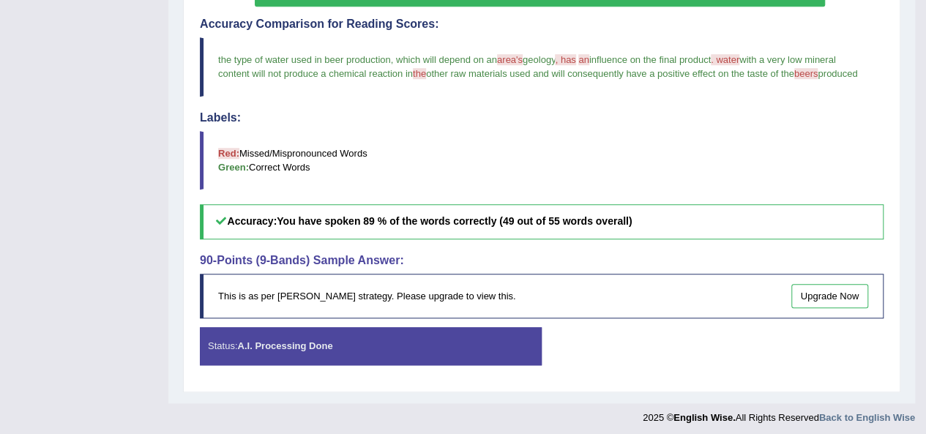
scroll to position [143, 0]
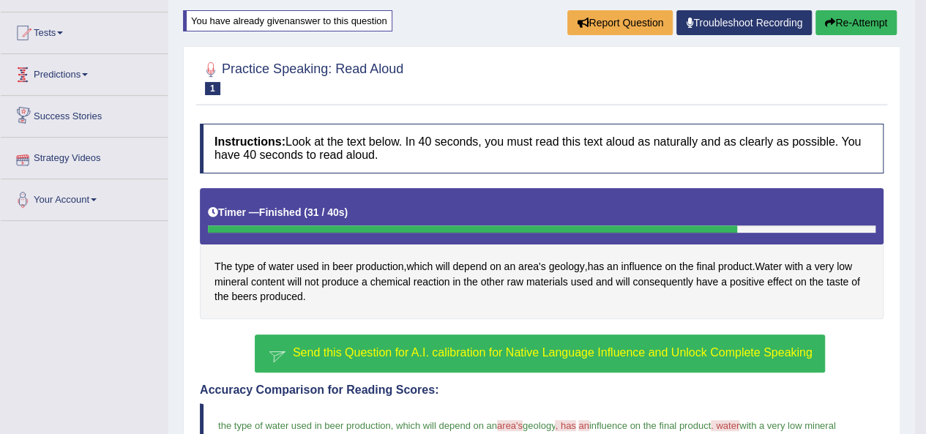
click at [76, 81] on link "Predictions" at bounding box center [84, 72] width 167 height 37
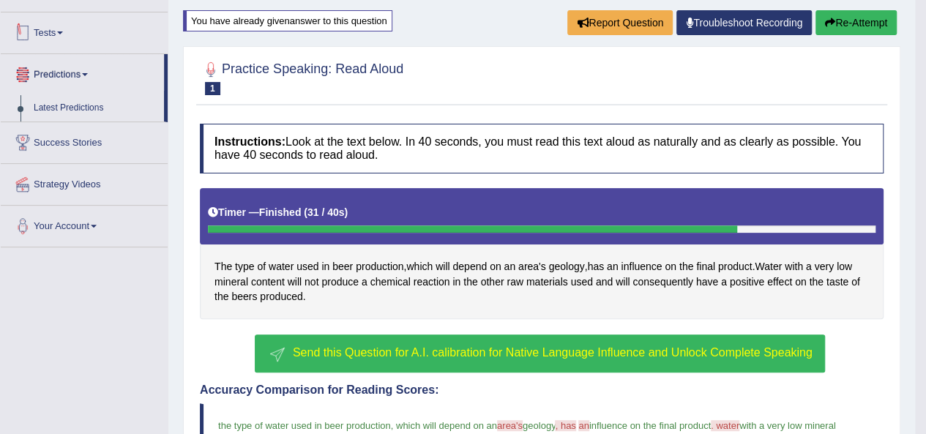
click at [61, 23] on link "Tests" at bounding box center [84, 30] width 167 height 37
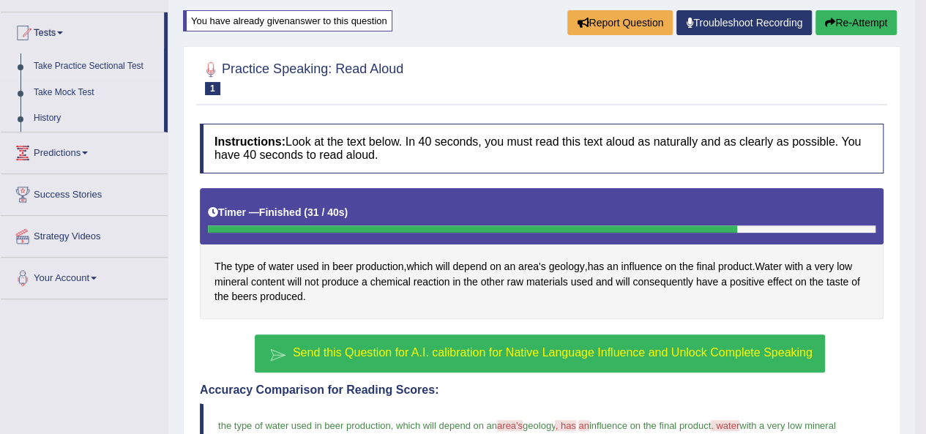
scroll to position [0, 0]
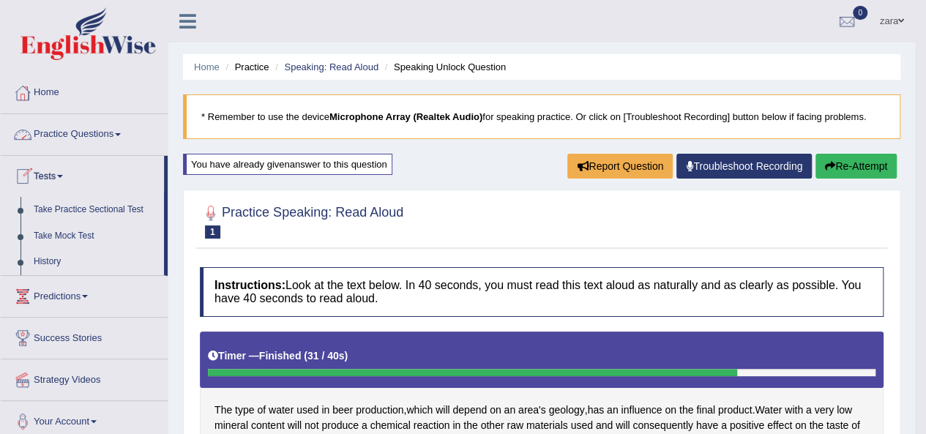
click at [99, 132] on link "Practice Questions" at bounding box center [84, 132] width 167 height 37
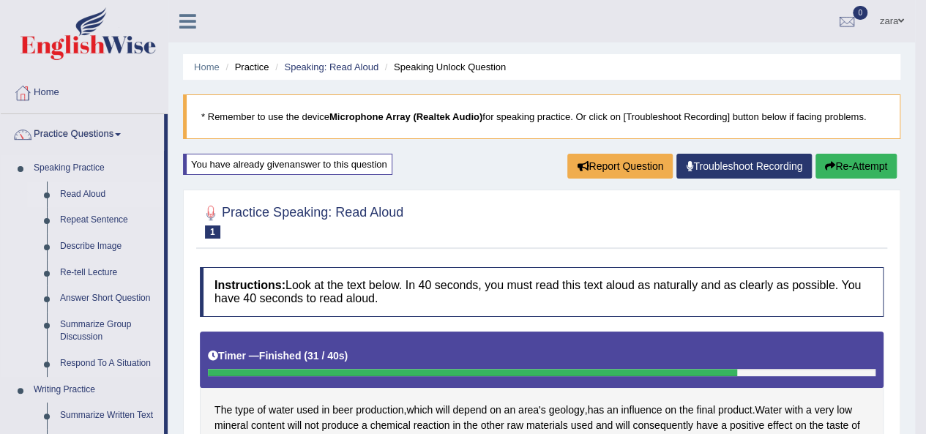
click at [80, 195] on link "Read Aloud" at bounding box center [108, 194] width 110 height 26
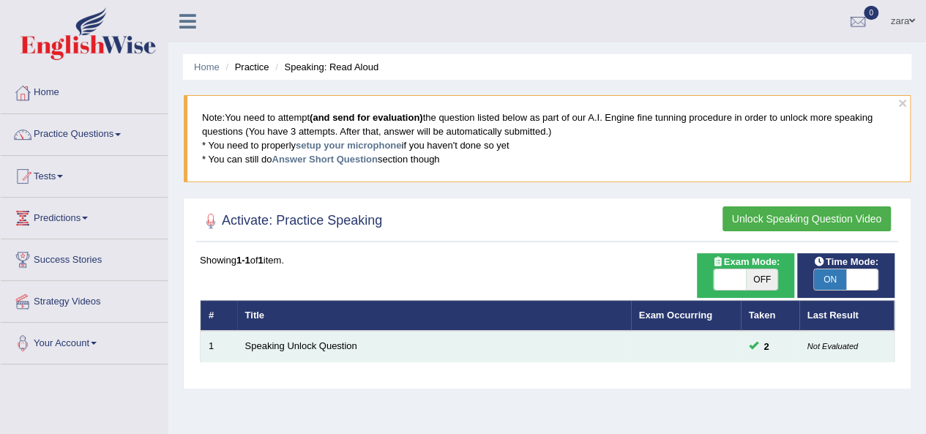
click at [838, 342] on small "Not Evaluated" at bounding box center [832, 346] width 50 height 9
click at [823, 345] on small "Not Evaluated" at bounding box center [832, 346] width 50 height 9
click at [768, 345] on span "2" at bounding box center [766, 346] width 17 height 15
click at [285, 340] on link "Speaking Unlock Question" at bounding box center [301, 345] width 112 height 11
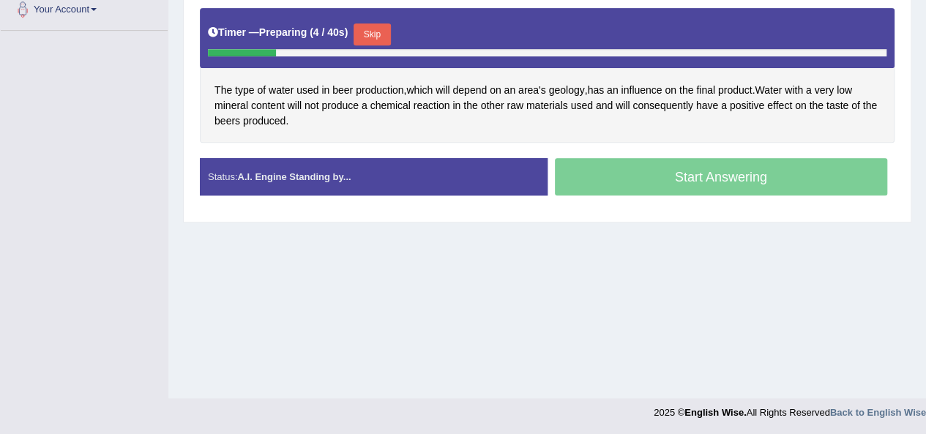
click at [381, 26] on button "Skip" at bounding box center [371, 34] width 37 height 22
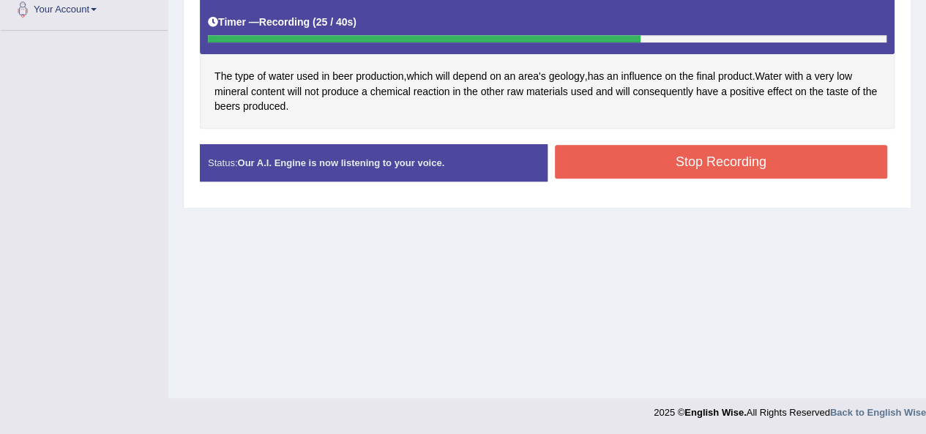
click at [646, 145] on button "Stop Recording" at bounding box center [721, 162] width 333 height 34
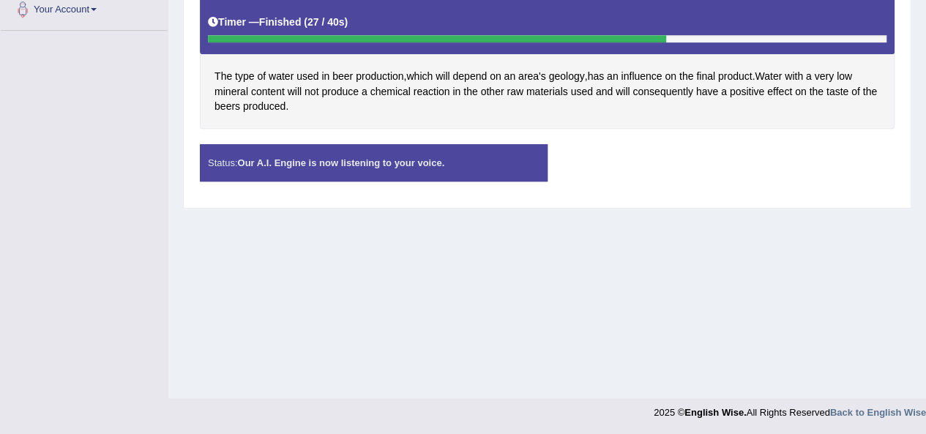
click at [389, 157] on strong "Our A.I. Engine is now listening to your voice." at bounding box center [340, 162] width 207 height 11
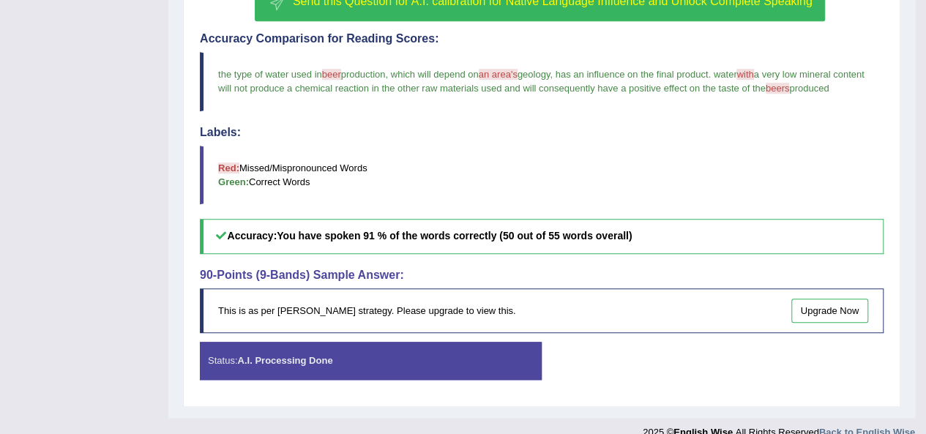
scroll to position [509, 0]
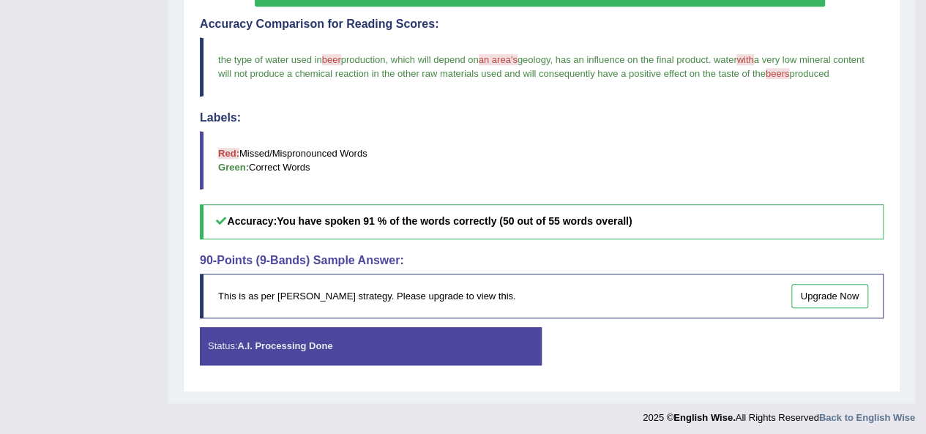
click at [352, 215] on b "You have spoken 91 % of the words correctly (50 out of 55 words overall)" at bounding box center [454, 221] width 355 height 12
click at [247, 210] on h5 "Accuracy: You have spoken 91 % of the words correctly (50 out of 55 words overa…" at bounding box center [541, 221] width 683 height 34
drag, startPoint x: 266, startPoint y: 137, endPoint x: 266, endPoint y: 153, distance: 16.1
click at [266, 140] on blockquote "Red: Missed/Mispronounced Words Green: Correct Words" at bounding box center [541, 160] width 683 height 59
click at [269, 236] on div "Instructions: Look at the text below. In 40 seconds, you must read this text al…" at bounding box center [541, 66] width 691 height 633
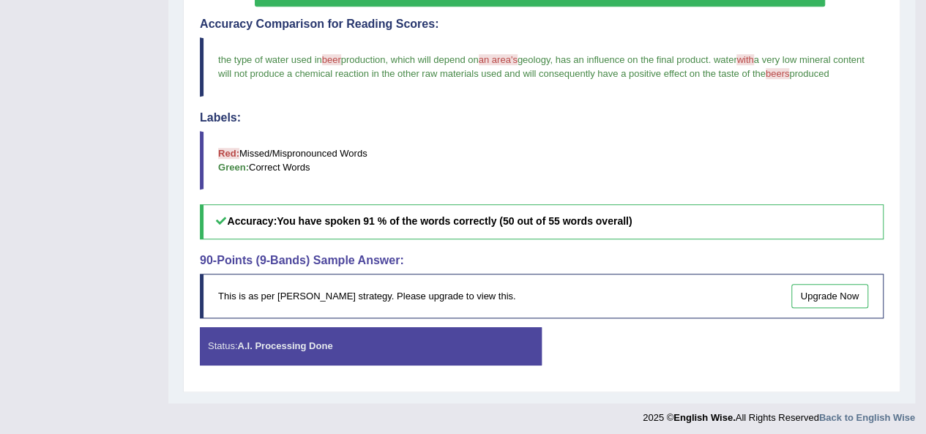
scroll to position [143, 0]
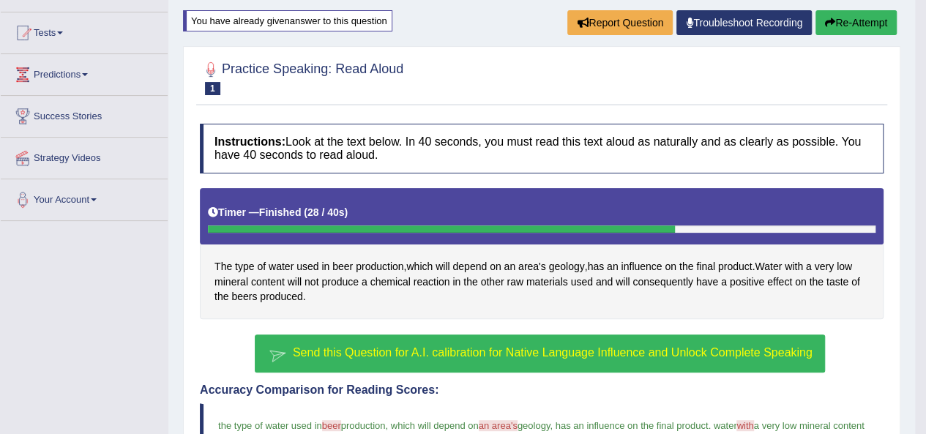
click at [318, 21] on div "You have already given answer to this question" at bounding box center [287, 20] width 209 height 21
click at [445, 336] on button "Send this Question for A.I. calibration for Native Language Influence and Unloc…" at bounding box center [539, 353] width 569 height 38
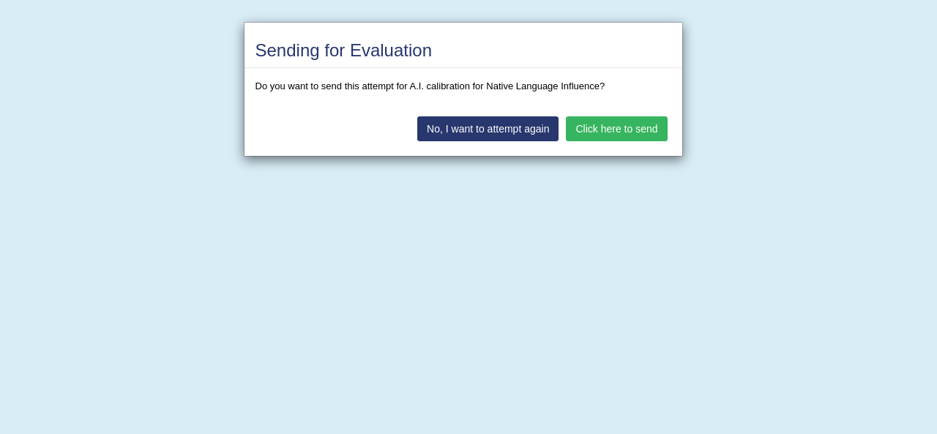
click at [616, 127] on button "Click here to send" at bounding box center [616, 128] width 101 height 25
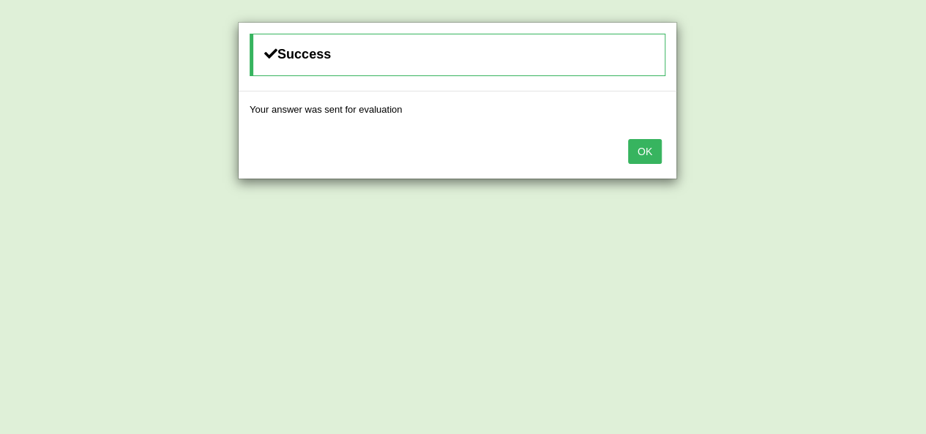
click at [640, 157] on button "OK" at bounding box center [645, 151] width 34 height 25
